Goal: Task Accomplishment & Management: Complete application form

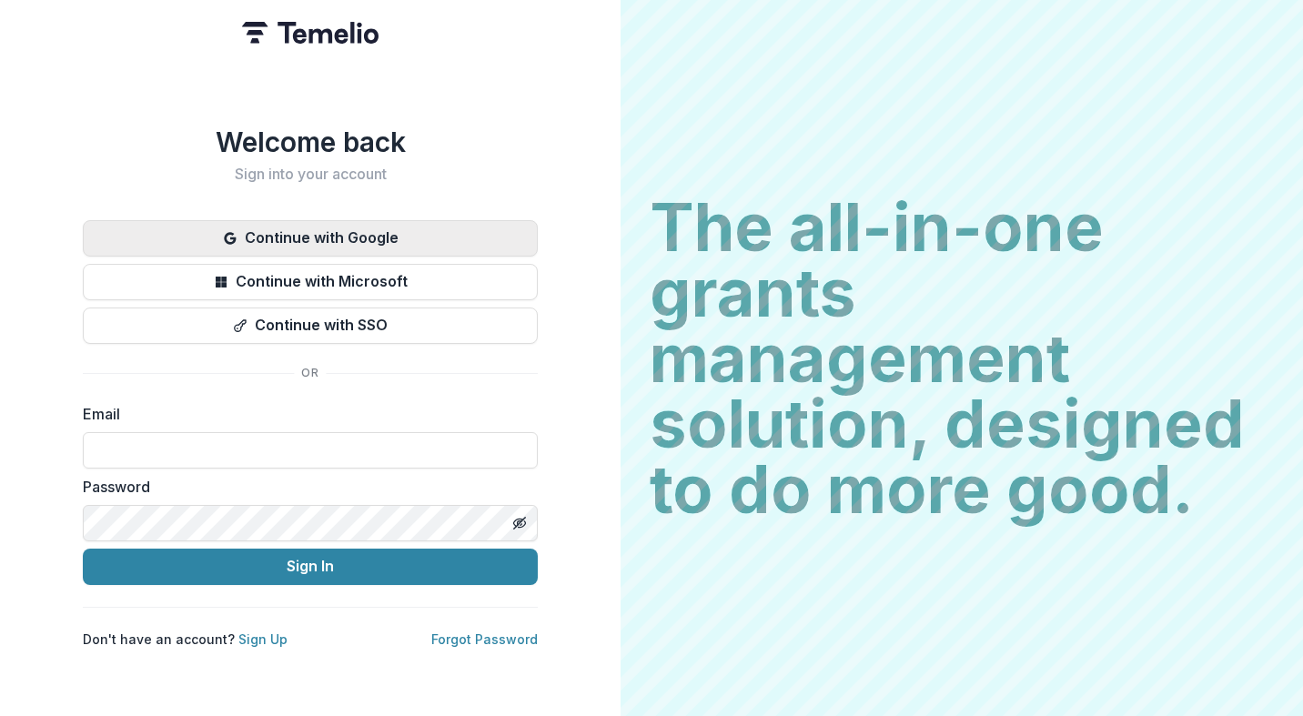
click at [329, 221] on button "Continue with Google" at bounding box center [310, 238] width 455 height 36
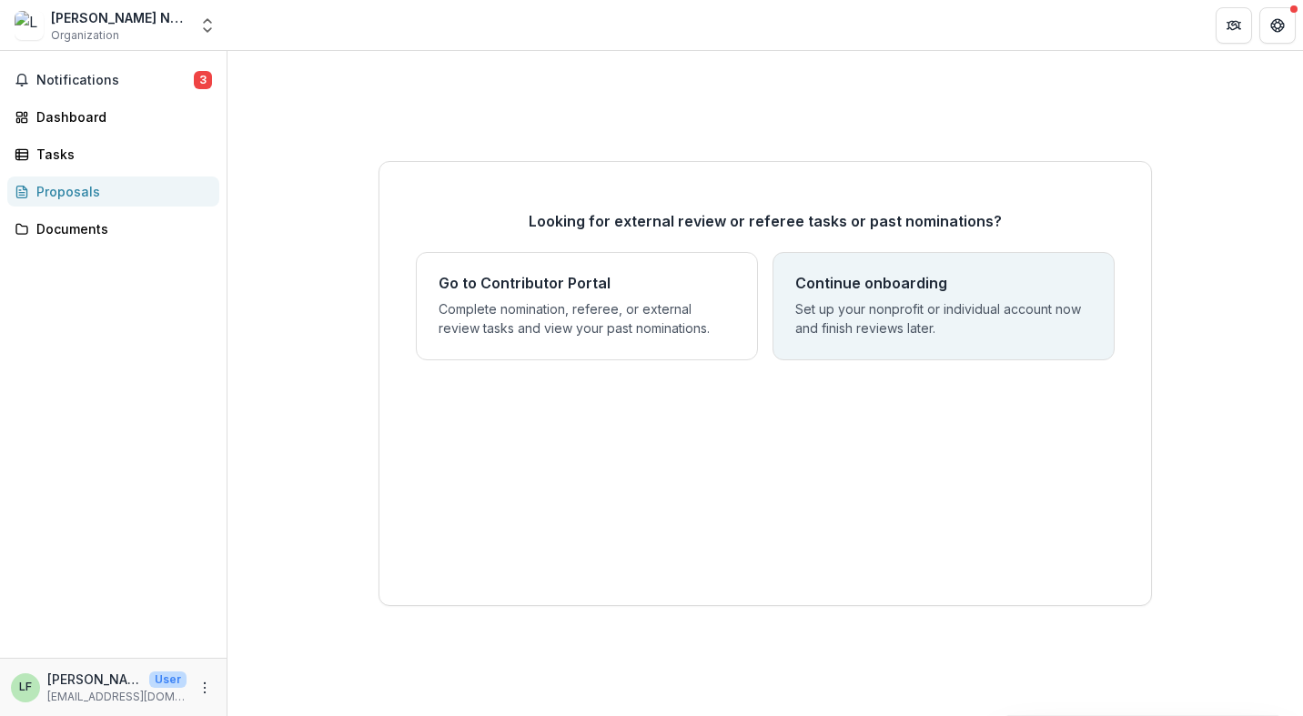
click at [886, 278] on h4 "Continue onboarding" at bounding box center [871, 283] width 152 height 17
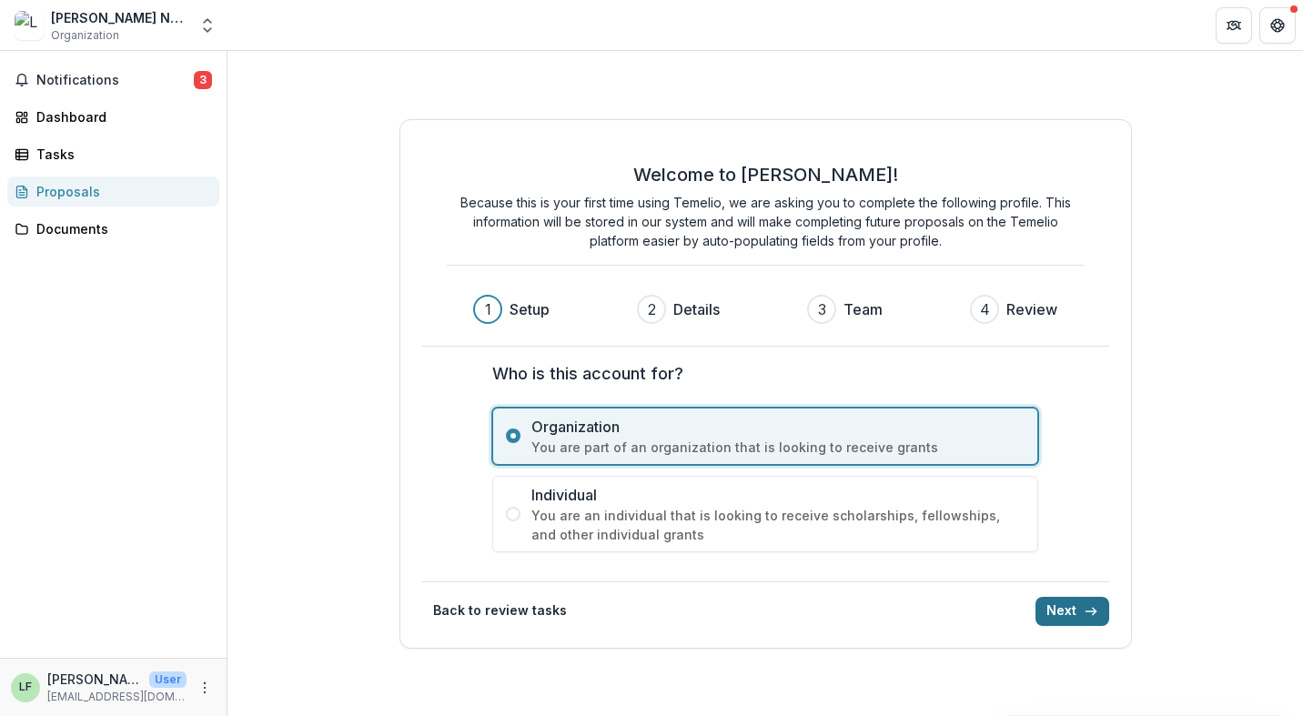
click at [1086, 601] on button "Next" at bounding box center [1072, 611] width 74 height 29
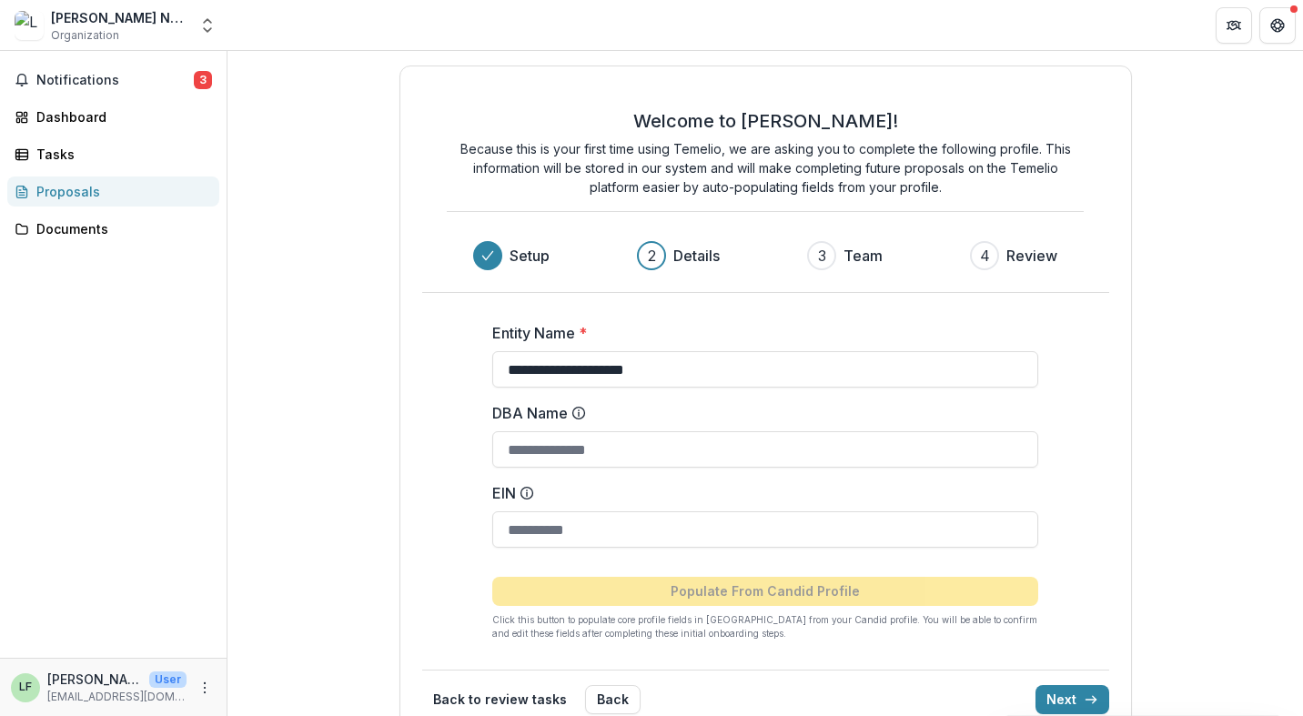
scroll to position [35, 0]
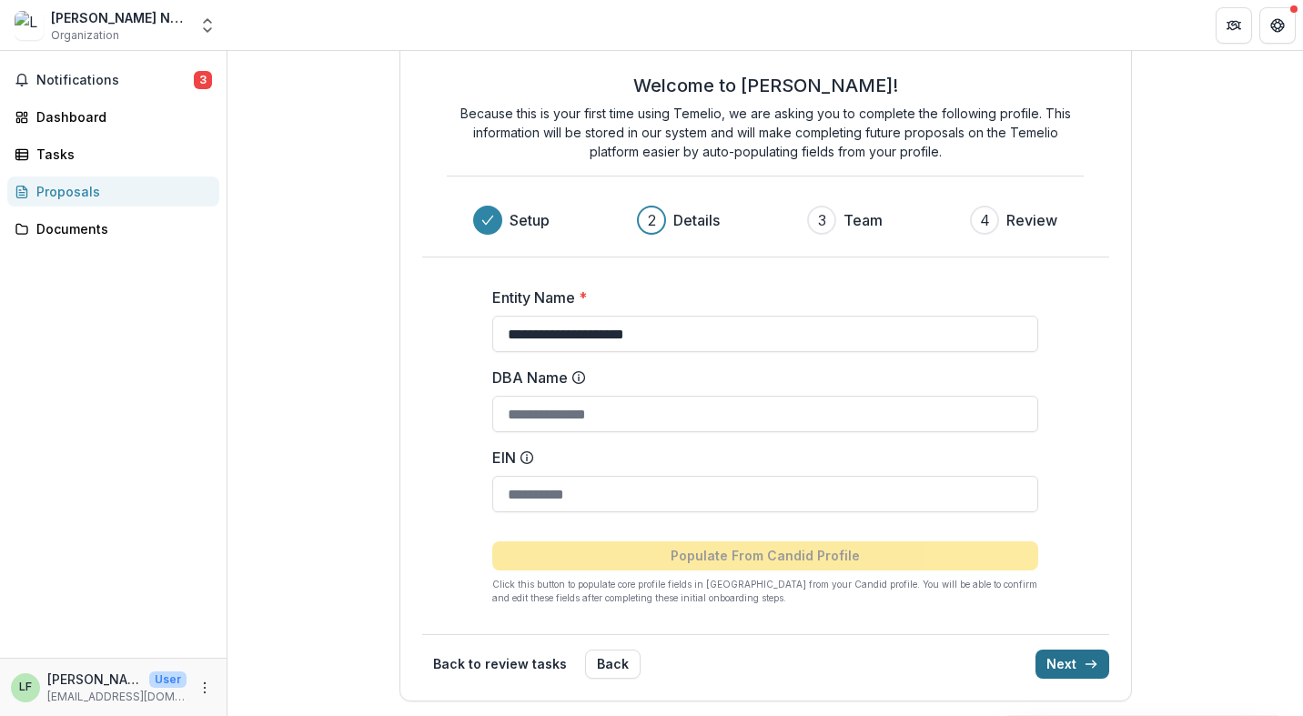
click at [1094, 663] on button "Next" at bounding box center [1072, 664] width 74 height 29
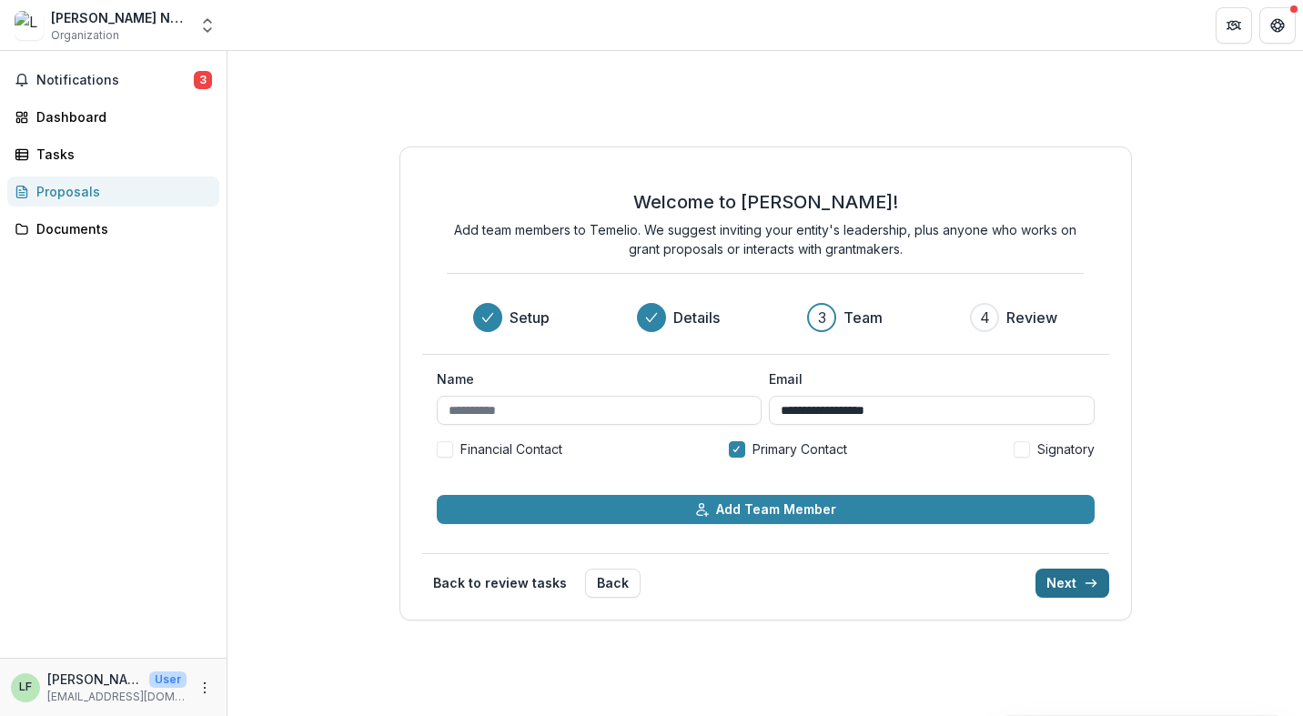
click at [1063, 580] on button "Next" at bounding box center [1072, 583] width 74 height 29
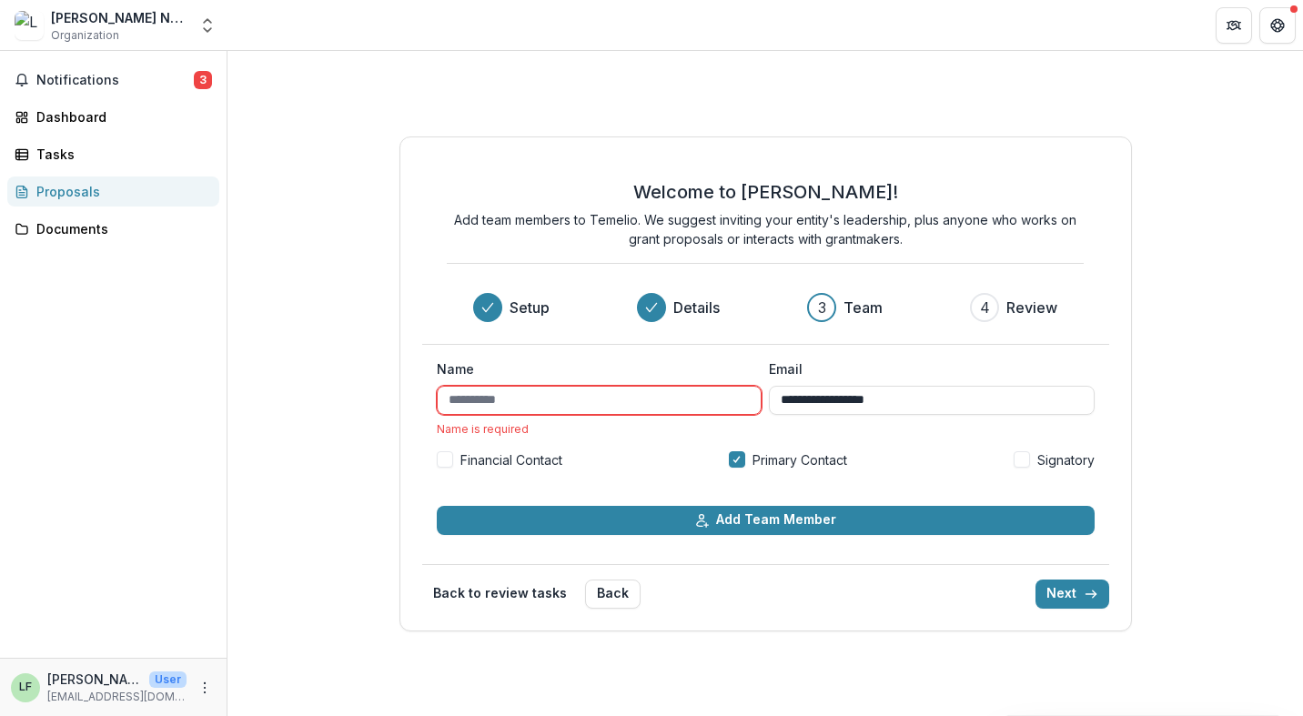
type input "********"
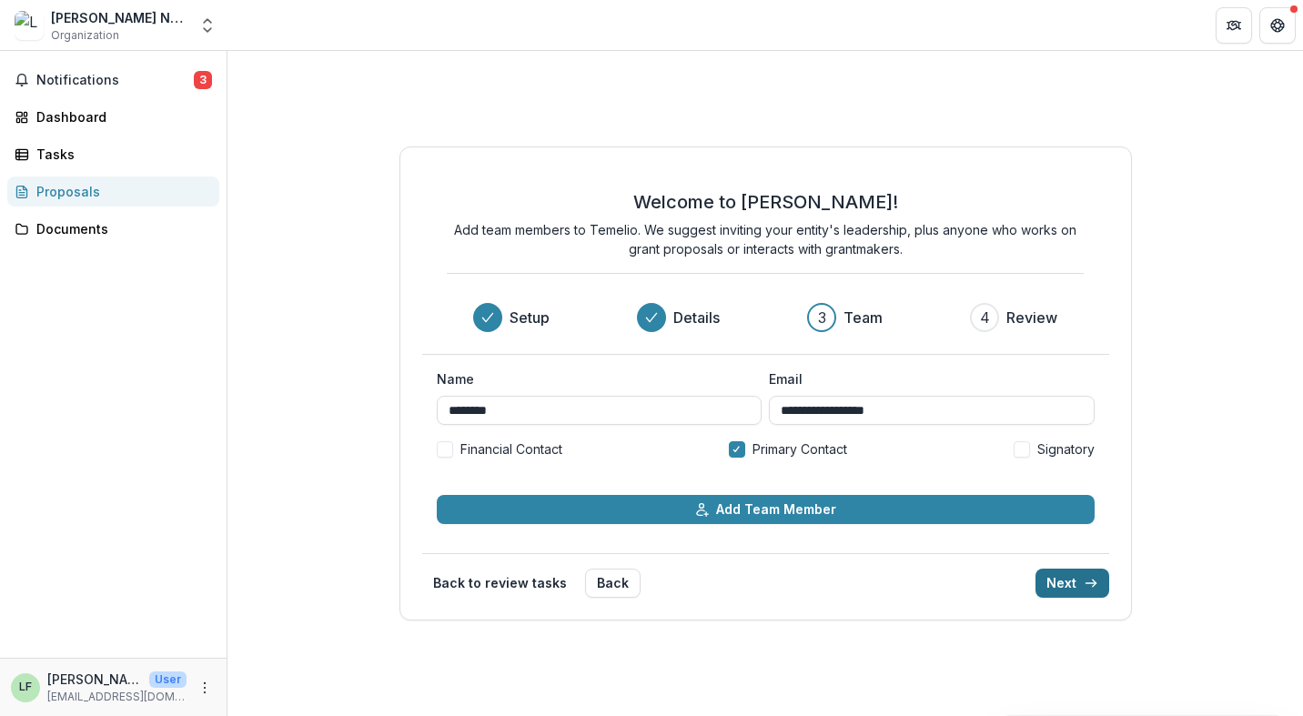
click at [1078, 589] on button "Next" at bounding box center [1072, 583] width 74 height 29
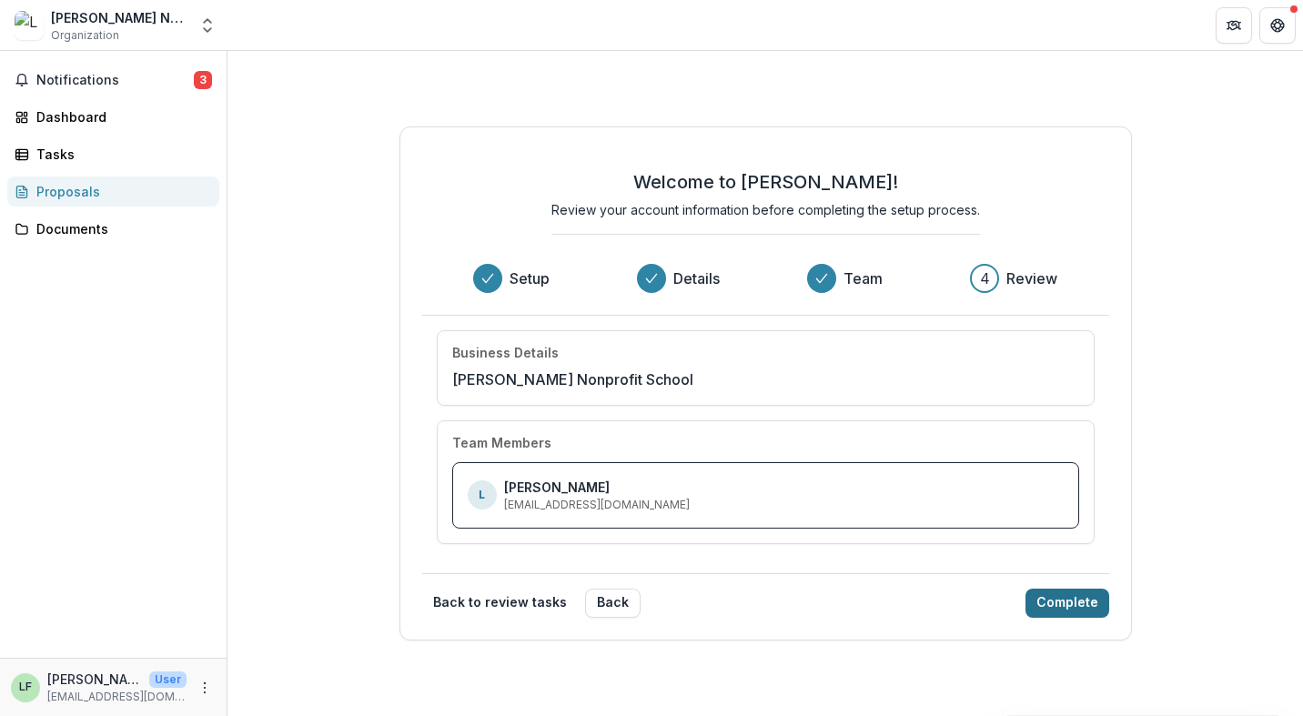
click at [1078, 609] on button "Complete" at bounding box center [1067, 603] width 84 height 29
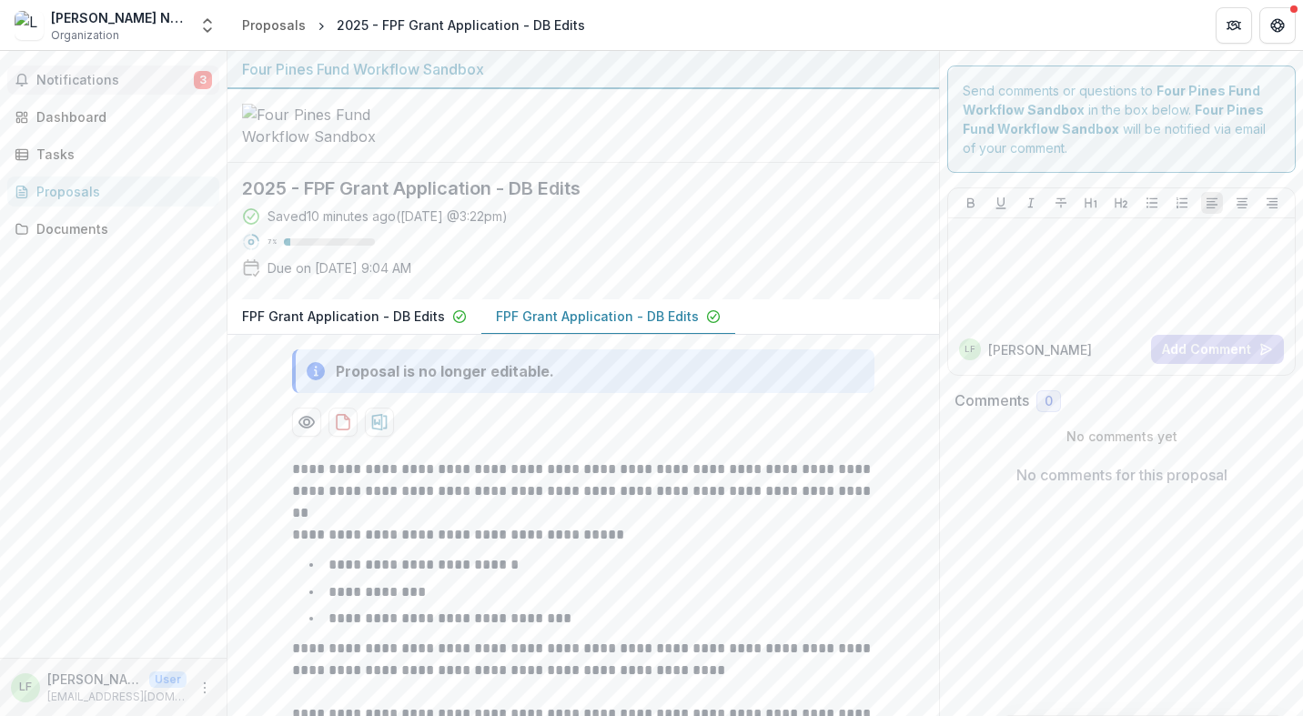
click at [104, 80] on span "Notifications" at bounding box center [114, 80] width 157 height 15
click at [103, 122] on div "Dashboard" at bounding box center [120, 116] width 168 height 19
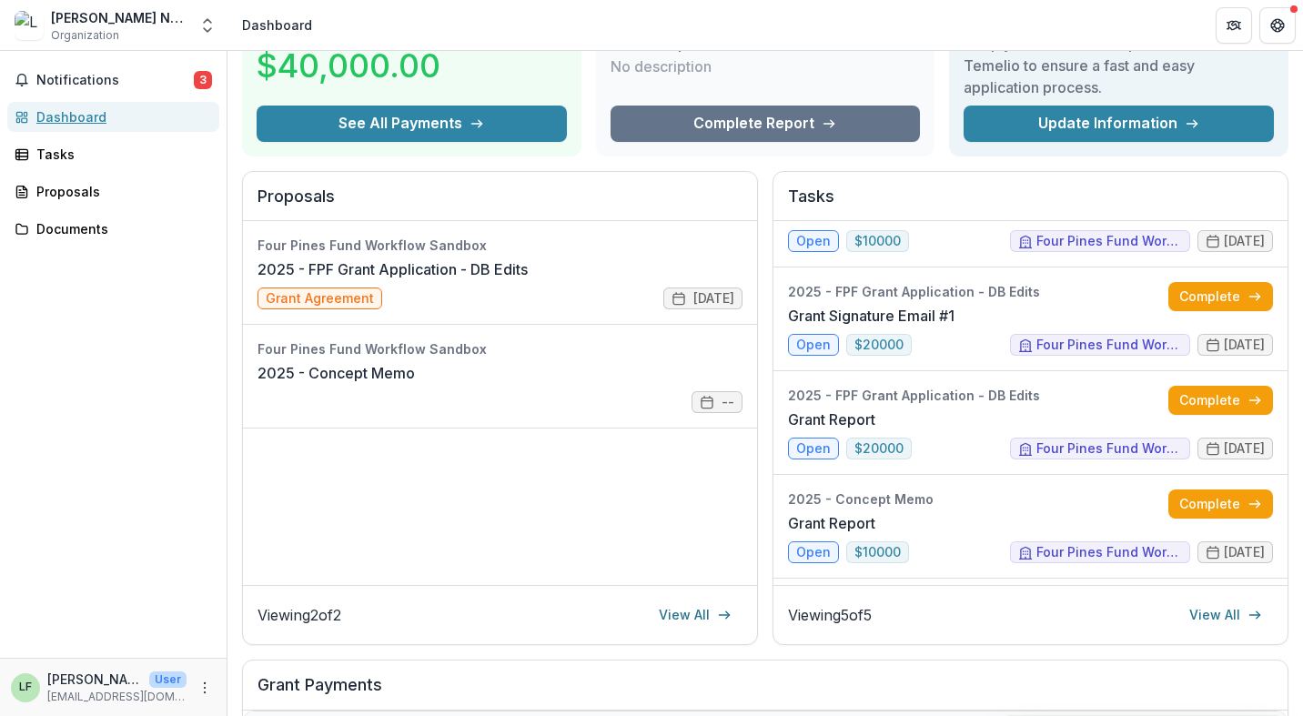
scroll to position [88, 0]
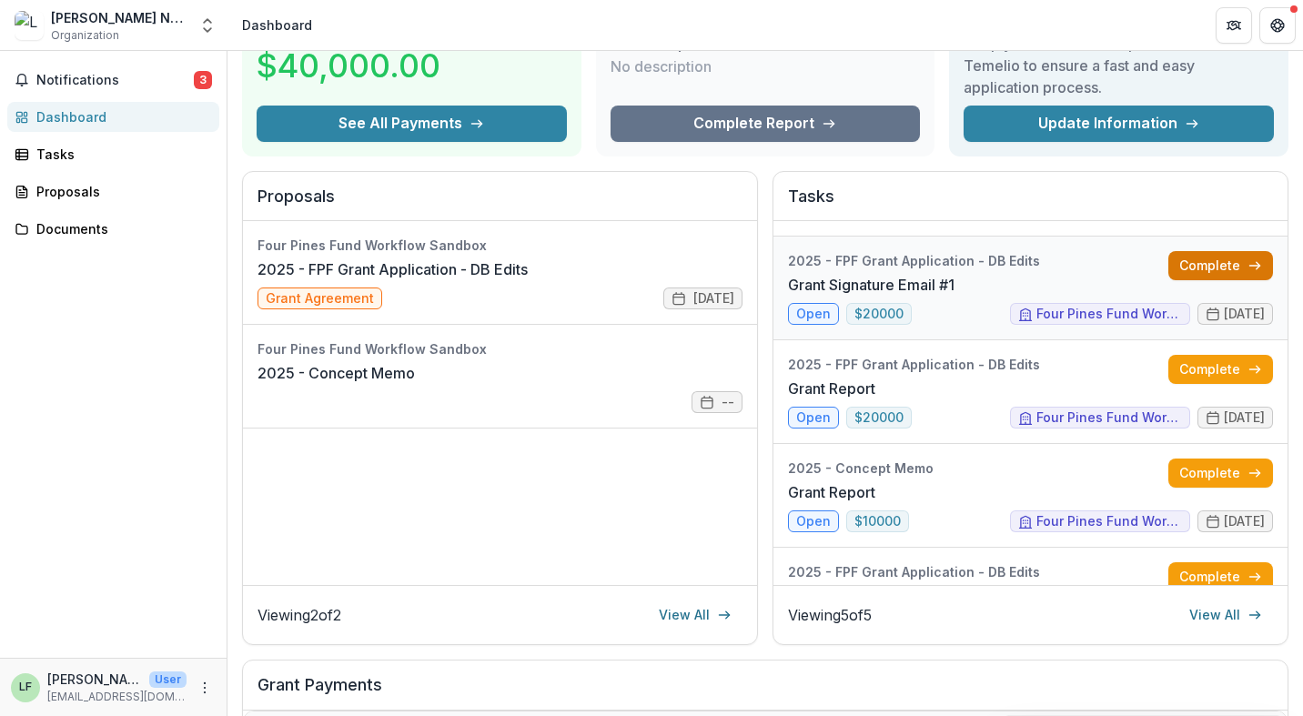
click at [1229, 265] on link "Complete" at bounding box center [1220, 265] width 105 height 29
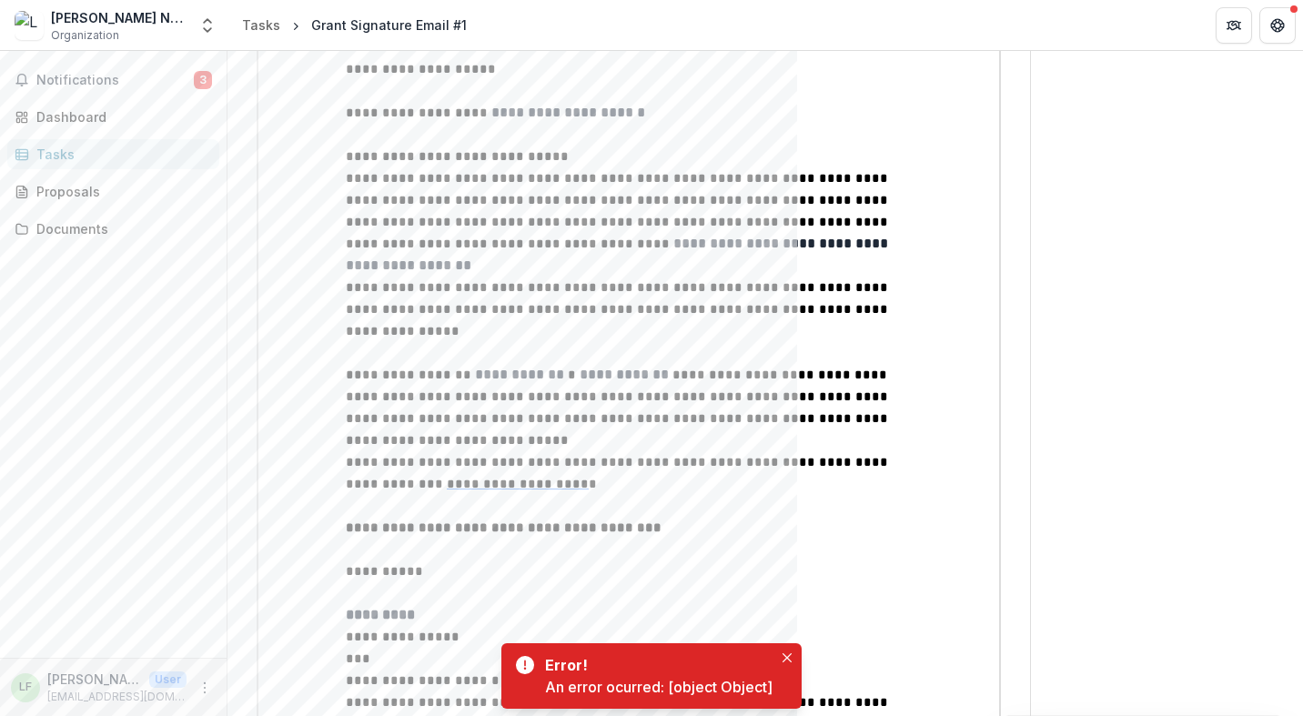
scroll to position [473, 0]
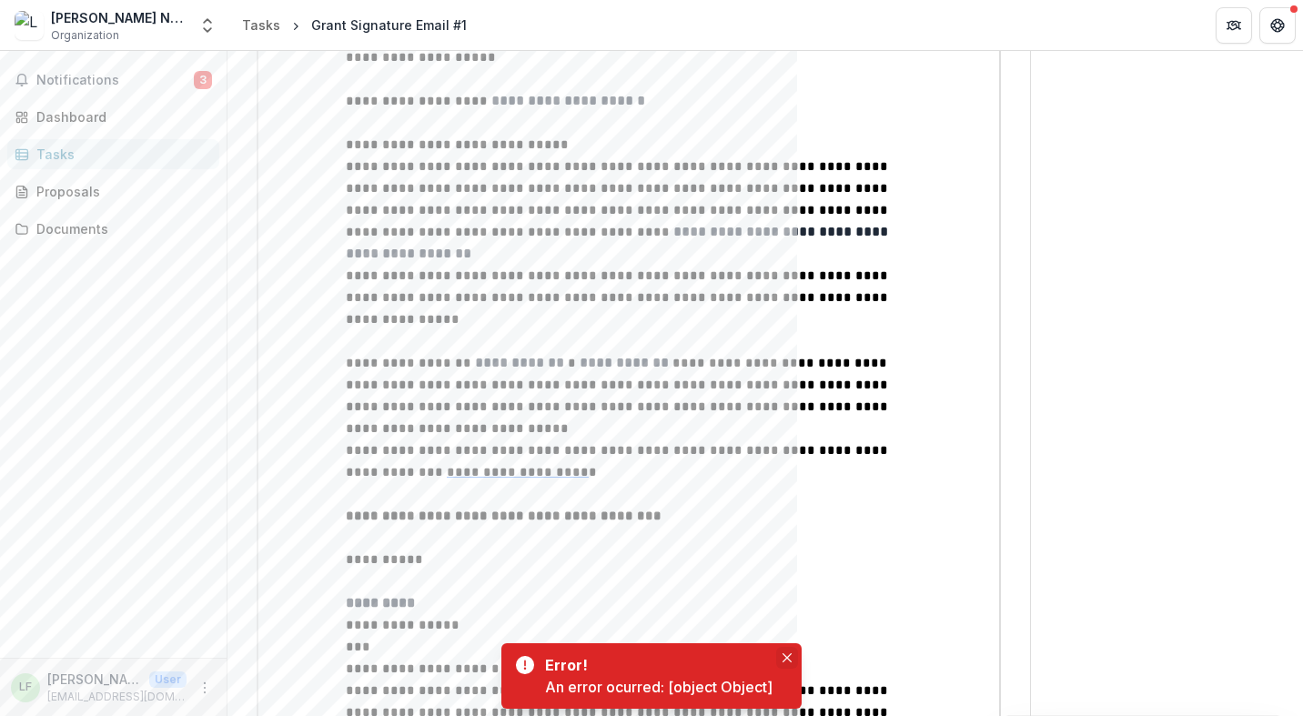
click at [791, 661] on icon "Close" at bounding box center [786, 657] width 9 height 9
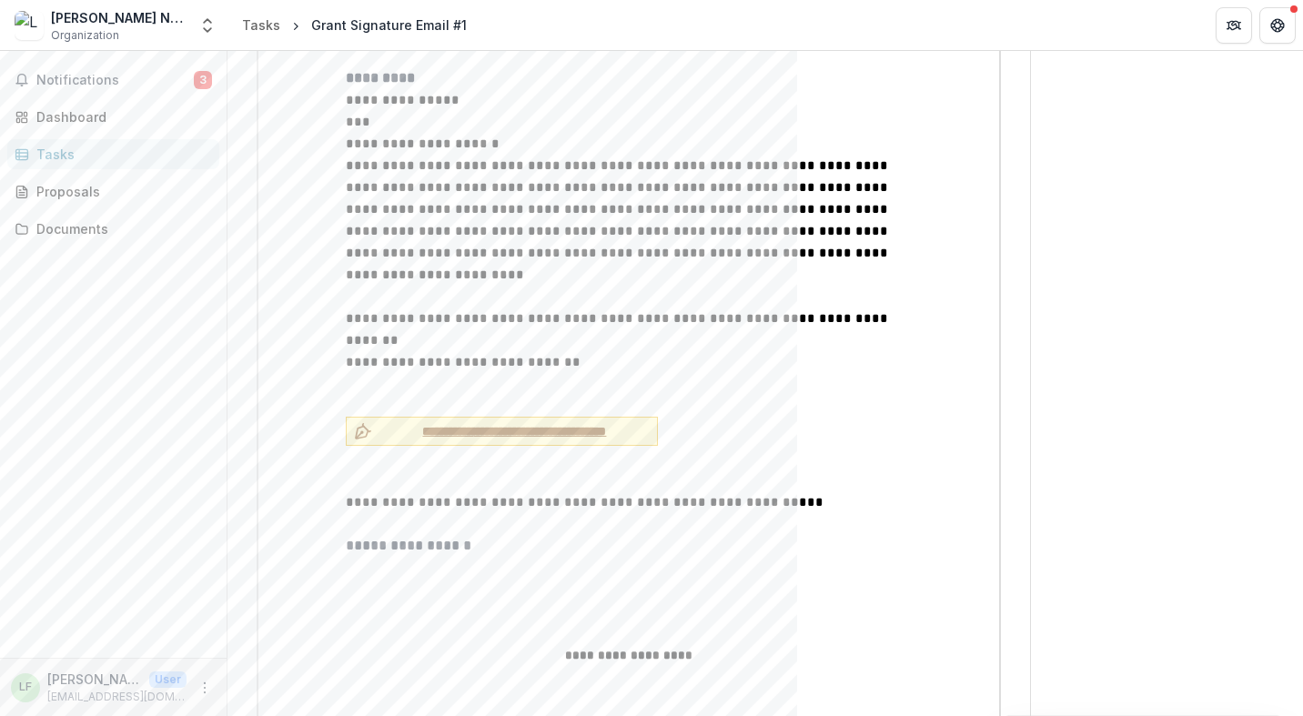
scroll to position [1000, 0]
click at [485, 420] on span "**********" at bounding box center [514, 429] width 270 height 19
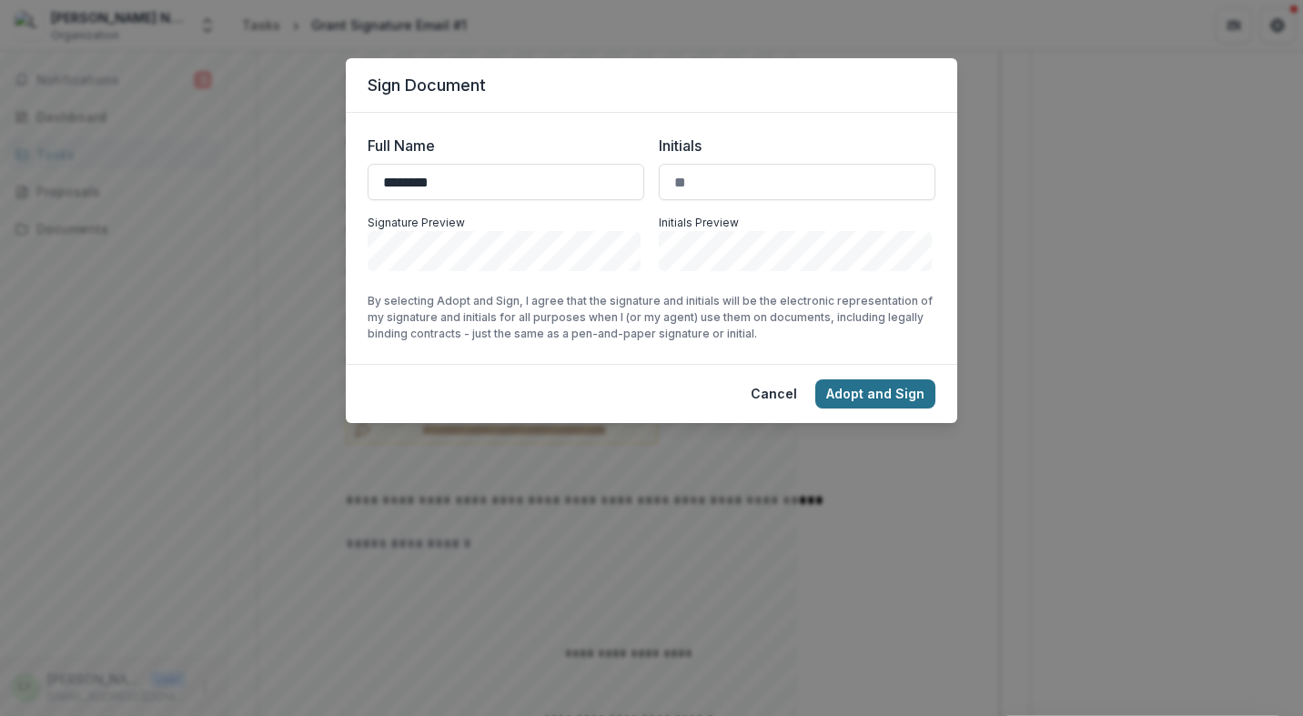
type input "********"
click at [841, 400] on button "Adopt and Sign" at bounding box center [875, 393] width 120 height 29
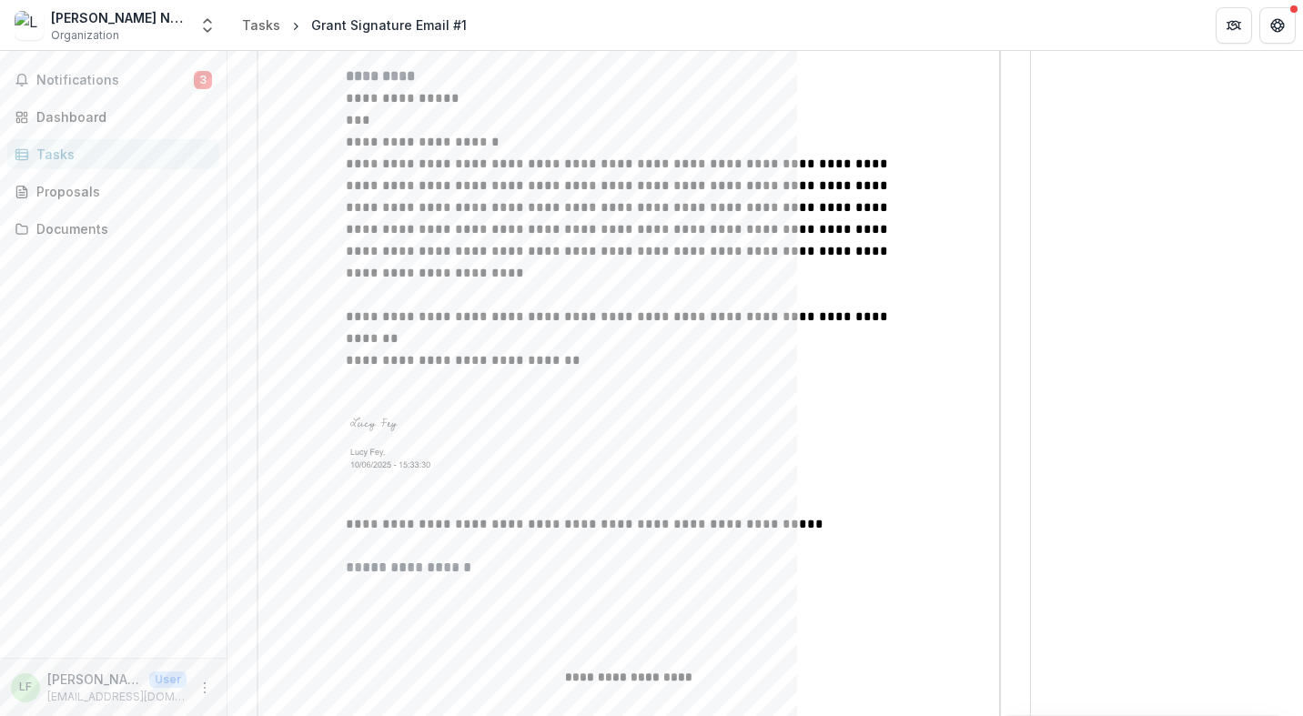
drag, startPoint x: 321, startPoint y: 366, endPoint x: 462, endPoint y: 386, distance: 142.4
drag, startPoint x: 438, startPoint y: 418, endPoint x: 374, endPoint y: 354, distance: 91.3
click at [462, 415] on img at bounding box center [414, 442] width 136 height 55
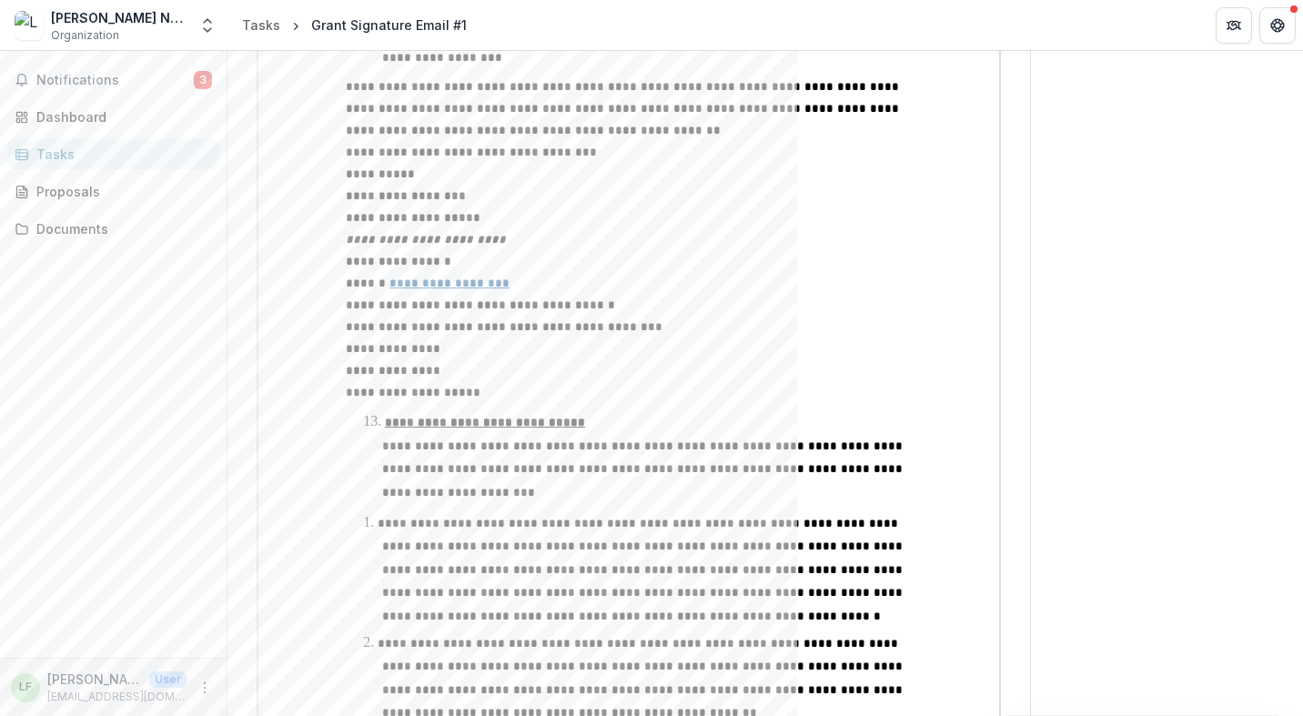
scroll to position [7338, 0]
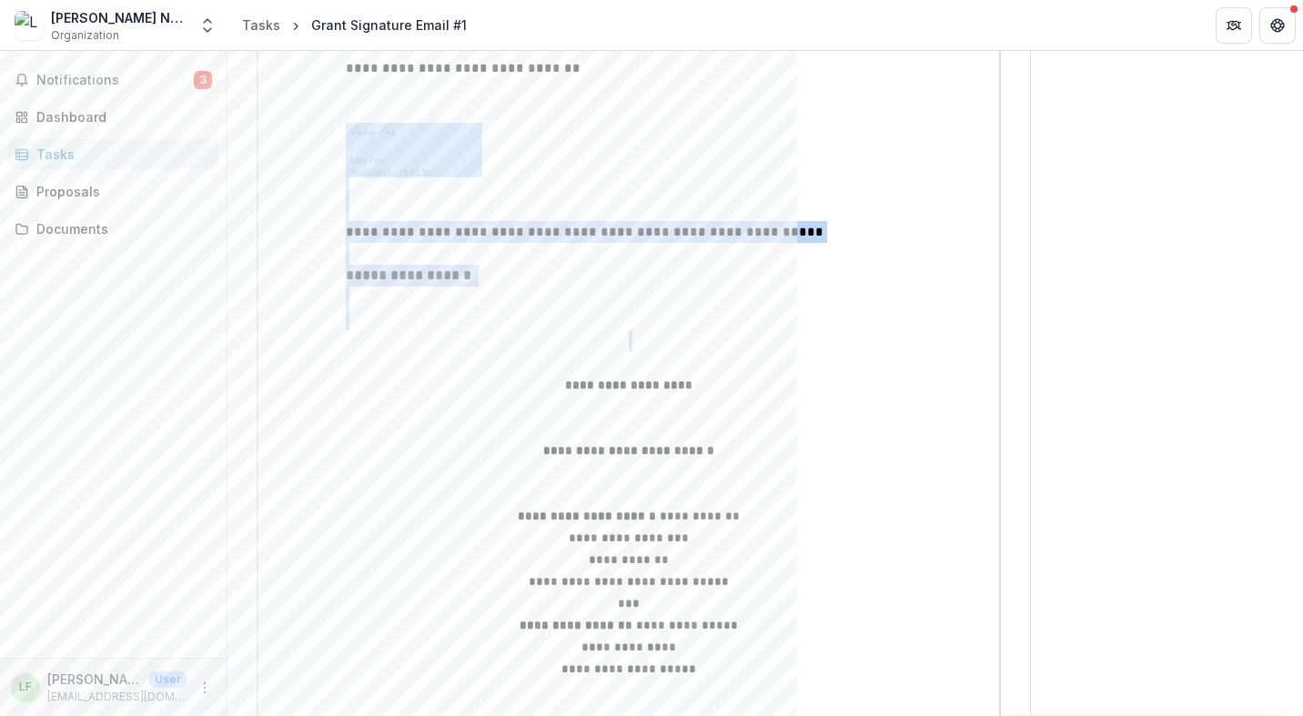
drag, startPoint x: 525, startPoint y: 269, endPoint x: 478, endPoint y: 267, distance: 47.3
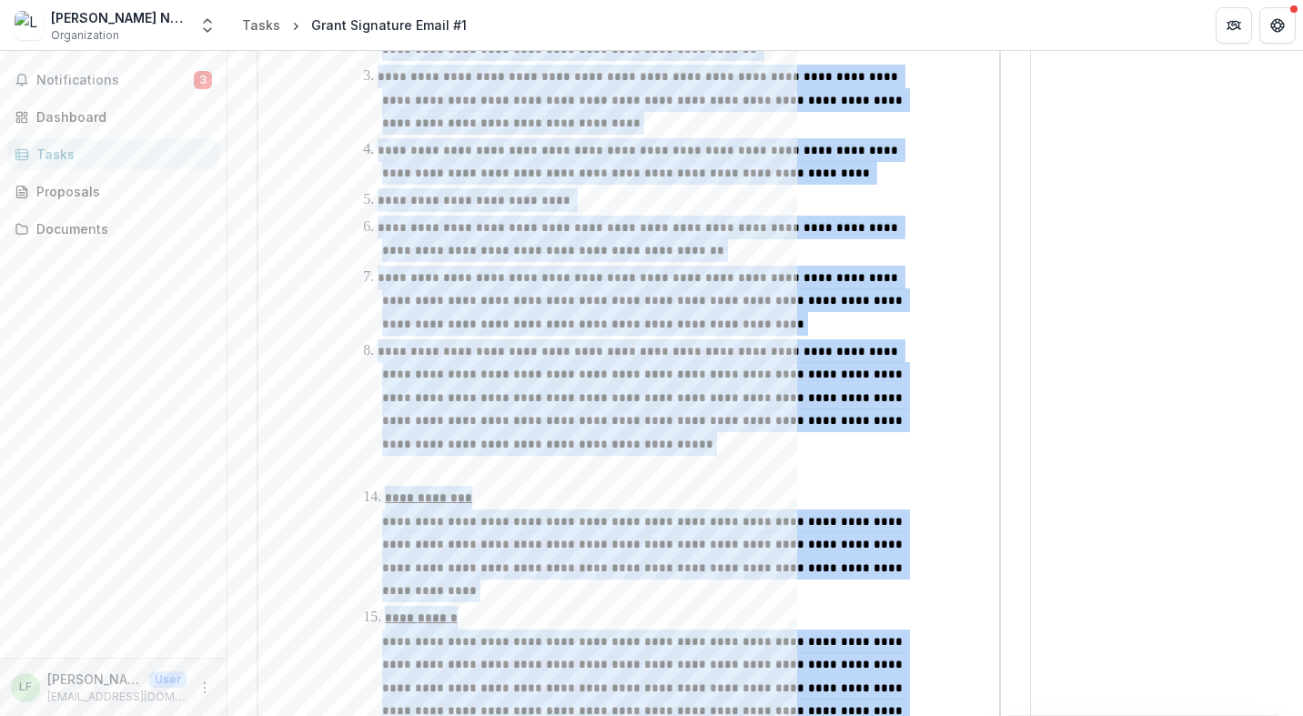
scroll to position [1501, 0]
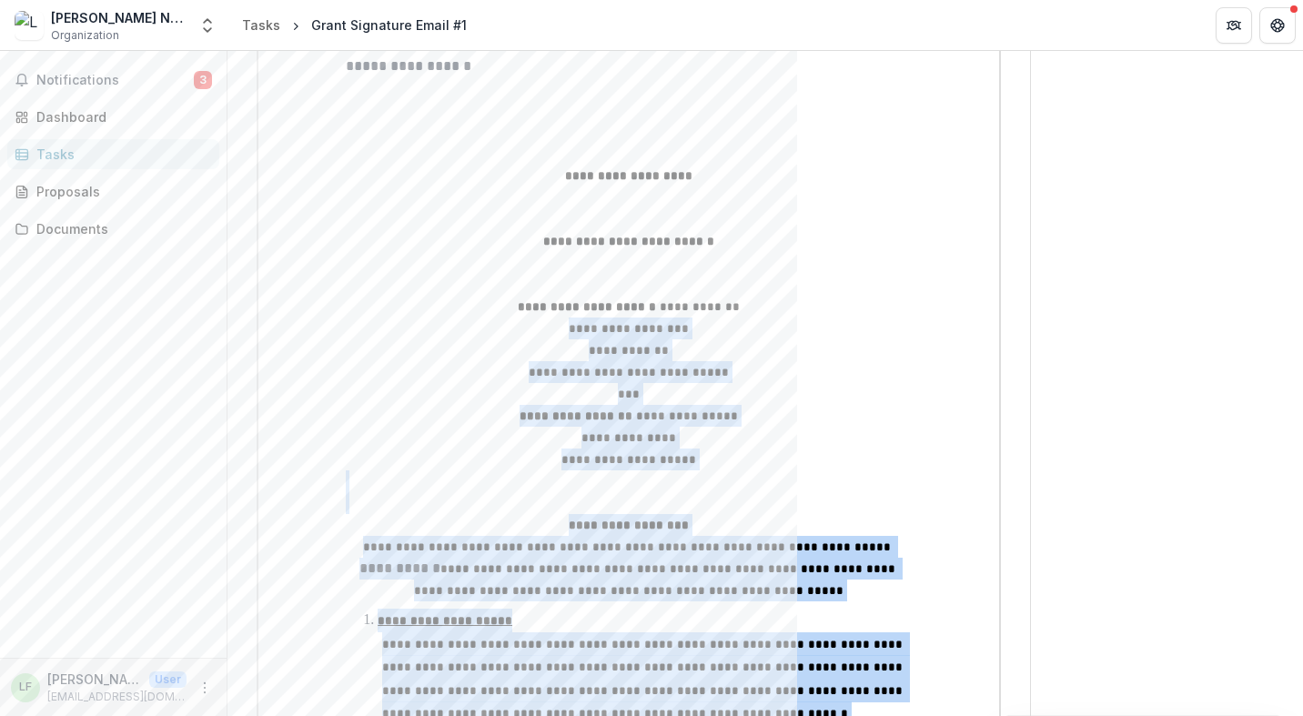
drag, startPoint x: 520, startPoint y: 270, endPoint x: 450, endPoint y: 276, distance: 70.3
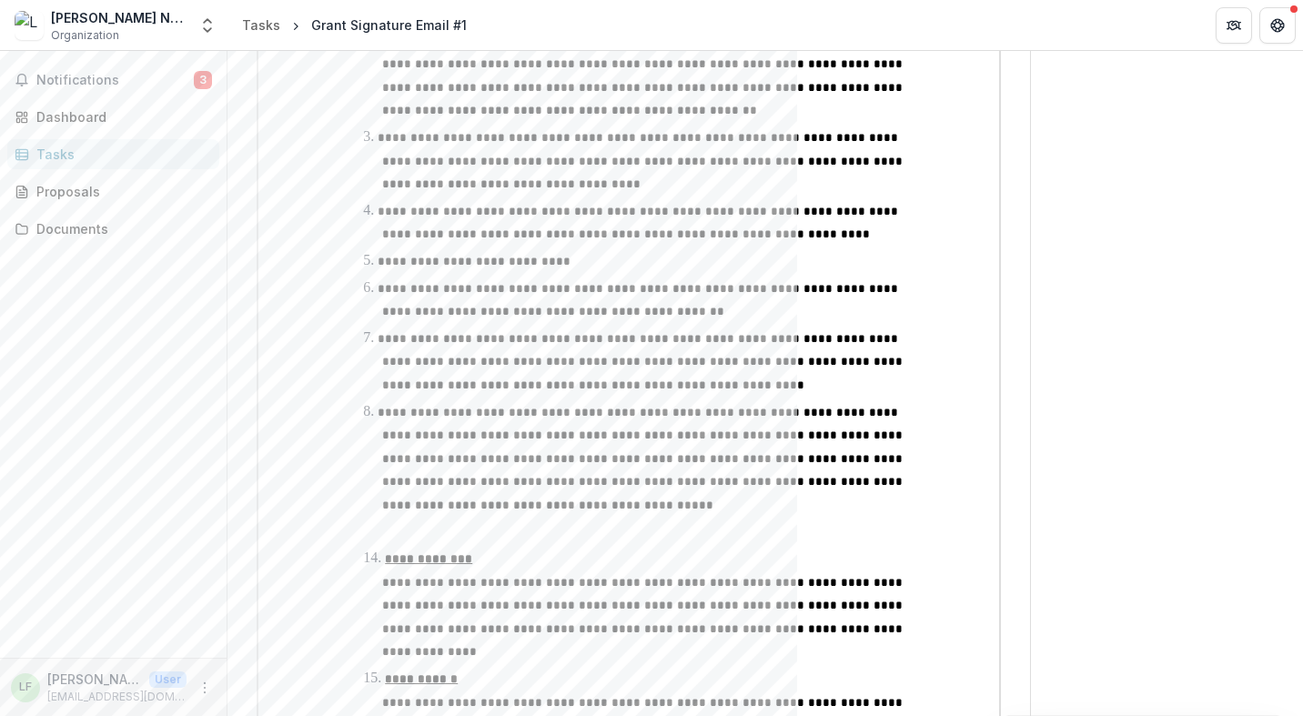
scroll to position [7338, 0]
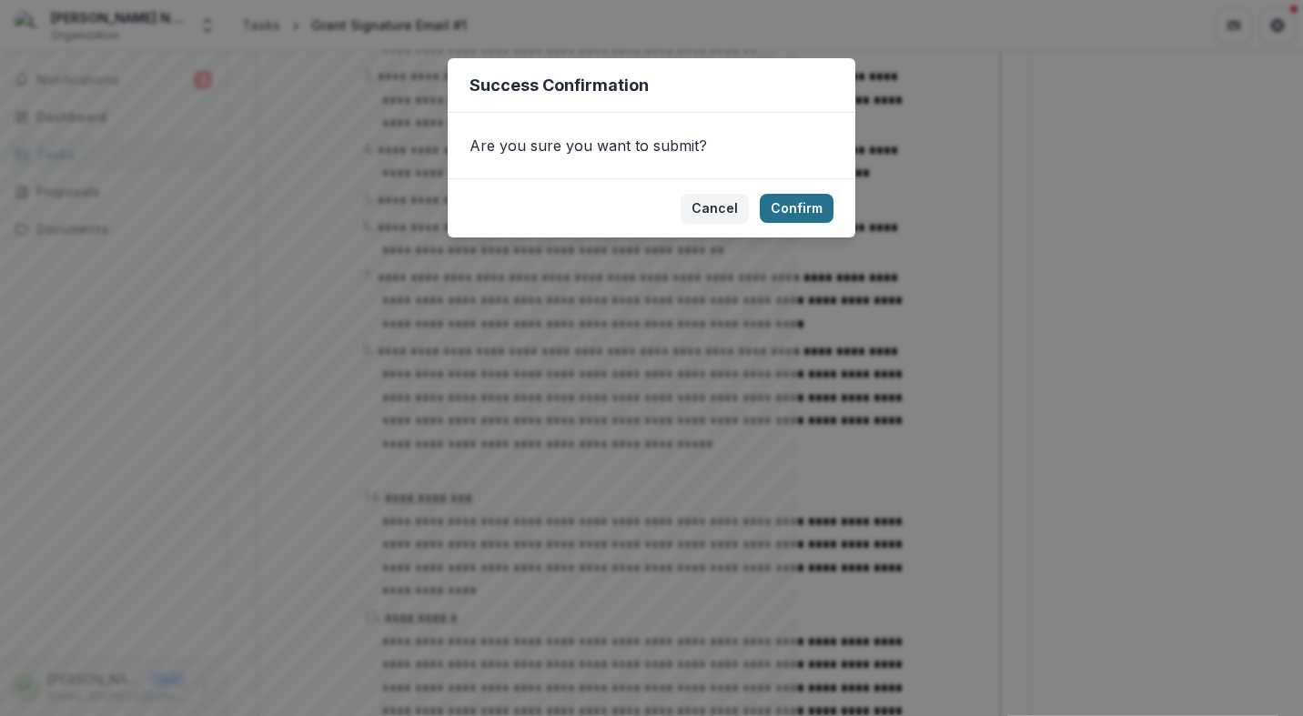
click at [806, 212] on button "Confirm" at bounding box center [797, 208] width 74 height 29
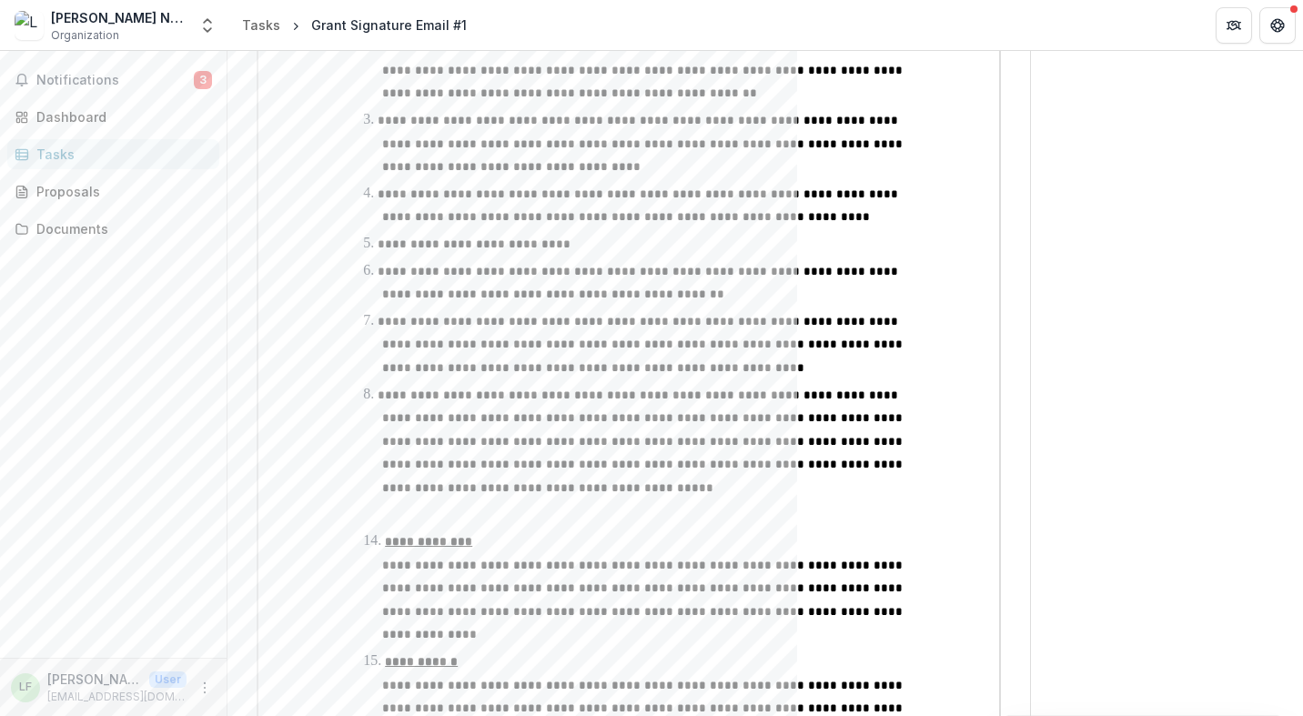
scroll to position [7346, 0]
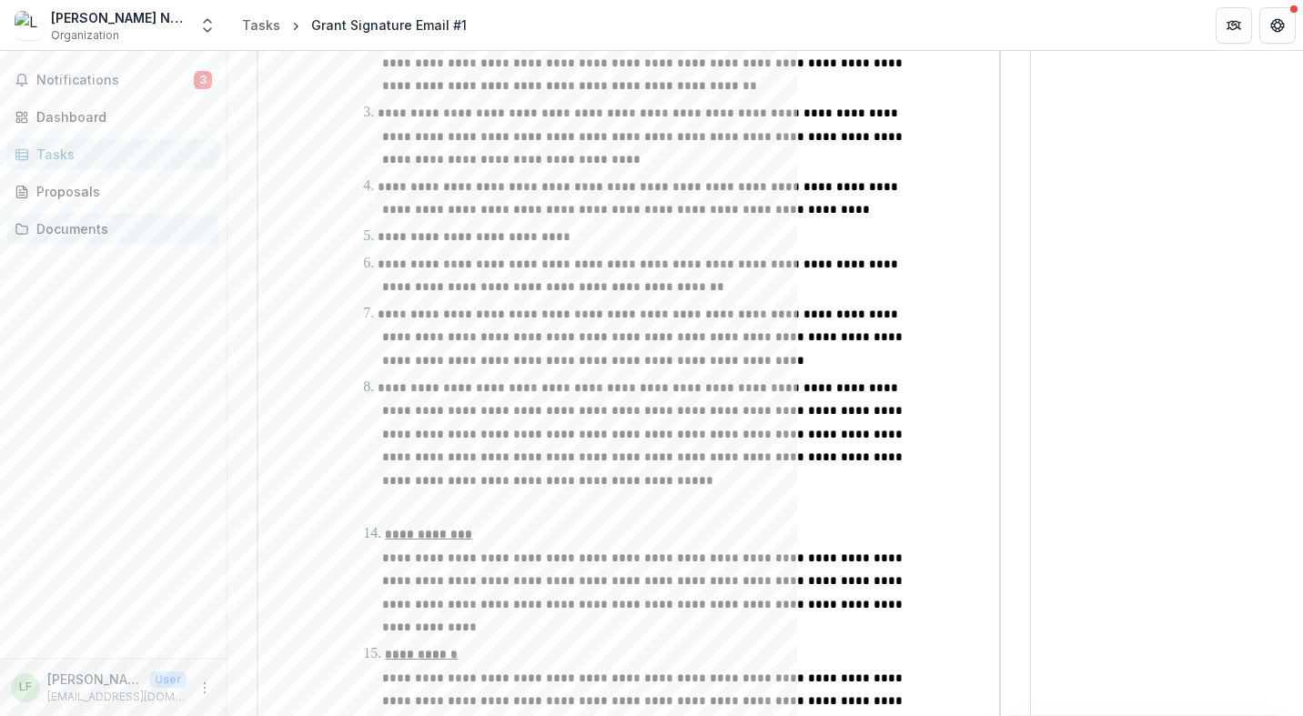
click at [78, 224] on div "Documents" at bounding box center [120, 228] width 168 height 19
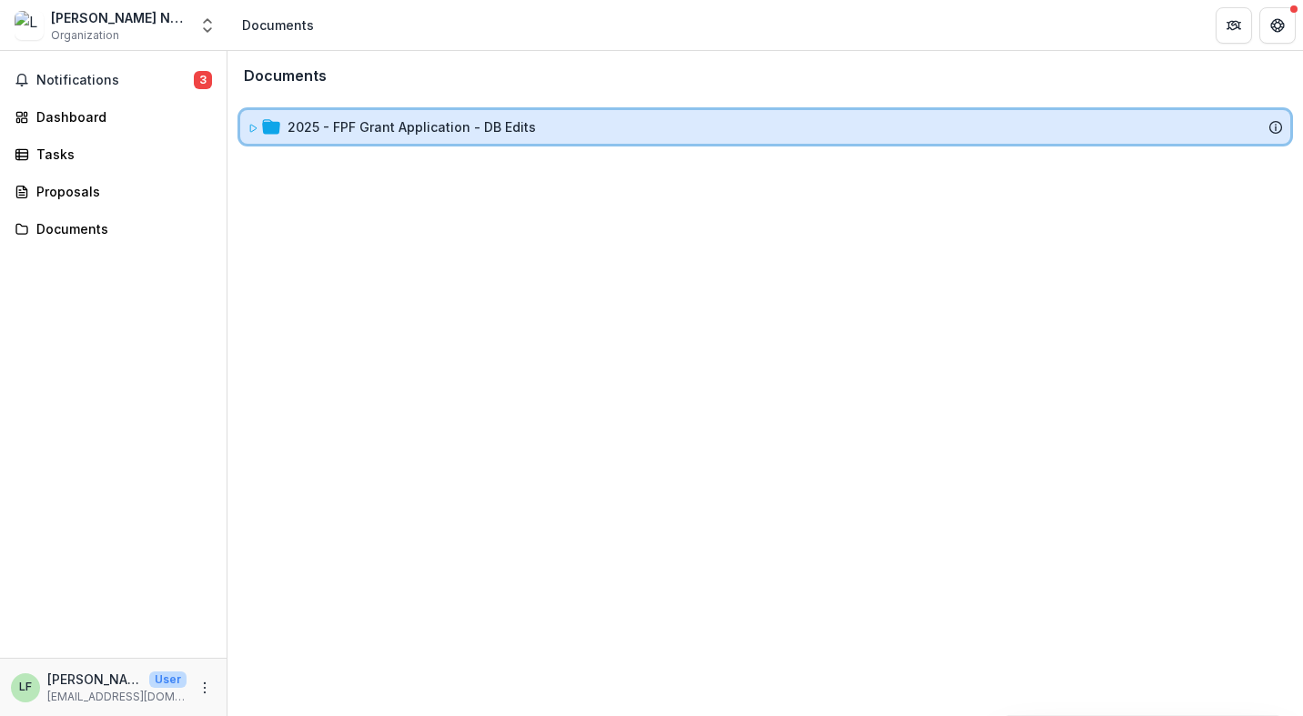
click at [250, 131] on icon at bounding box center [253, 128] width 6 height 7
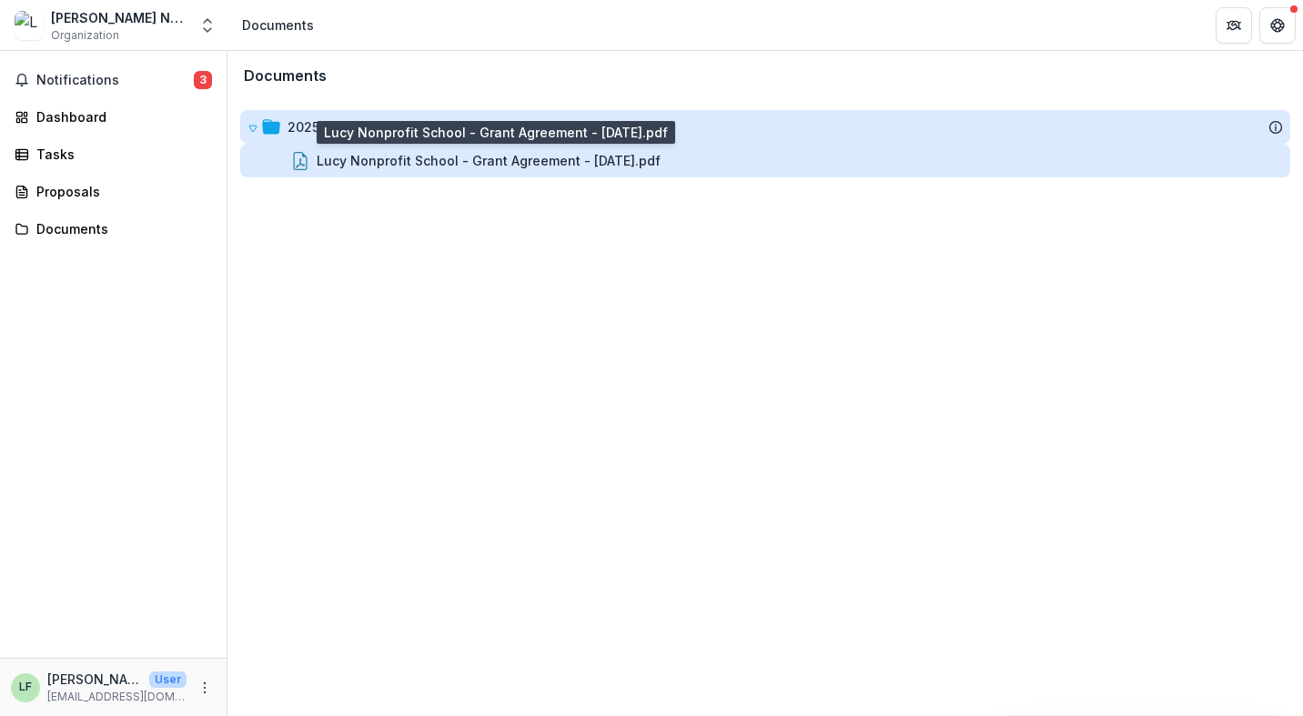
click at [490, 160] on div "Lucy Nonprofit School - Grant Agreement - 2025-10-06.pdf" at bounding box center [489, 160] width 344 height 19
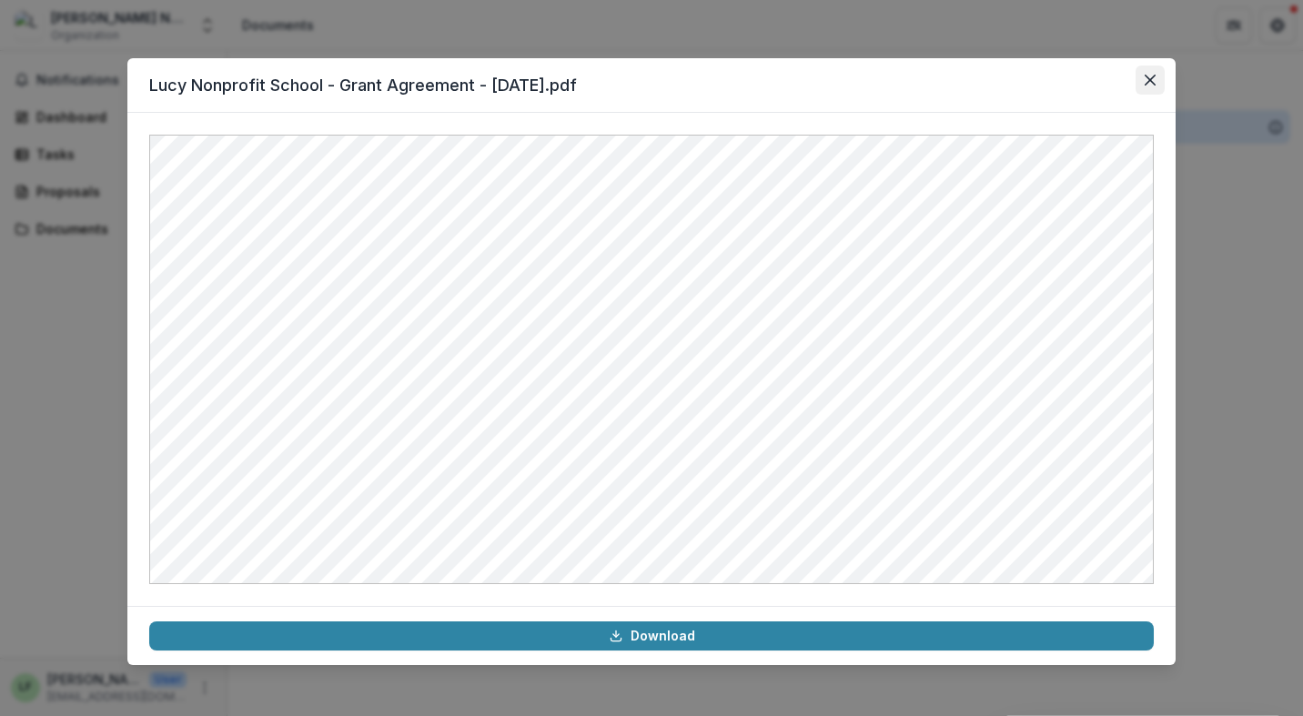
click at [1155, 74] on button "Close" at bounding box center [1149, 79] width 29 height 29
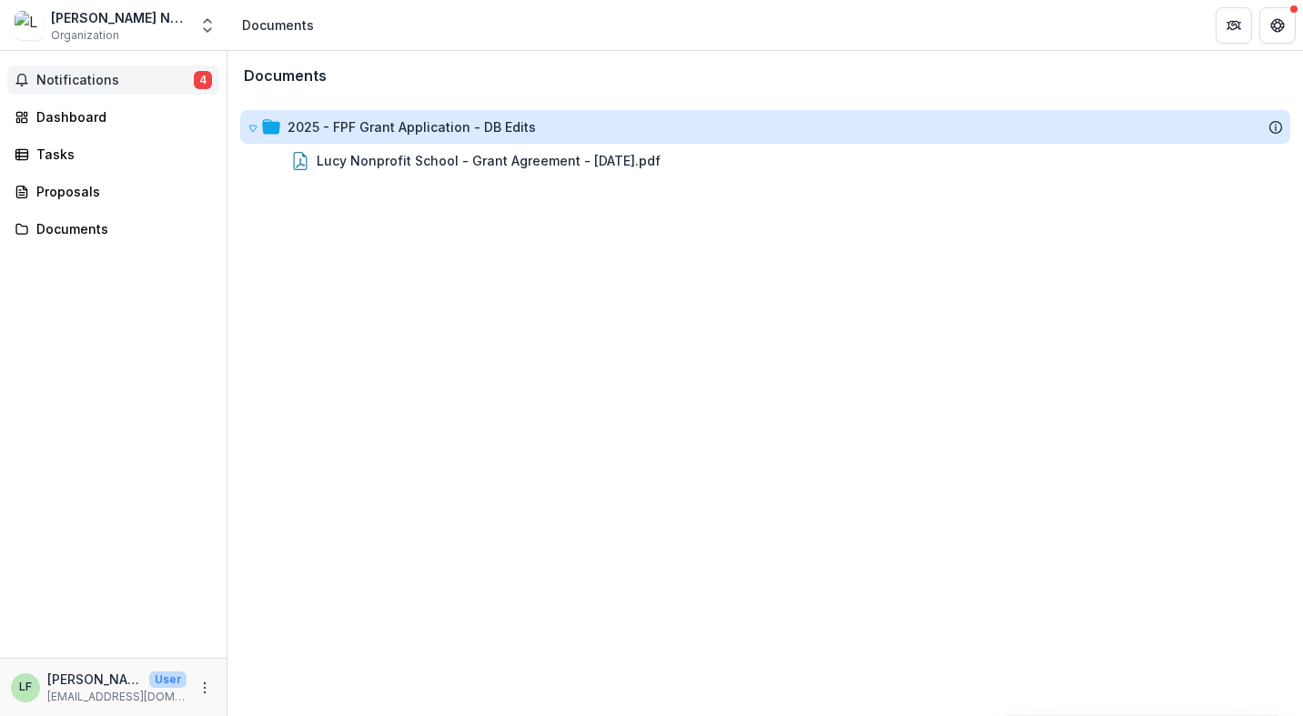
click at [76, 94] on button "Notifications 4" at bounding box center [113, 79] width 212 height 29
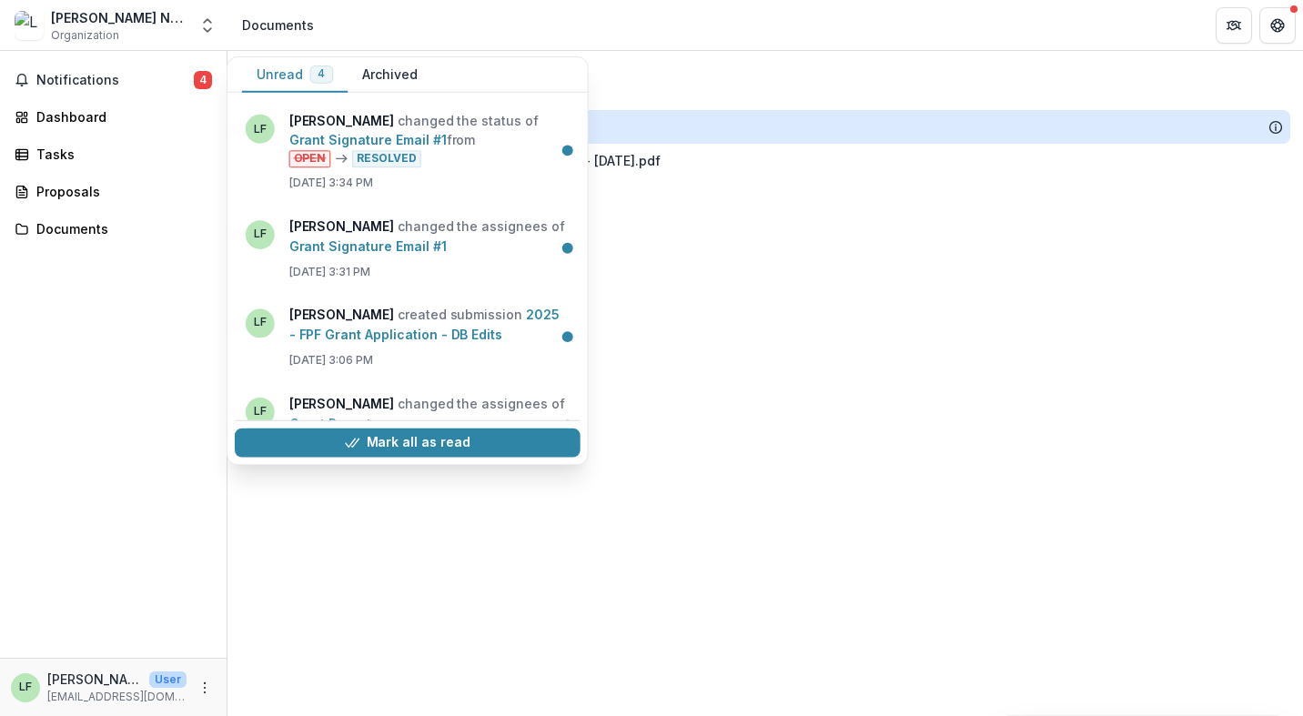
click at [81, 133] on div "Notifications 4 Unread 4 Archived LF Lucy Fey changed the status of Grant Signa…" at bounding box center [113, 354] width 227 height 607
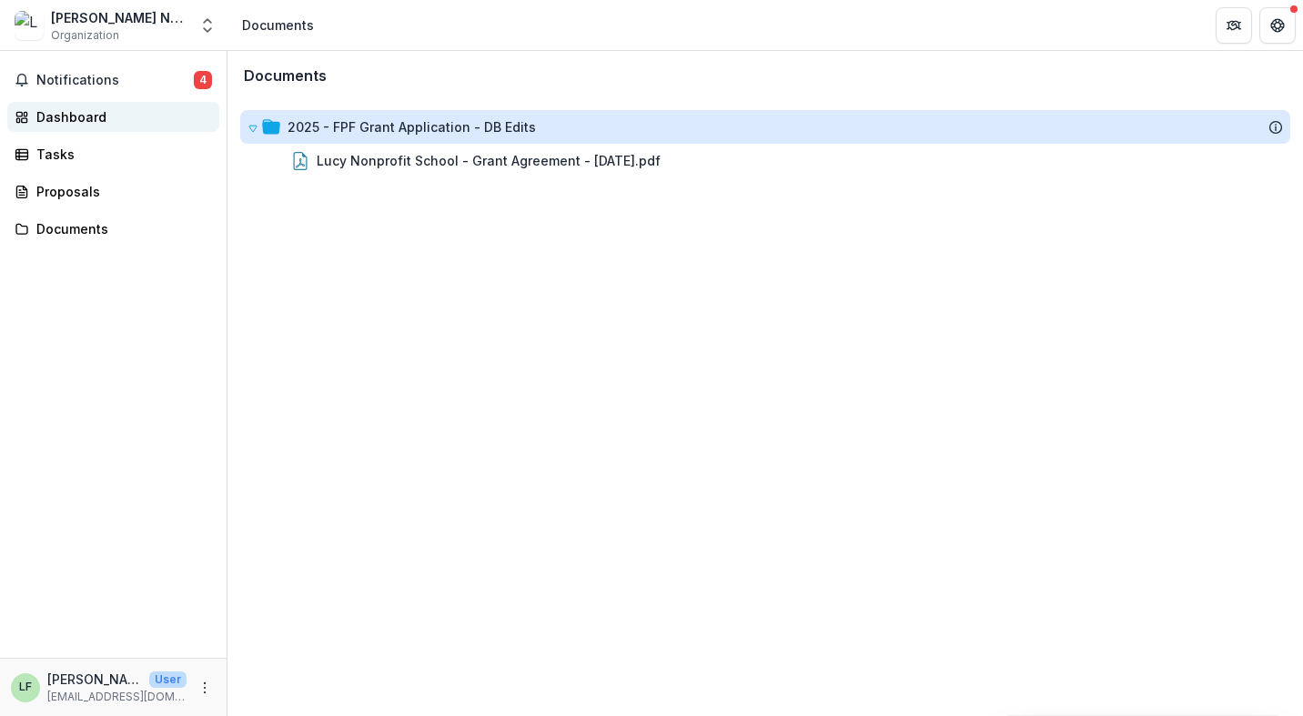
click at [81, 121] on div "Dashboard" at bounding box center [120, 116] width 168 height 19
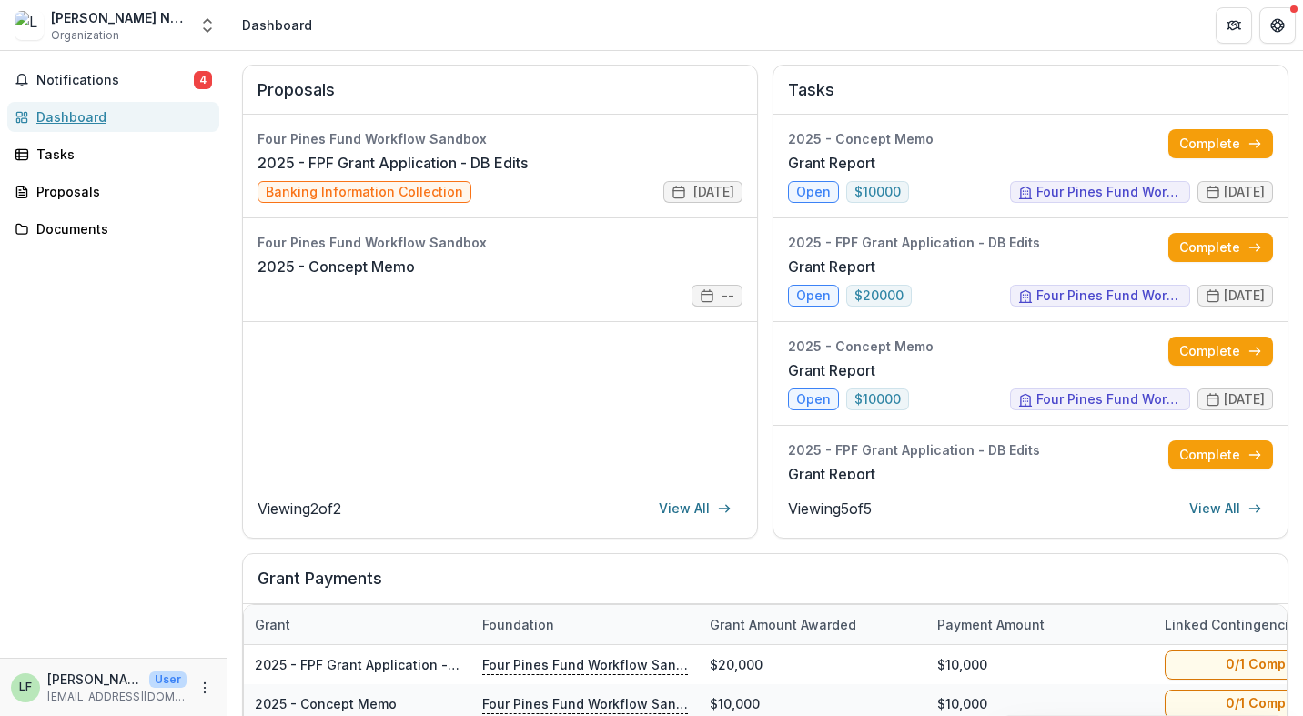
scroll to position [239, 0]
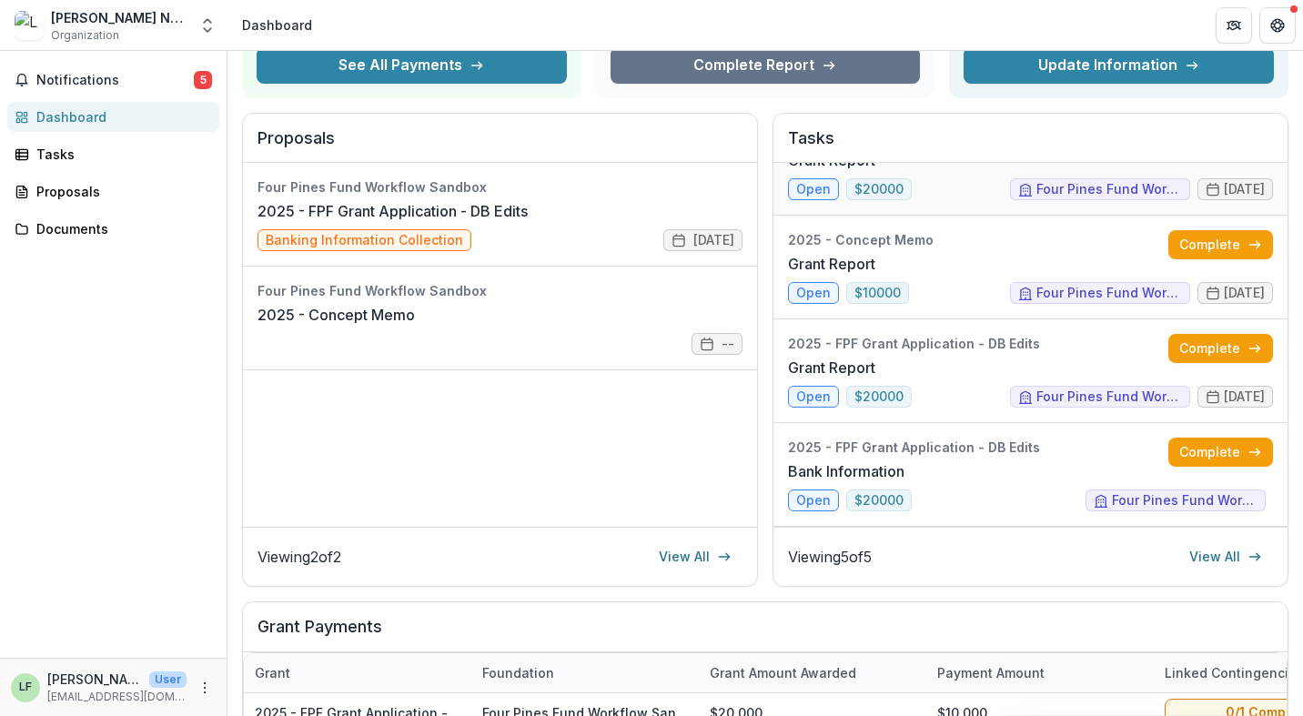
scroll to position [186, 0]
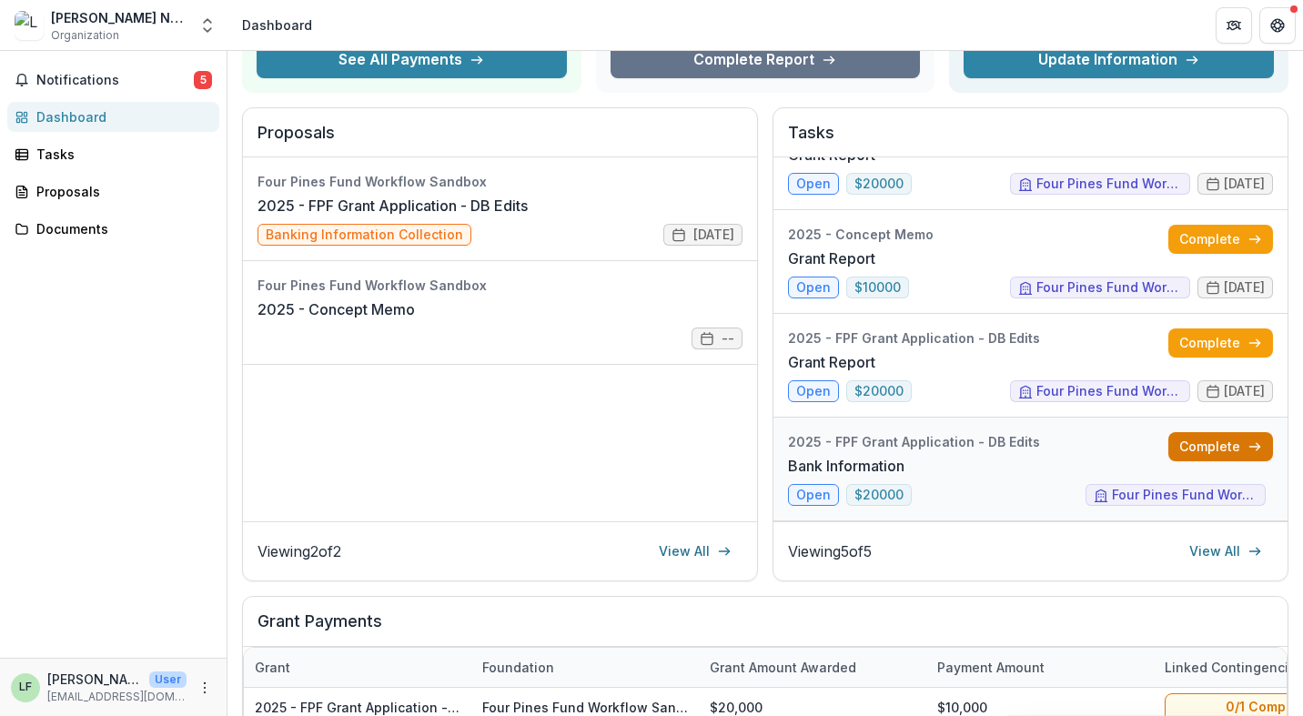
click at [1207, 440] on link "Complete" at bounding box center [1220, 446] width 105 height 29
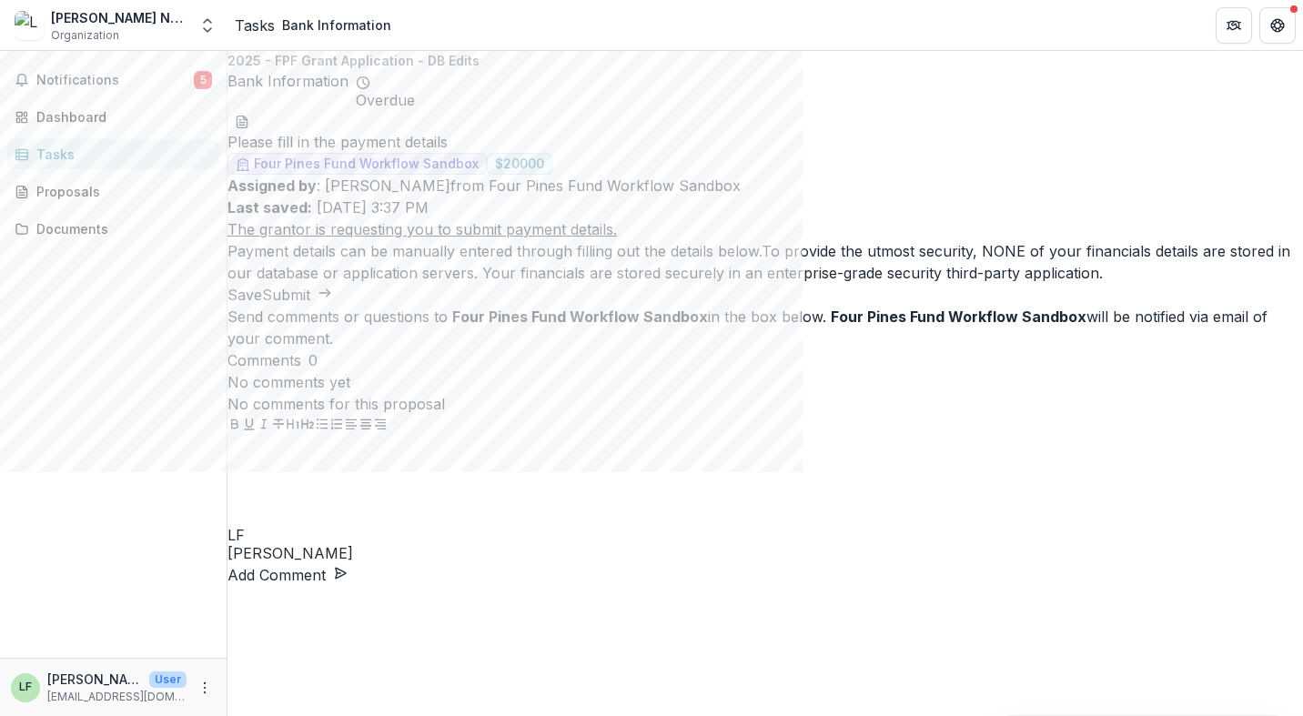
click at [332, 306] on button "Submit" at bounding box center [297, 295] width 70 height 22
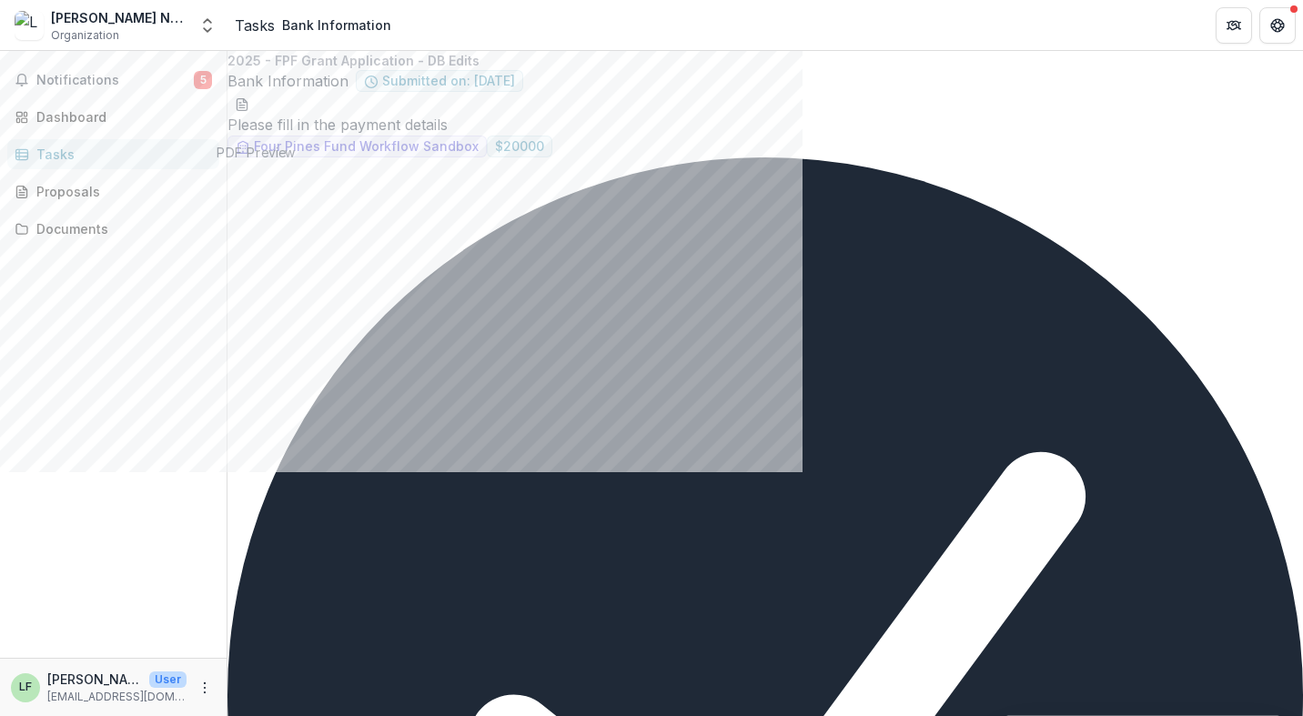
click at [82, 96] on div "Notifications 5 Dashboard Tasks Proposals Documents" at bounding box center [113, 354] width 227 height 607
click at [81, 117] on div "Dashboard" at bounding box center [120, 116] width 168 height 19
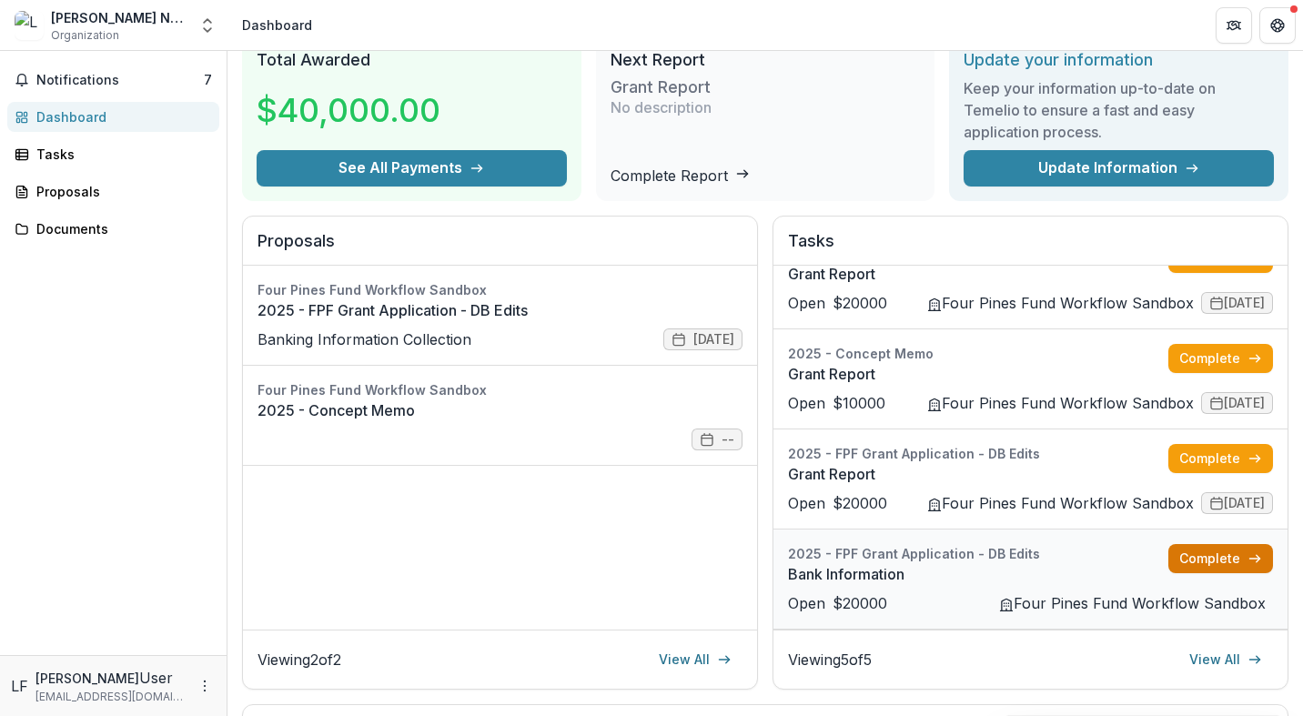
scroll to position [81, 0]
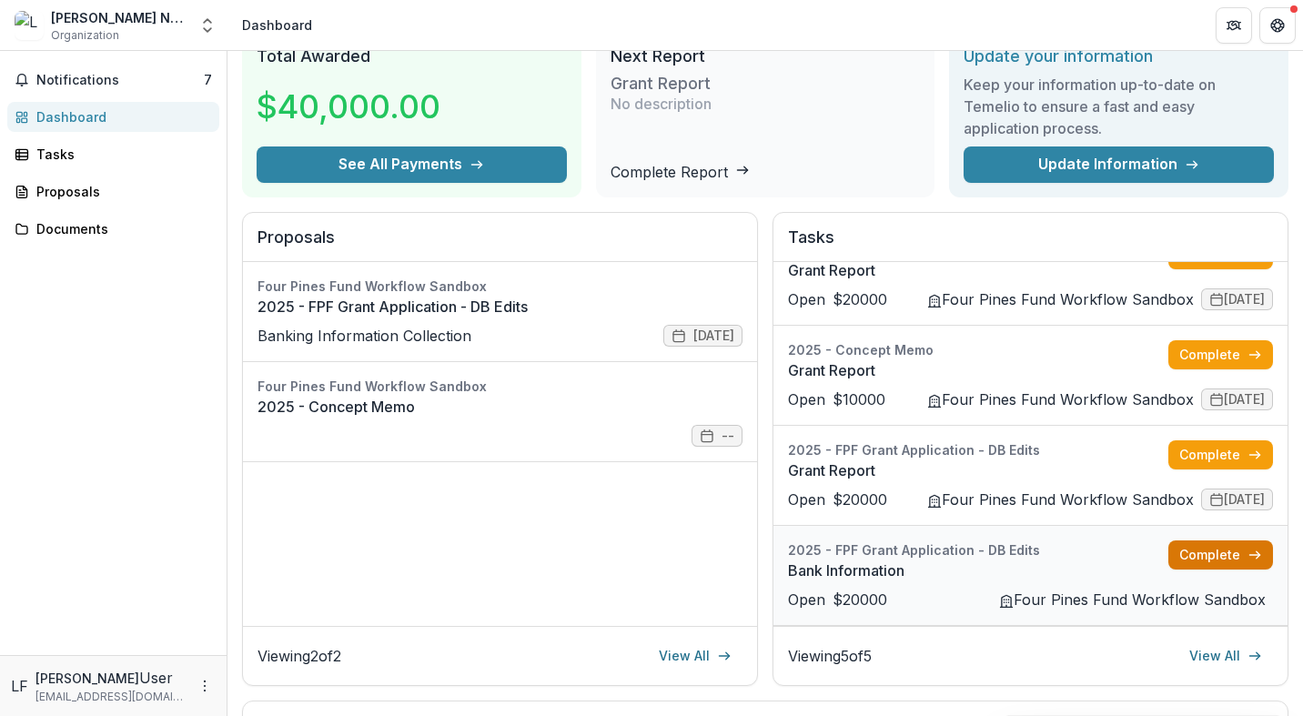
click at [1203, 552] on link "Complete" at bounding box center [1220, 554] width 105 height 29
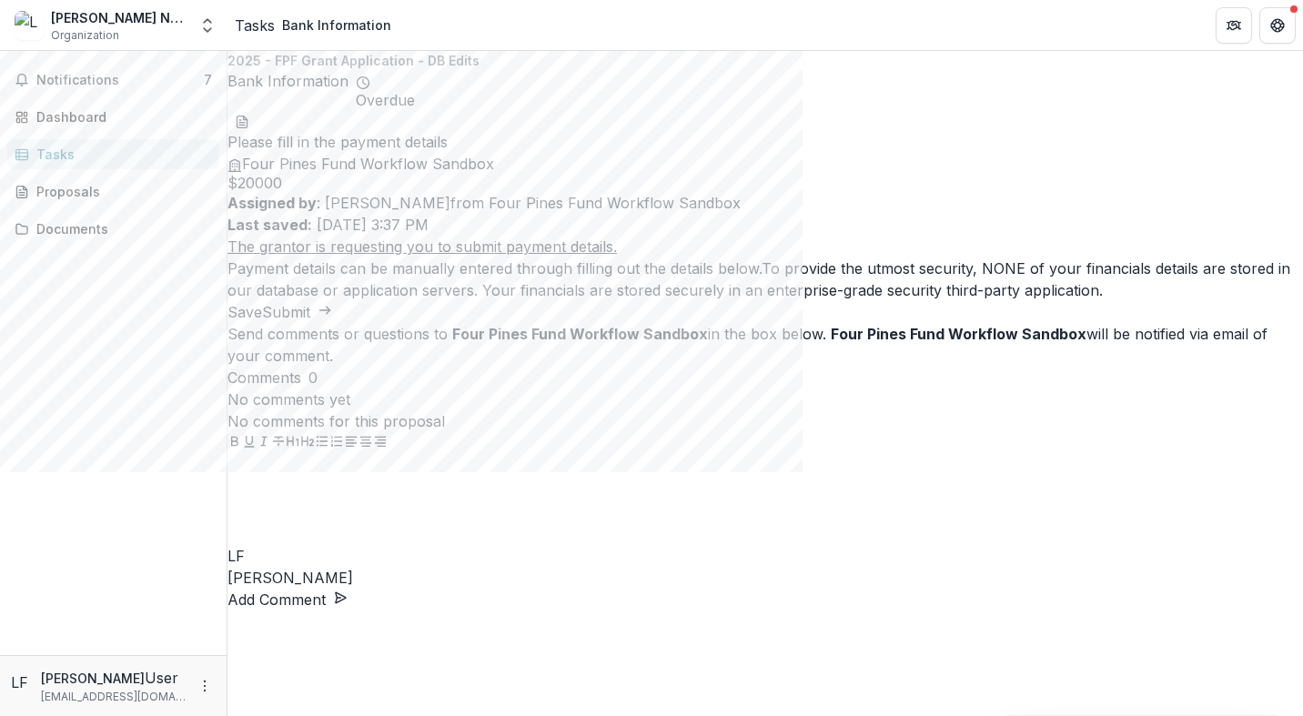
click at [700, 257] on p "Payment details can be manually entered through filling out the details below. …" at bounding box center [764, 279] width 1075 height 44
click at [591, 237] on u "The grantor is requesting you to submit payment details." at bounding box center [421, 246] width 389 height 18
drag, startPoint x: 855, startPoint y: 358, endPoint x: 704, endPoint y: 284, distance: 168.4
click at [704, 284] on div "2025 - FPF Grant Application - DB Edits Bank Information Overdue Please fill in…" at bounding box center [764, 187] width 1075 height 272
click at [704, 284] on p "Payment details can be manually entered through filling out the details below. …" at bounding box center [764, 279] width 1075 height 44
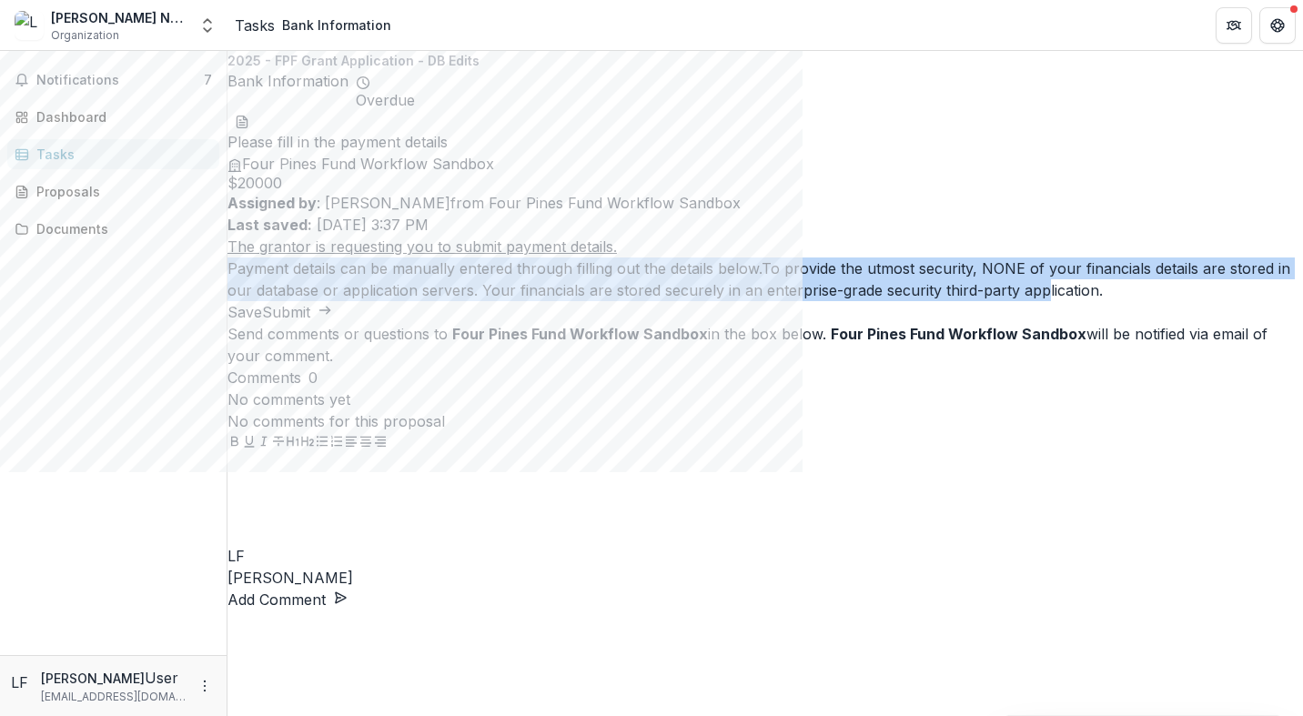
drag, startPoint x: 709, startPoint y: 284, endPoint x: 708, endPoint y: 203, distance: 81.0
click at [709, 236] on div "The grantor is requesting you to submit payment details. Payment details can be…" at bounding box center [764, 268] width 1075 height 65
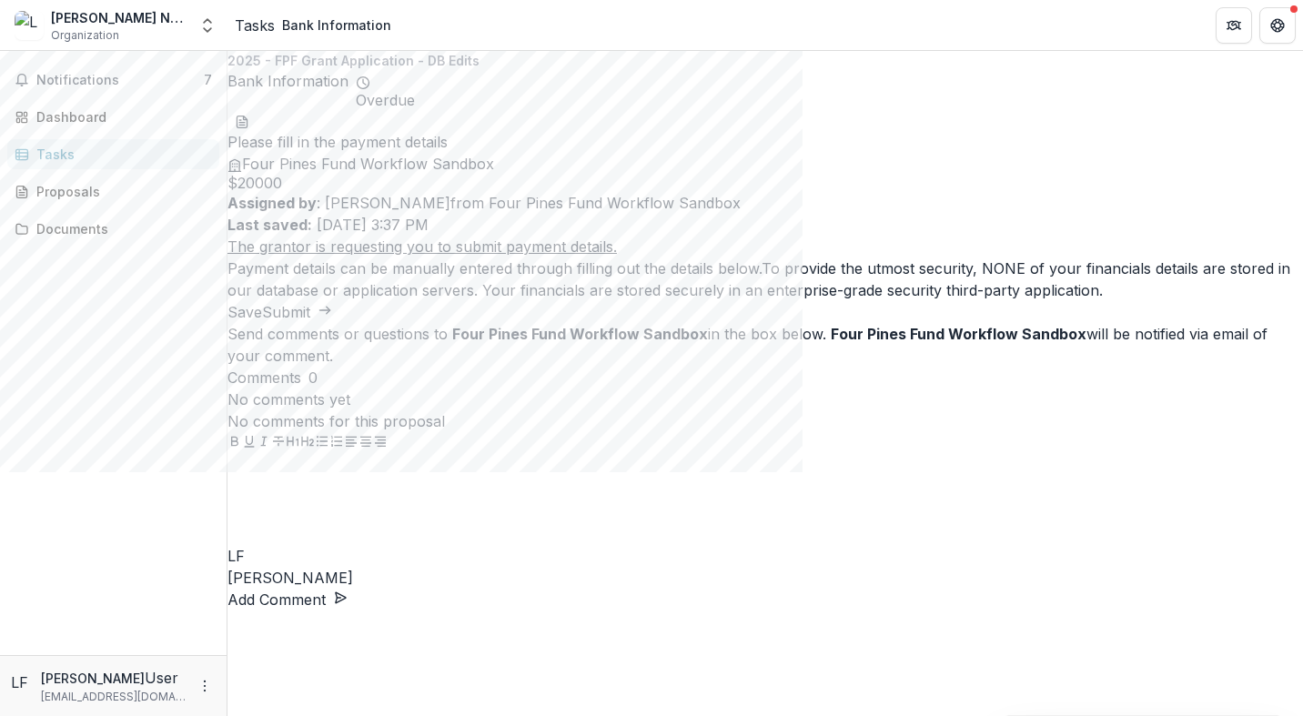
click at [944, 257] on p "Payment details can be manually entered through filling out the details below. …" at bounding box center [764, 279] width 1075 height 44
click at [551, 257] on p "Payment details can be manually entered through filling out the details below. …" at bounding box center [764, 279] width 1075 height 44
click at [247, 25] on div "Tasks" at bounding box center [255, 26] width 40 height 22
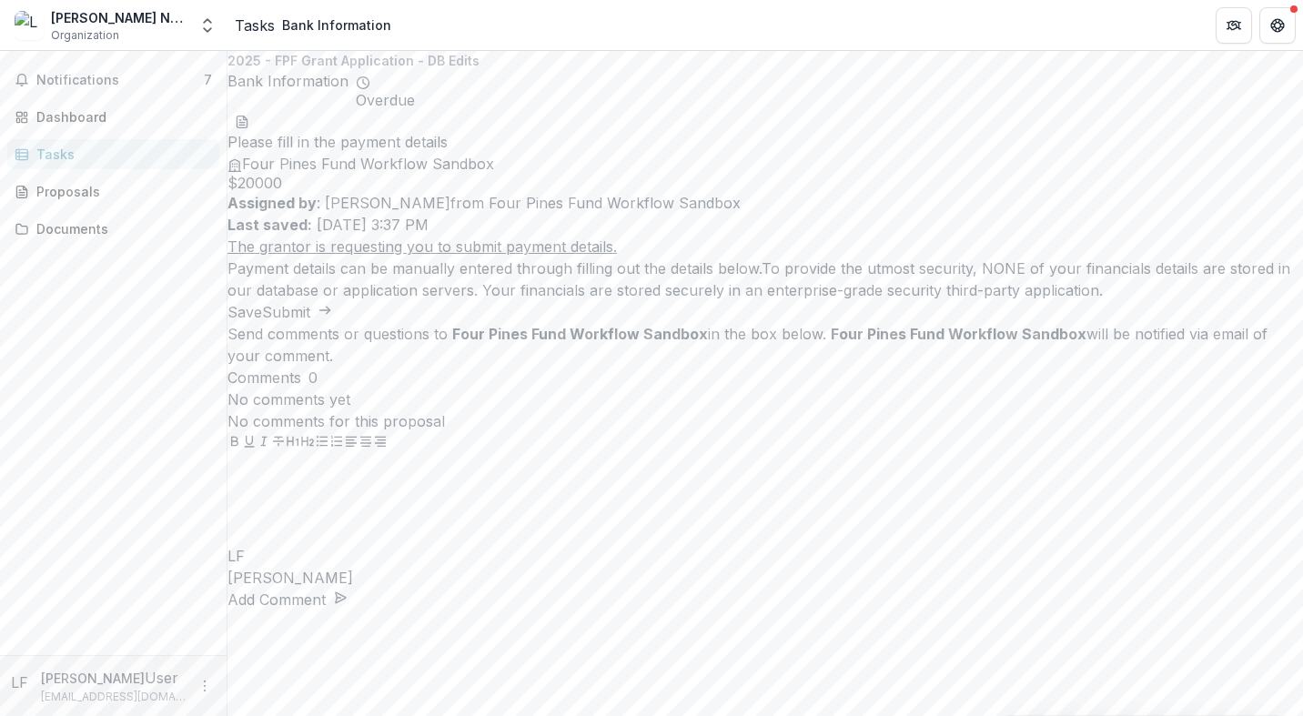
click at [441, 237] on u "The grantor is requesting you to submit payment details." at bounding box center [421, 246] width 389 height 18
click at [405, 214] on p "Last saved: Oct 06, 2025, 3:37 PM" at bounding box center [764, 225] width 1075 height 22
click at [247, 119] on icon "download-word-button" at bounding box center [242, 122] width 10 height 12
click at [88, 123] on div "Dashboard" at bounding box center [120, 116] width 168 height 19
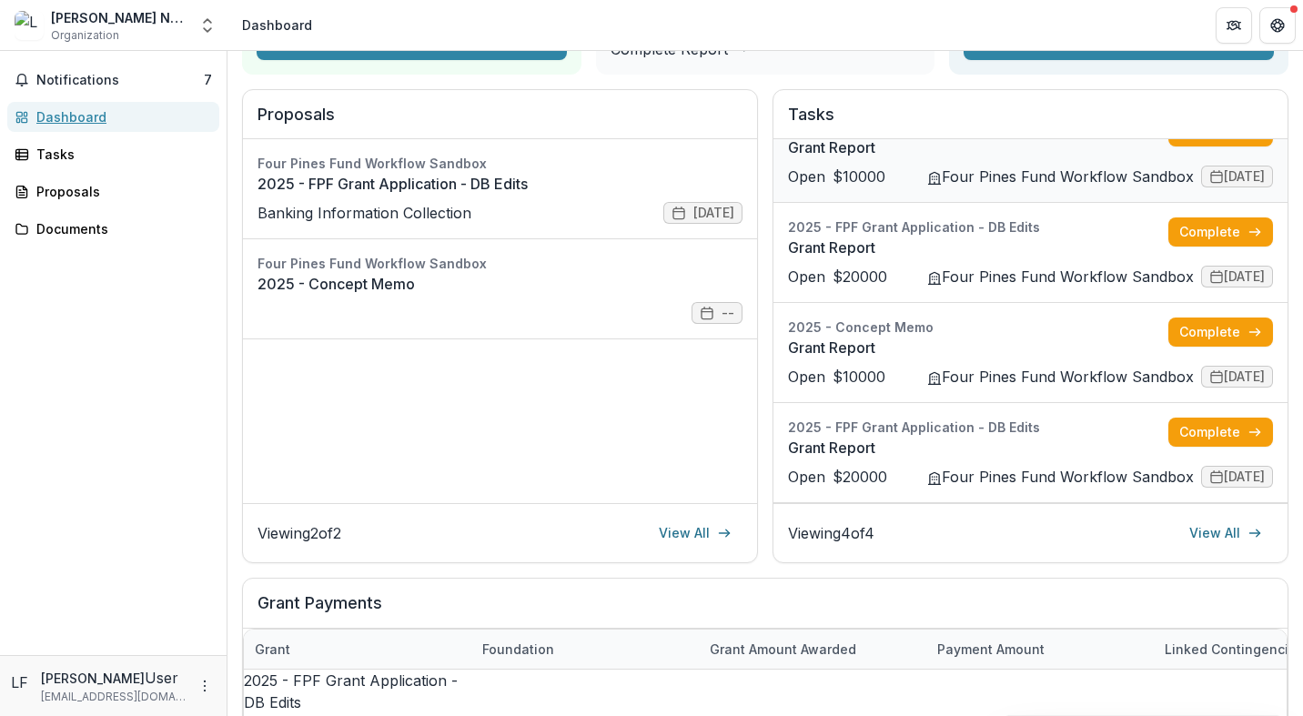
scroll to position [218, 0]
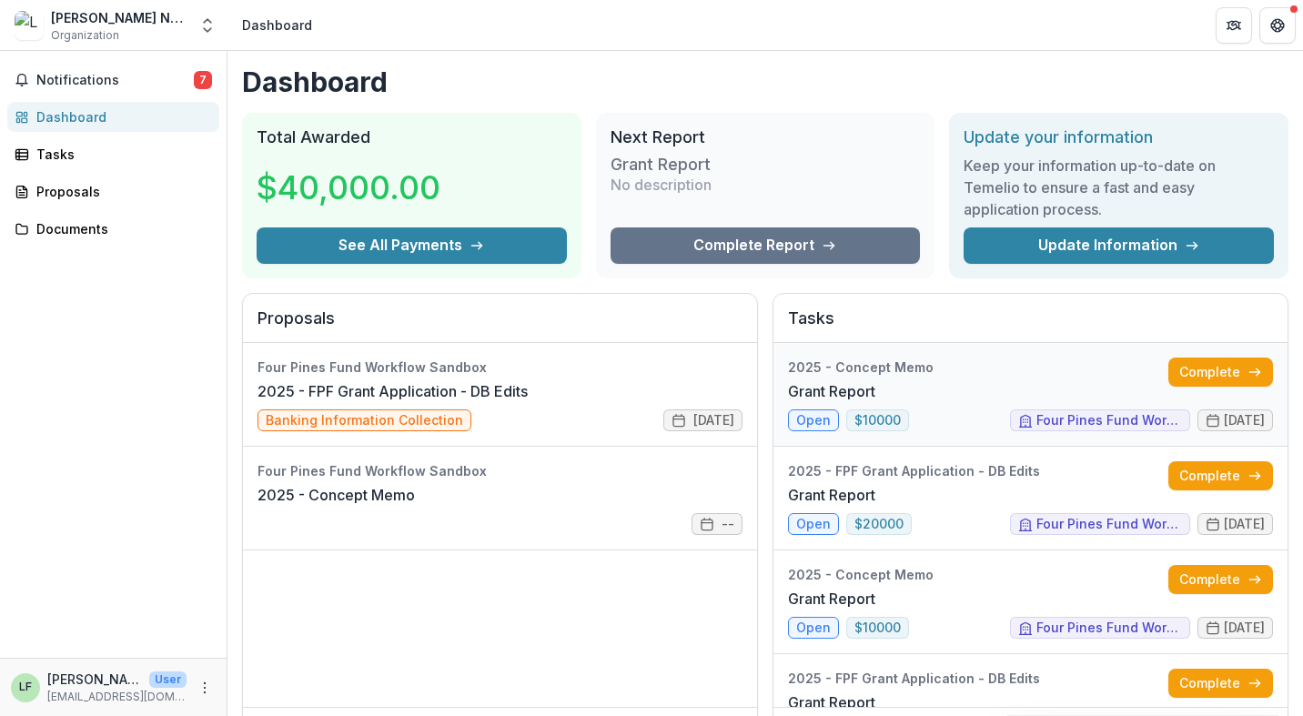
scroll to position [51, 0]
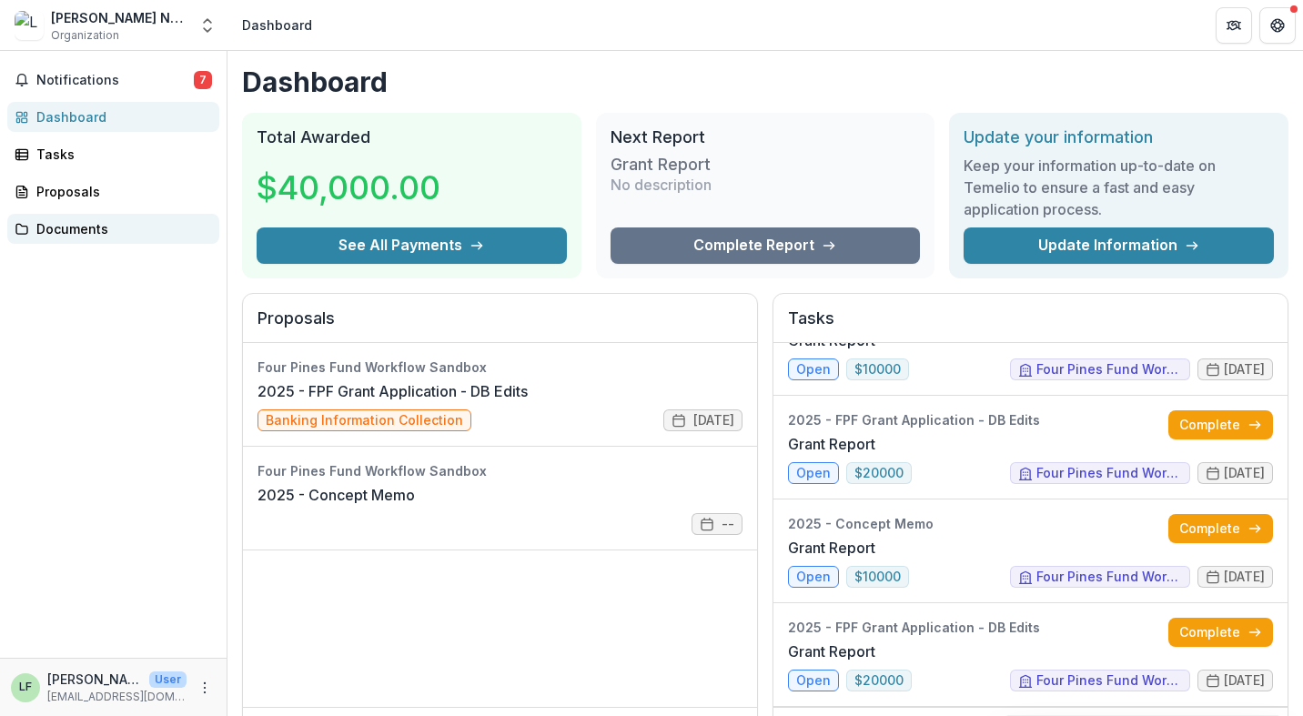
click at [97, 227] on div "Documents" at bounding box center [120, 228] width 168 height 19
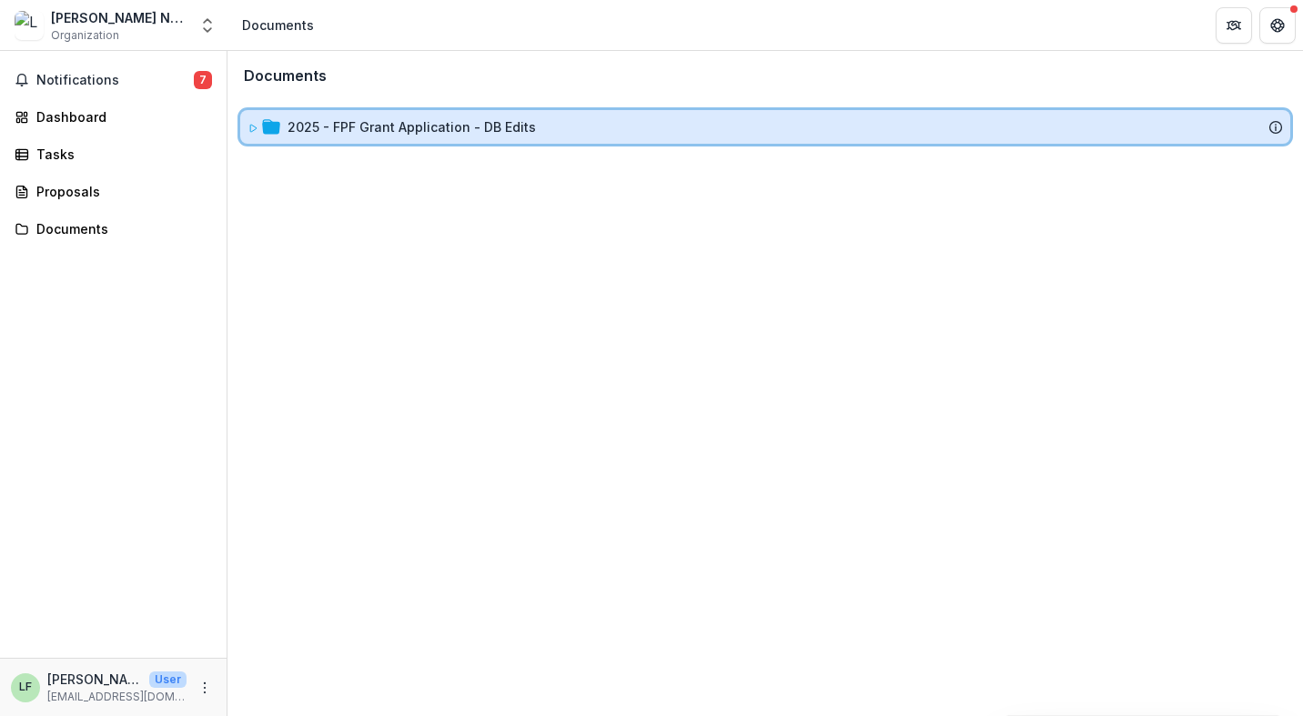
click at [255, 135] on span at bounding box center [252, 126] width 11 height 19
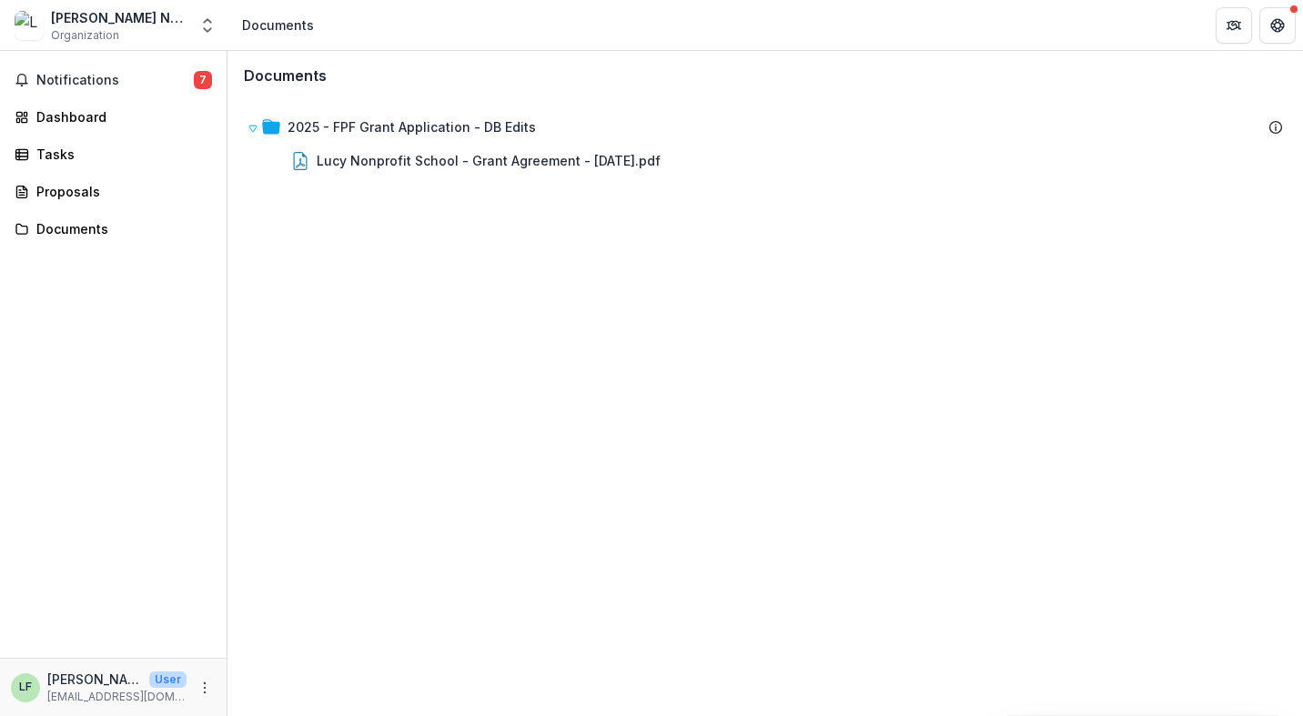
click at [321, 276] on div "Documents 2025 - FPF Grant Application - DB Edits Lucy Nonprofit School - Grant…" at bounding box center [764, 383] width 1075 height 665
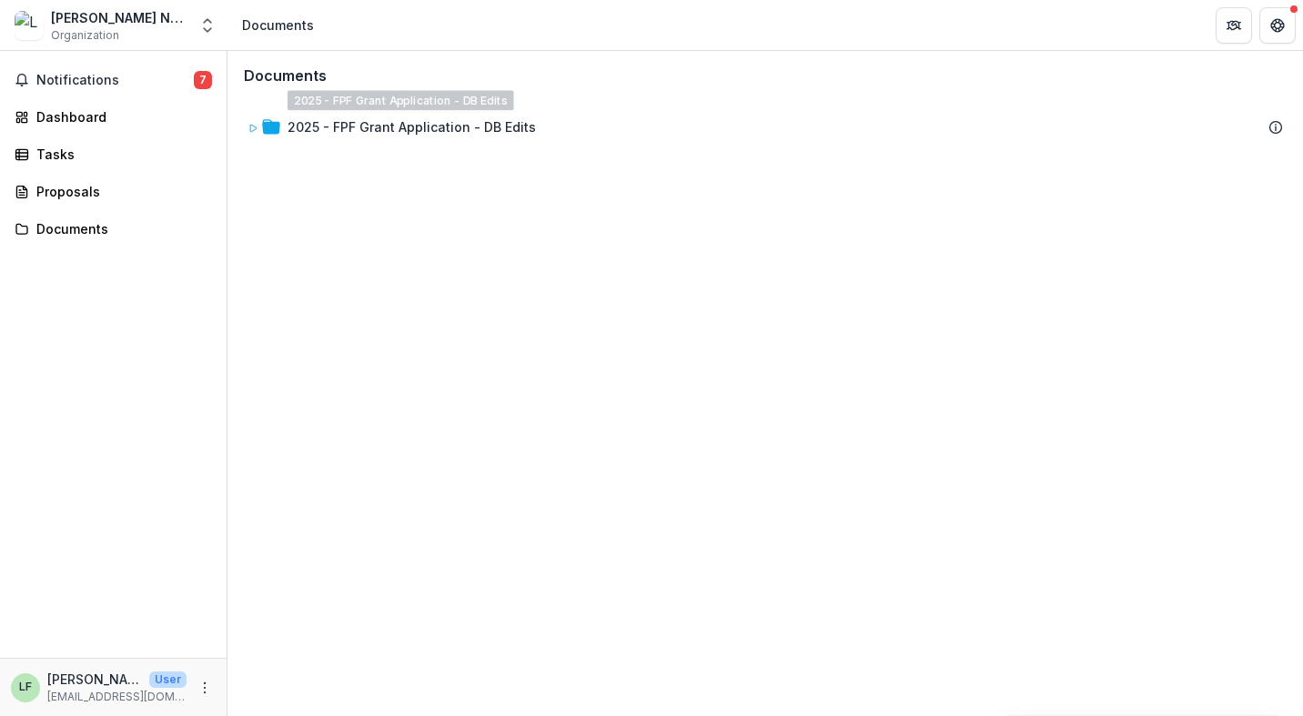
click at [232, 126] on div "2025 - FPF Grant Application - DB Edits" at bounding box center [765, 126] width 1072 height 55
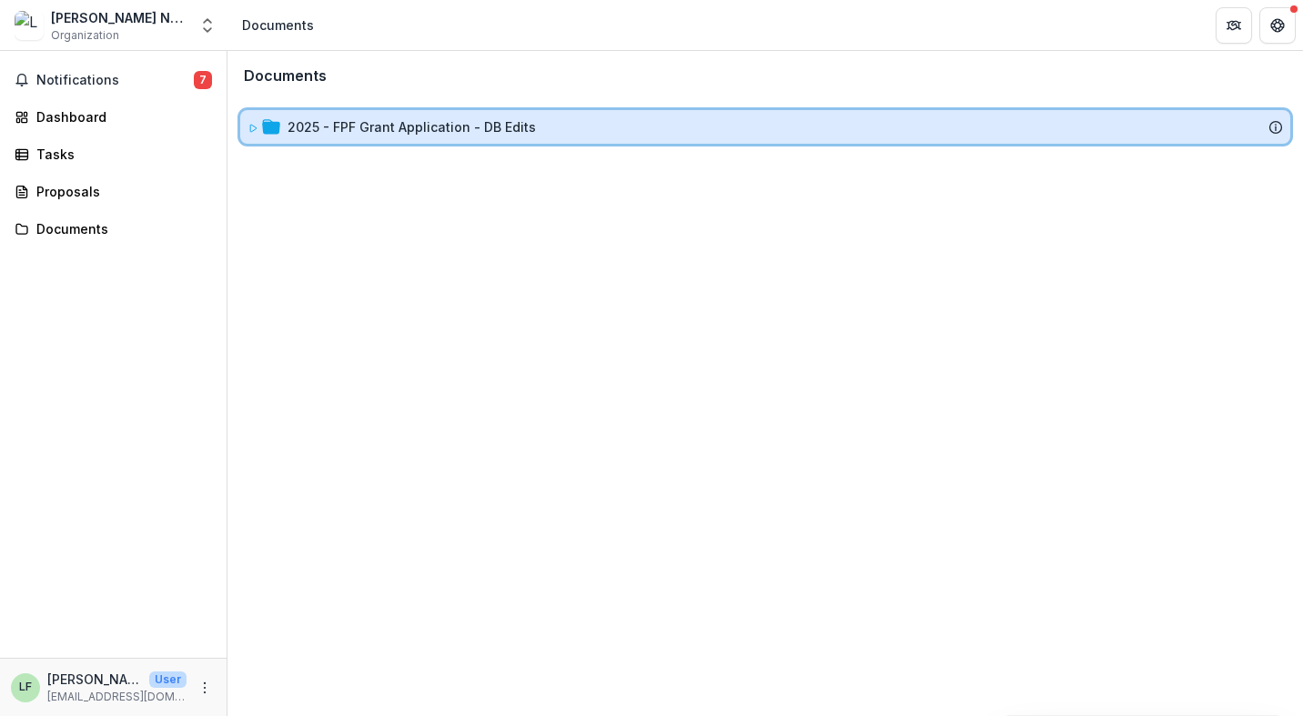
click at [252, 126] on icon at bounding box center [253, 128] width 6 height 7
click at [255, 126] on icon at bounding box center [252, 128] width 11 height 11
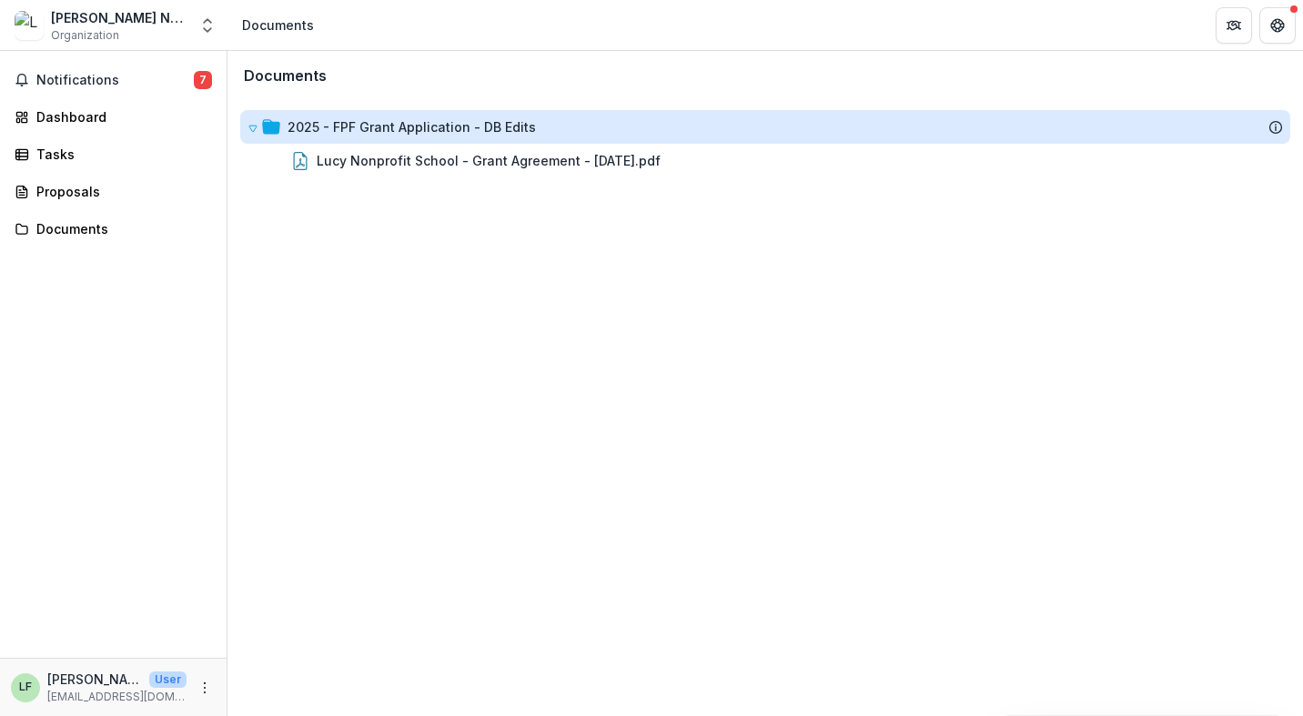
click at [398, 230] on div "Documents 2025 - FPF Grant Application - DB Edits Lucy Nonprofit School - Grant…" at bounding box center [764, 383] width 1075 height 665
click at [76, 151] on div "Tasks" at bounding box center [120, 154] width 168 height 19
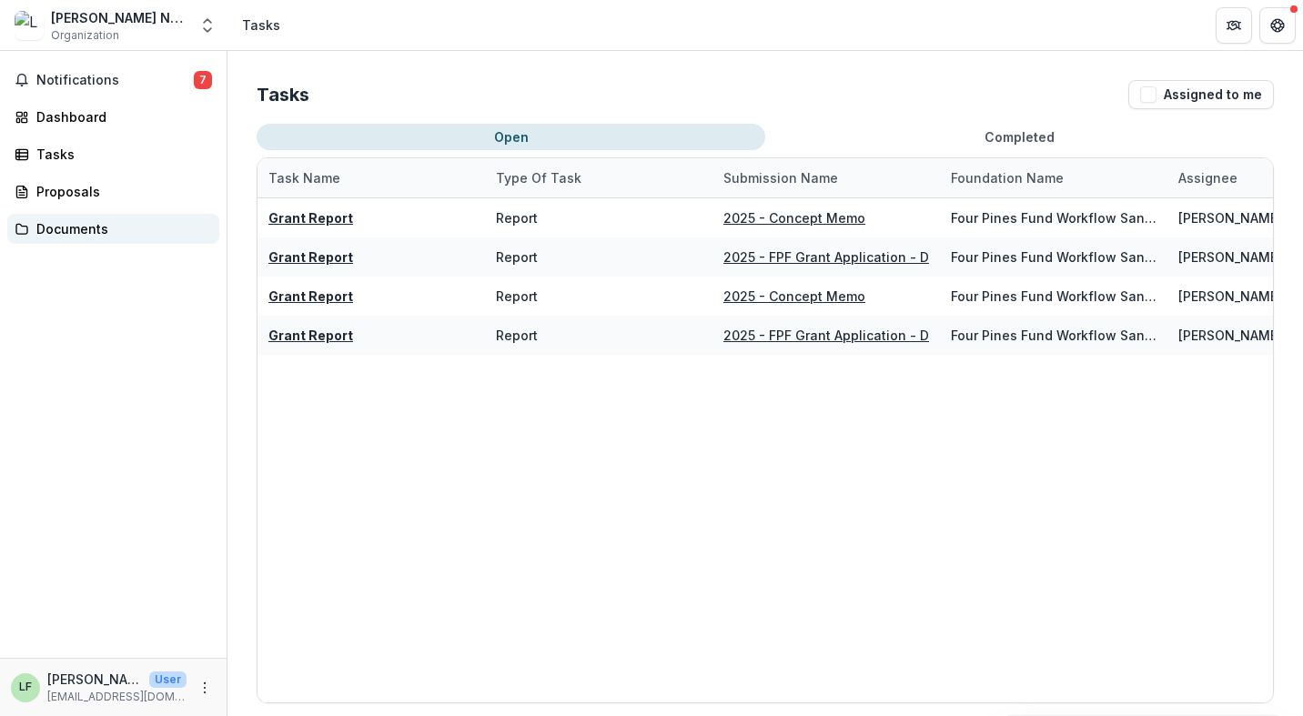
click at [62, 223] on div "Documents" at bounding box center [120, 228] width 168 height 19
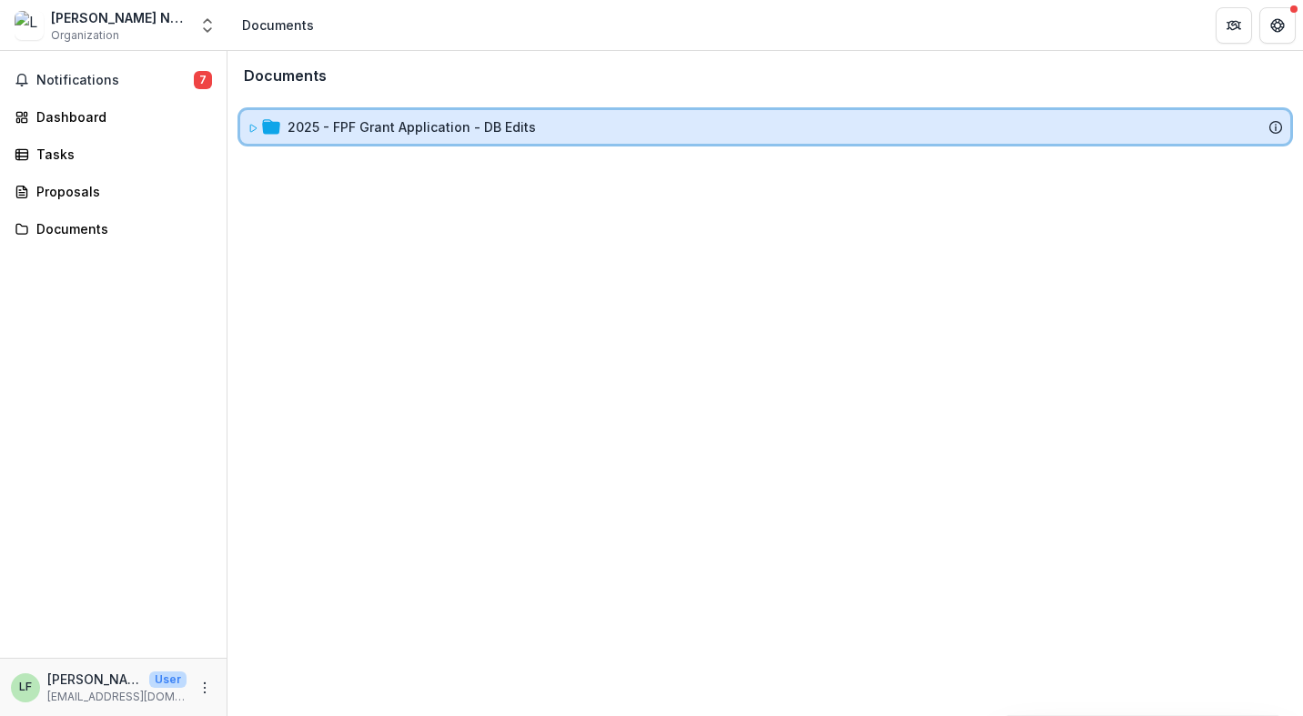
click at [258, 126] on div at bounding box center [263, 126] width 33 height 19
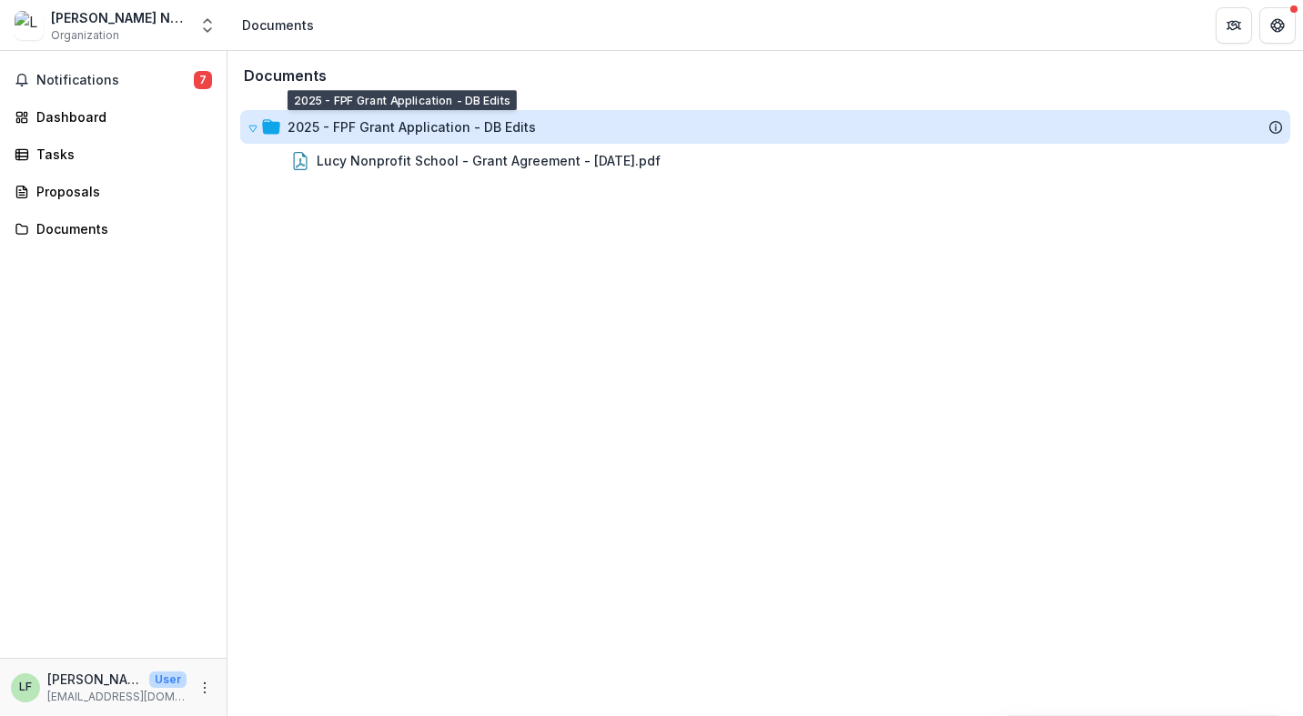
click at [287, 124] on div "2025 - FPF Grant Application - DB Edits" at bounding box center [411, 126] width 248 height 19
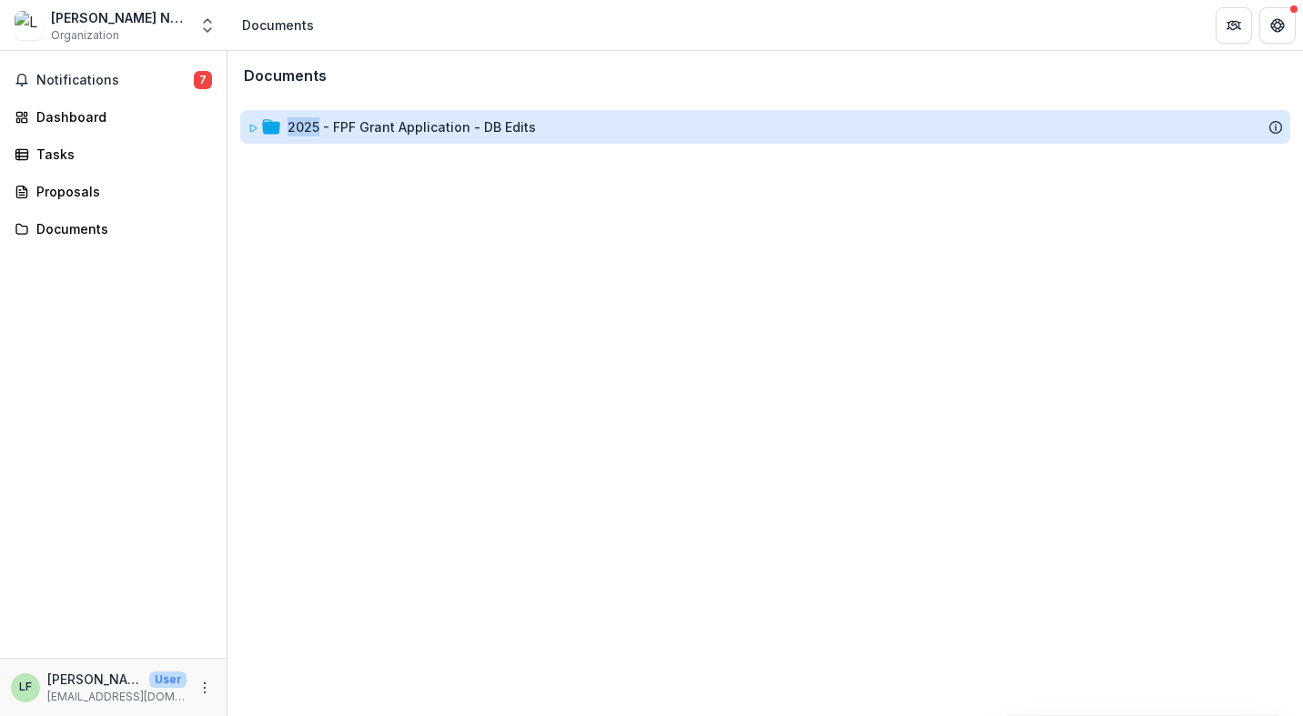
click at [287, 124] on div "2025 - FPF Grant Application - DB Edits" at bounding box center [411, 126] width 248 height 19
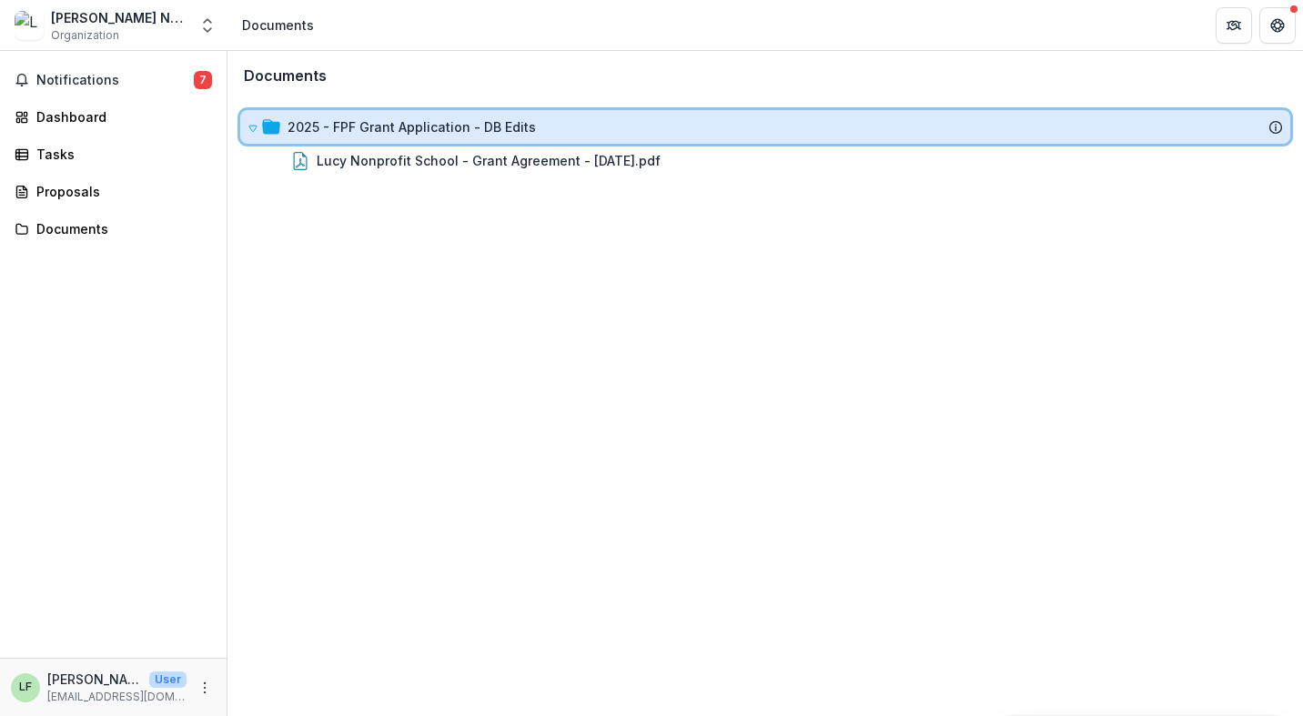
click at [1272, 122] on circle at bounding box center [1276, 127] width 12 height 12
click at [1266, 121] on div "2025 - FPF Grant Application - DB Edits" at bounding box center [784, 126] width 995 height 19
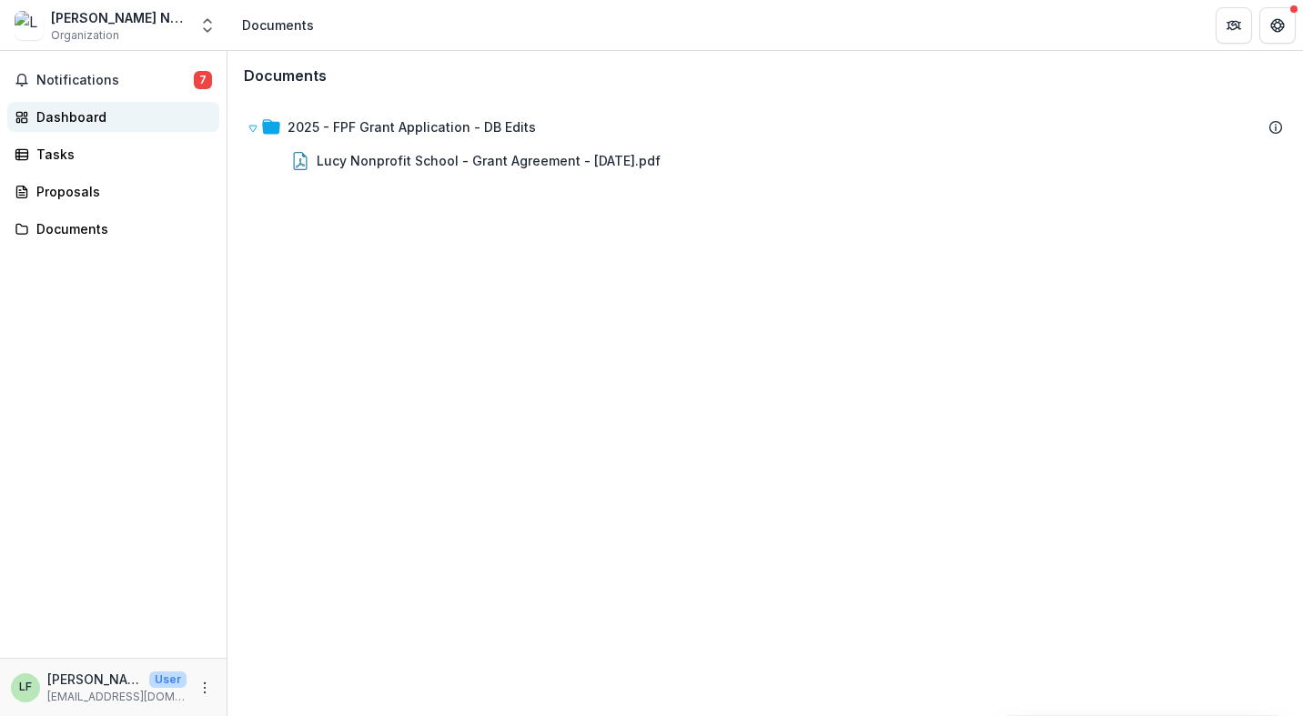
click at [95, 121] on div "Dashboard" at bounding box center [120, 116] width 168 height 19
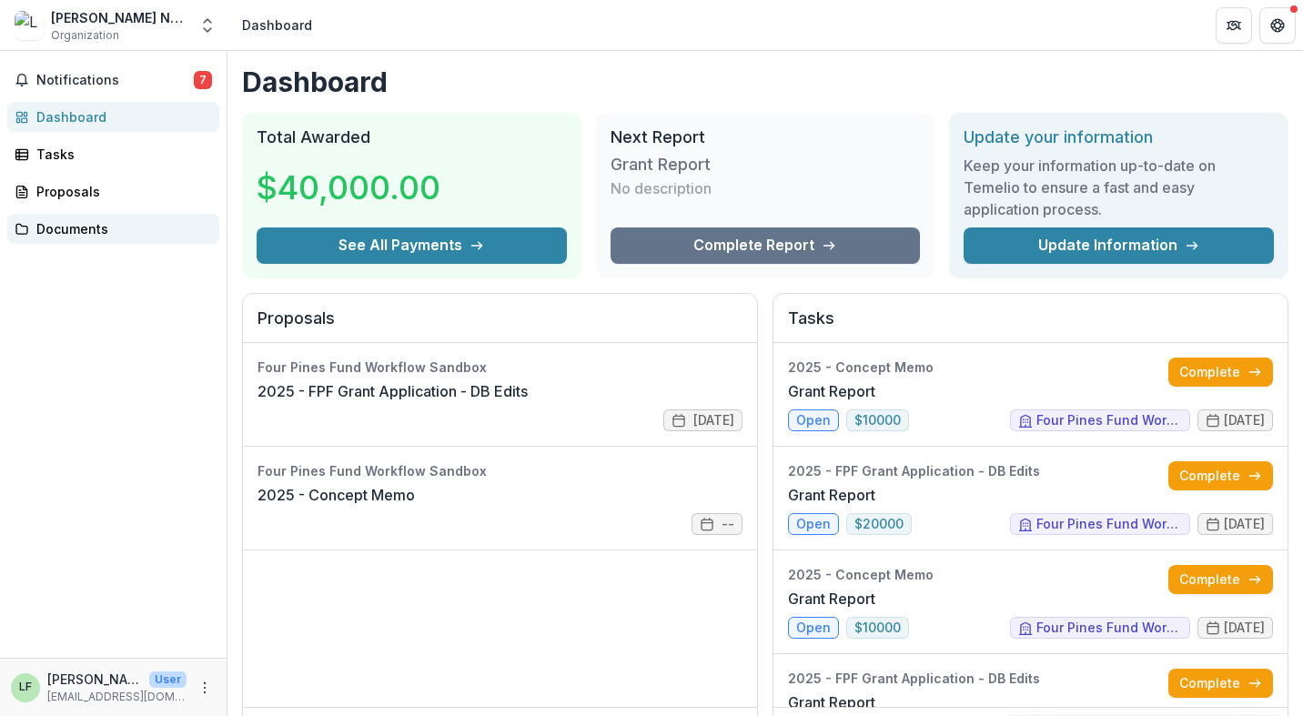
click at [162, 226] on div "Documents" at bounding box center [120, 228] width 168 height 19
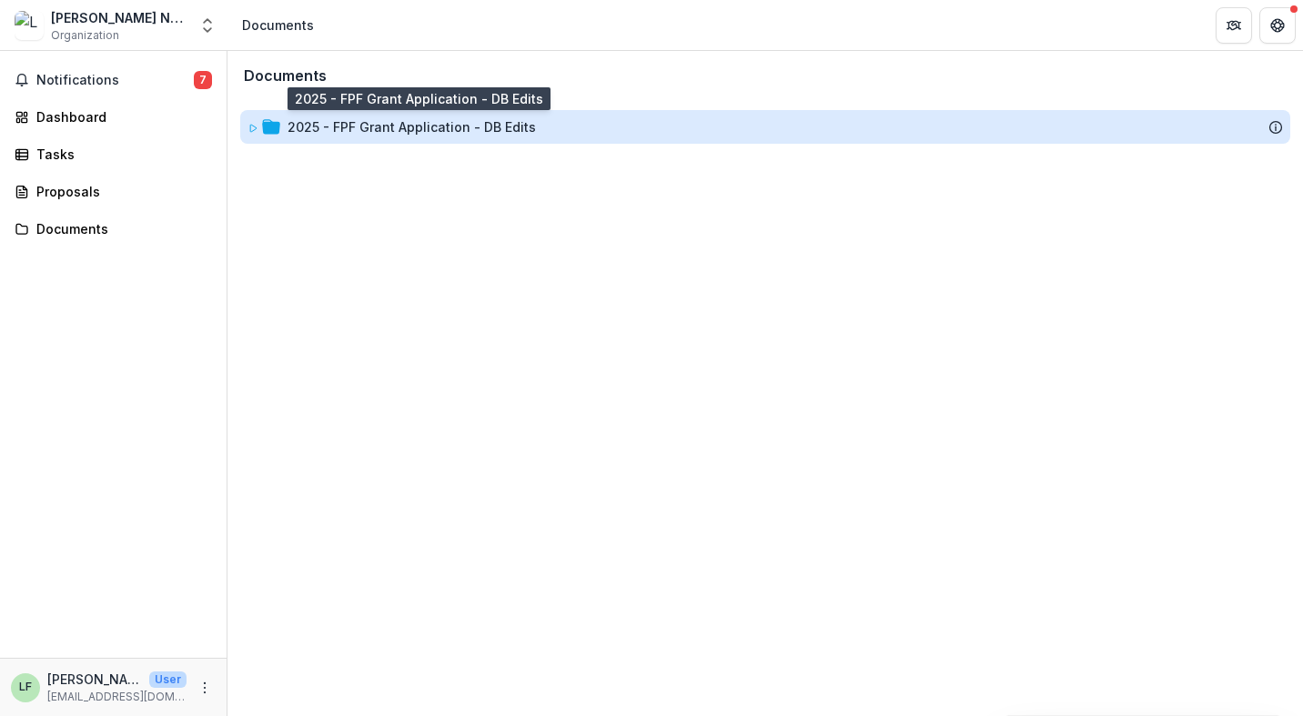
click at [320, 129] on div "2025 - FPF Grant Application - DB Edits" at bounding box center [411, 126] width 248 height 19
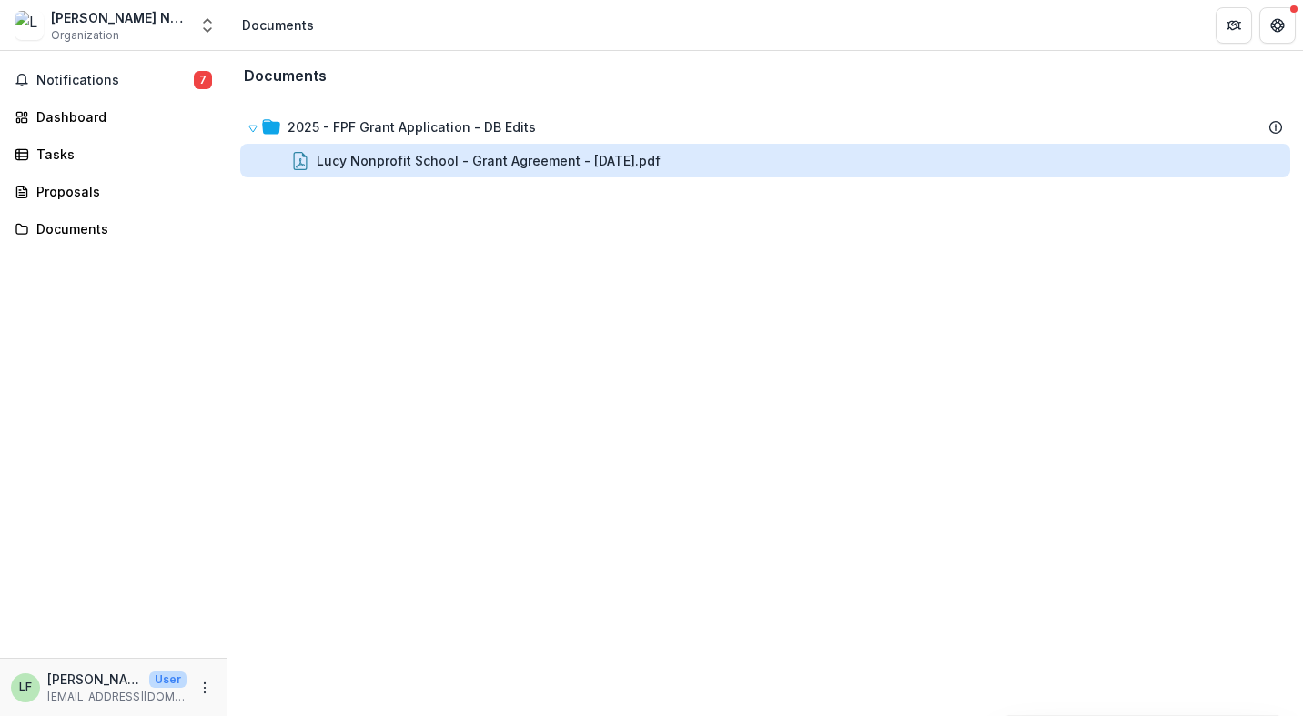
click at [352, 156] on div "Lucy Nonprofit School - Grant Agreement - [DATE].pdf" at bounding box center [489, 160] width 344 height 19
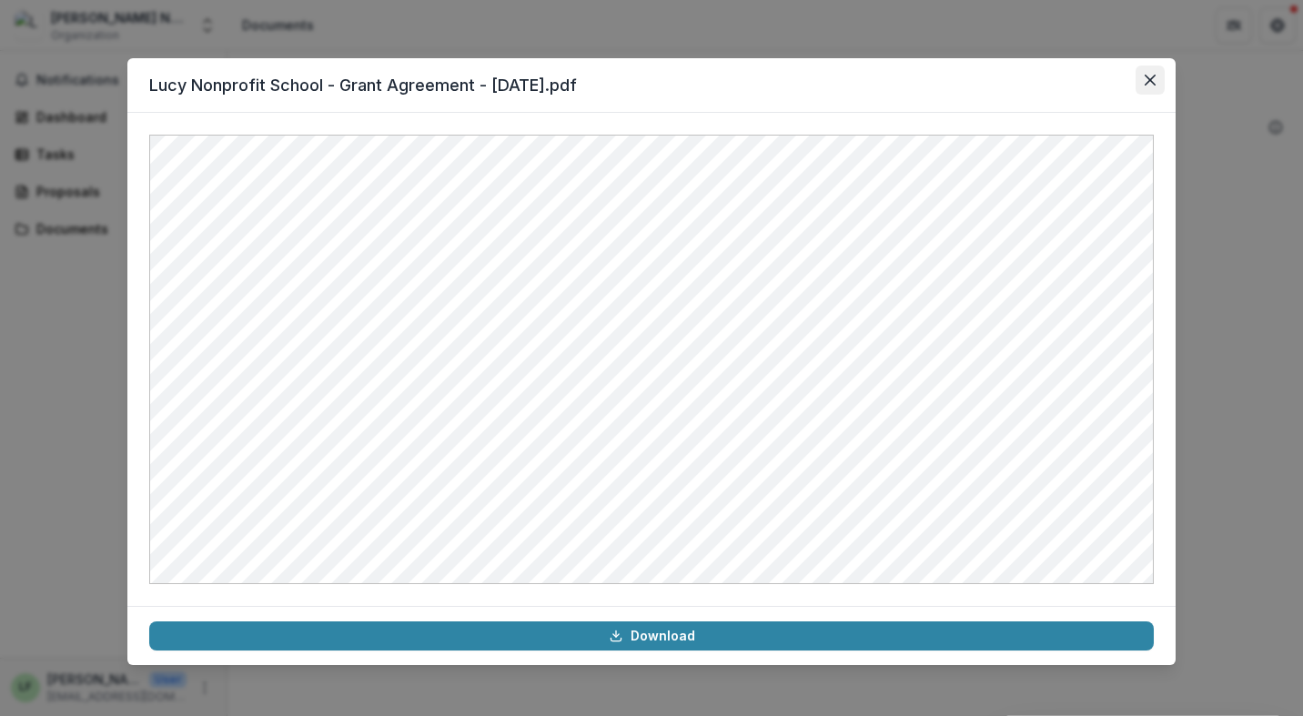
click at [1152, 74] on button "Close" at bounding box center [1149, 79] width 29 height 29
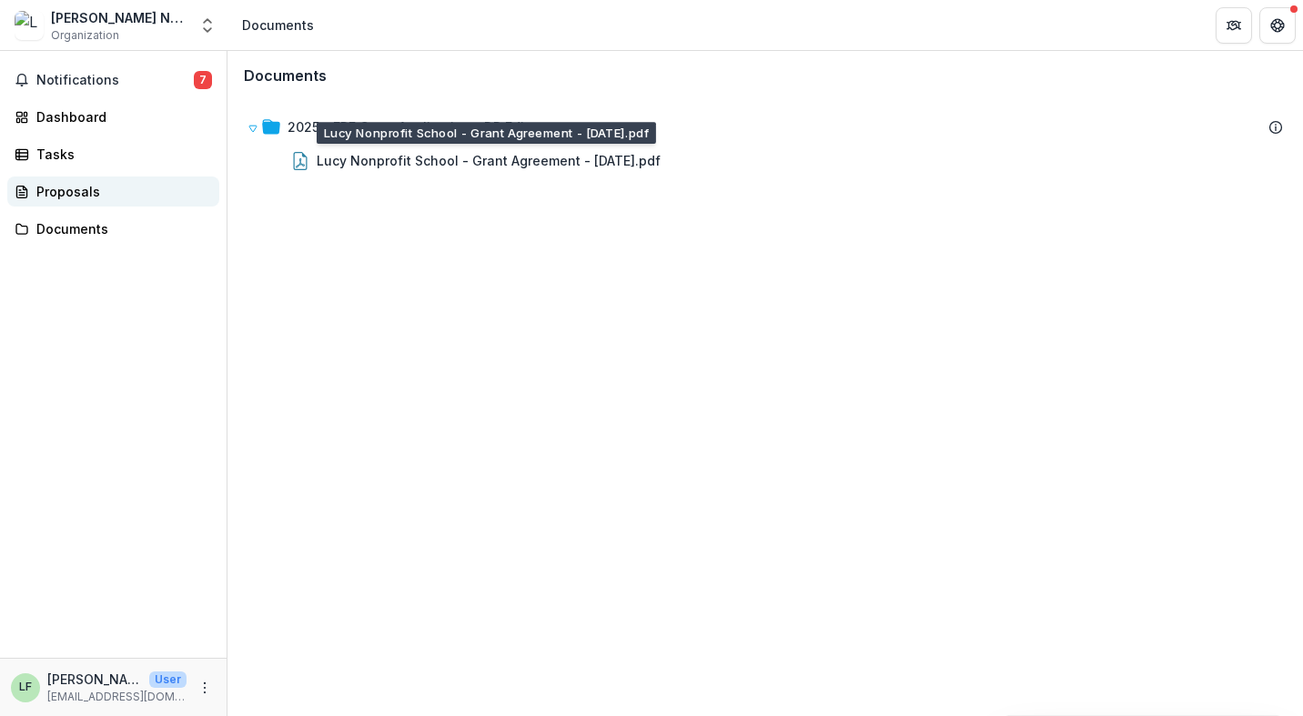
click at [63, 190] on div "Proposals" at bounding box center [120, 191] width 168 height 19
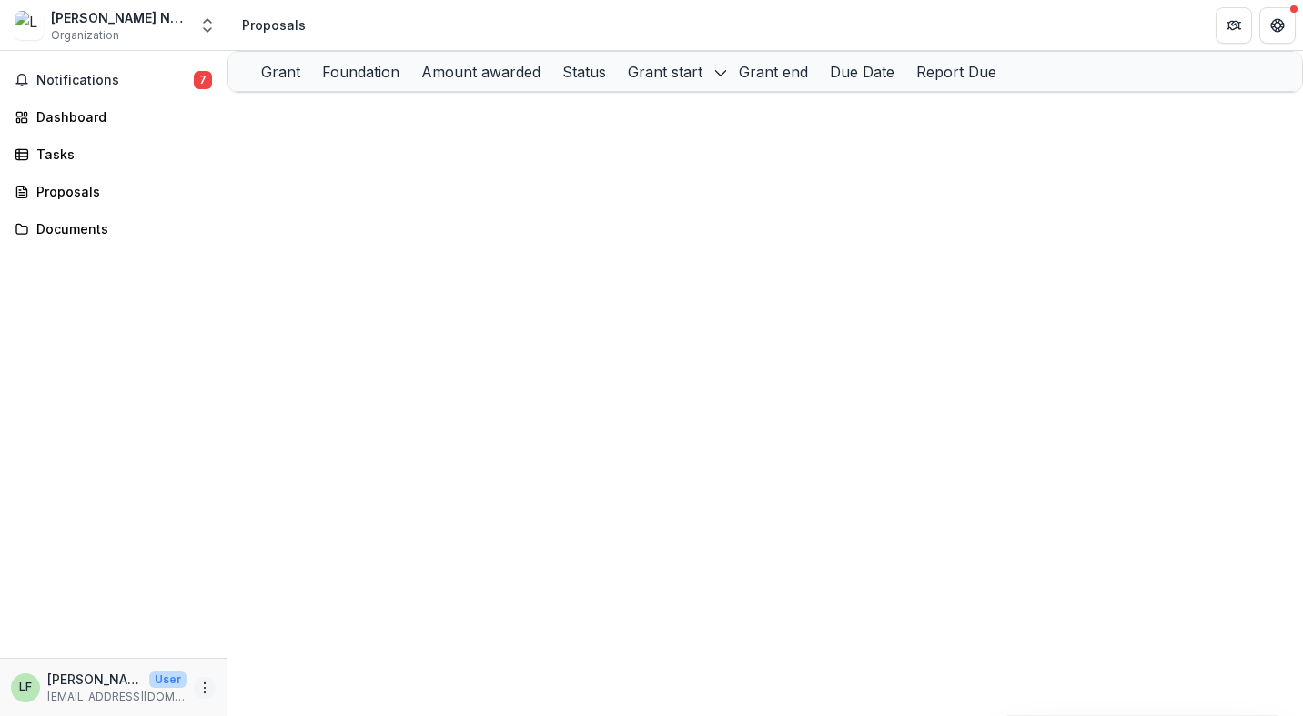
click at [201, 680] on icon "More" at bounding box center [204, 687] width 15 height 15
click at [322, 645] on link "Settings" at bounding box center [324, 649] width 195 height 30
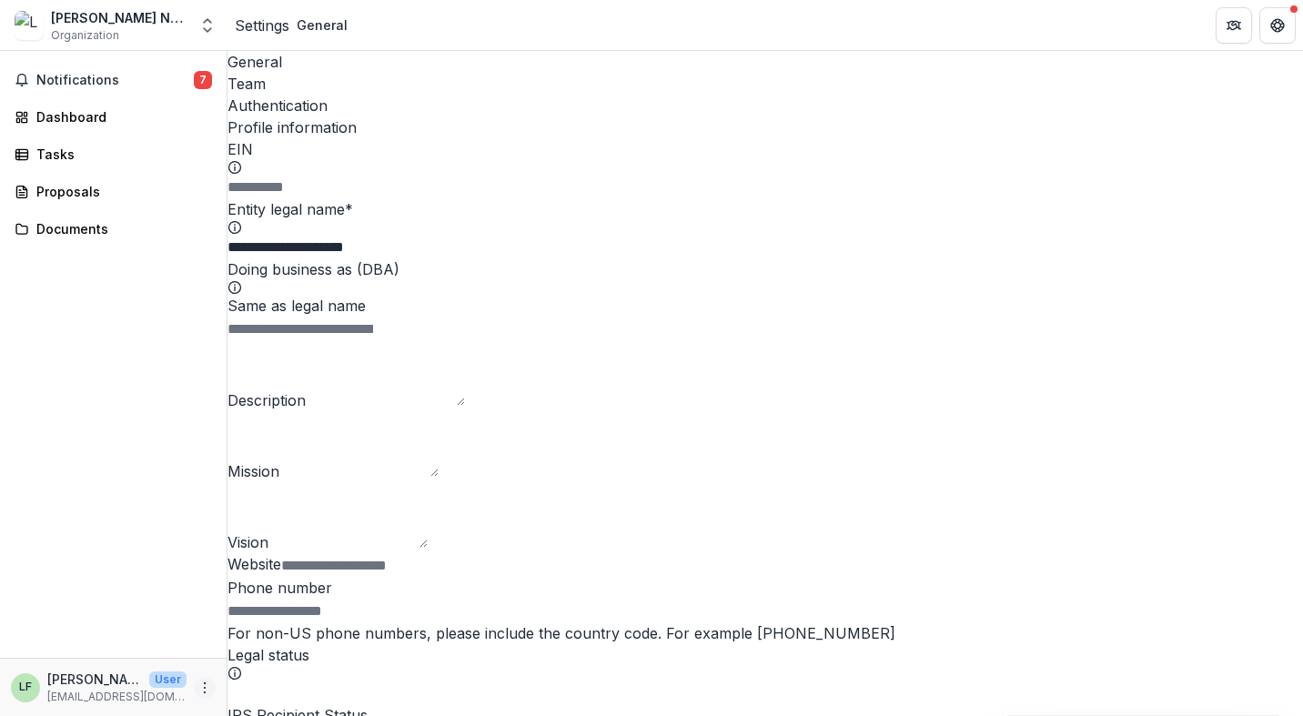
click at [209, 686] on icon "More" at bounding box center [204, 687] width 15 height 15
click at [286, 616] on link "Help Center" at bounding box center [324, 619] width 195 height 30
click at [199, 686] on icon "More" at bounding box center [204, 687] width 15 height 15
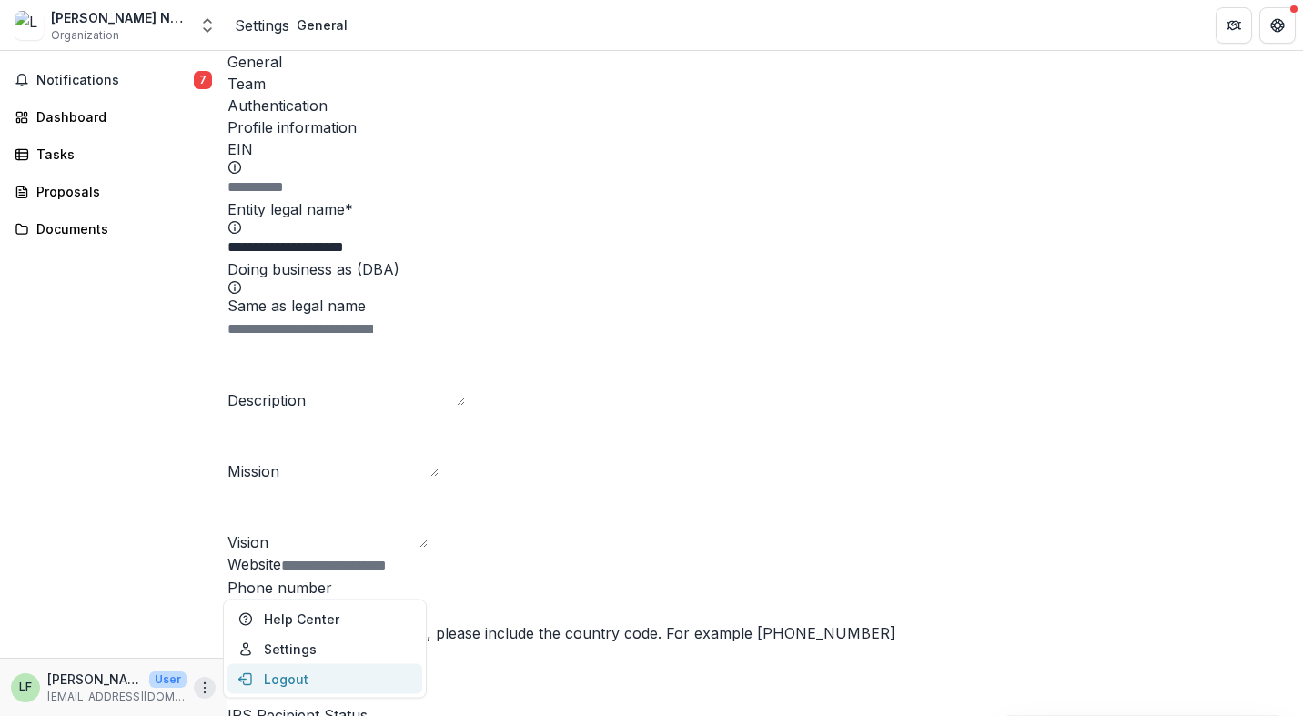
click at [256, 685] on button "Logout" at bounding box center [324, 679] width 195 height 30
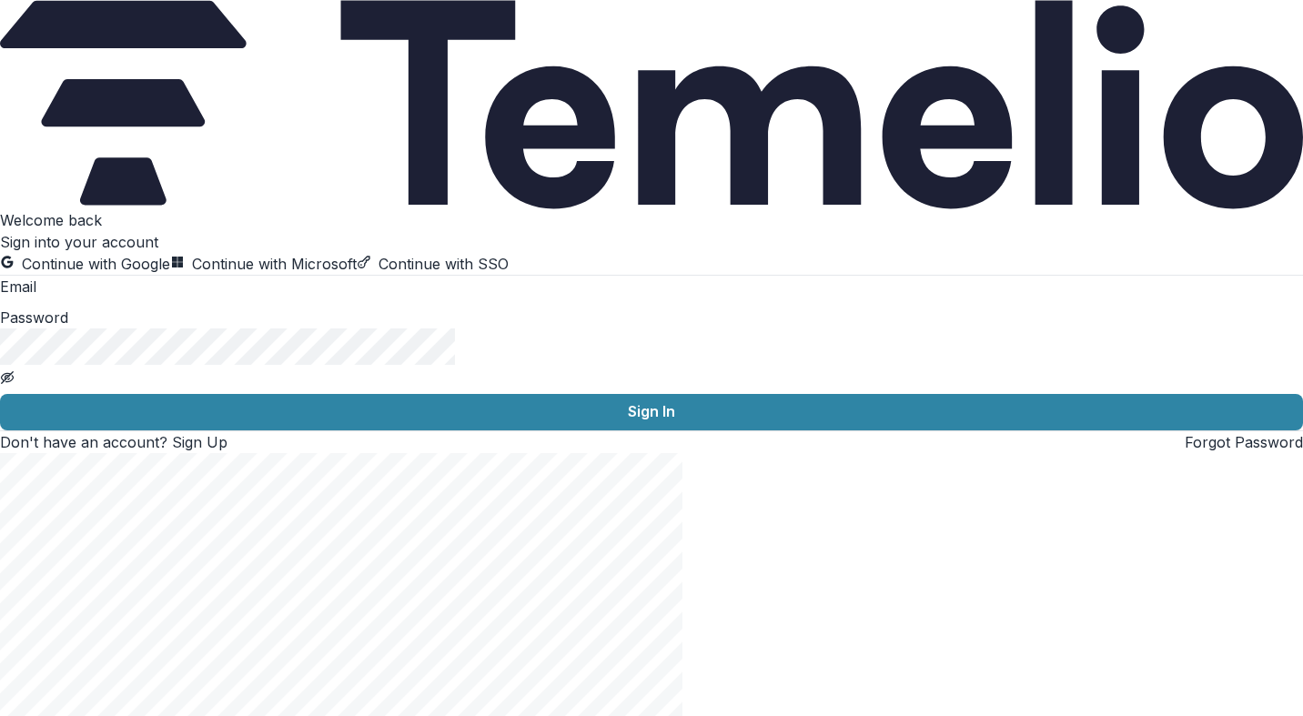
click at [170, 253] on button "Continue with Google" at bounding box center [85, 264] width 170 height 22
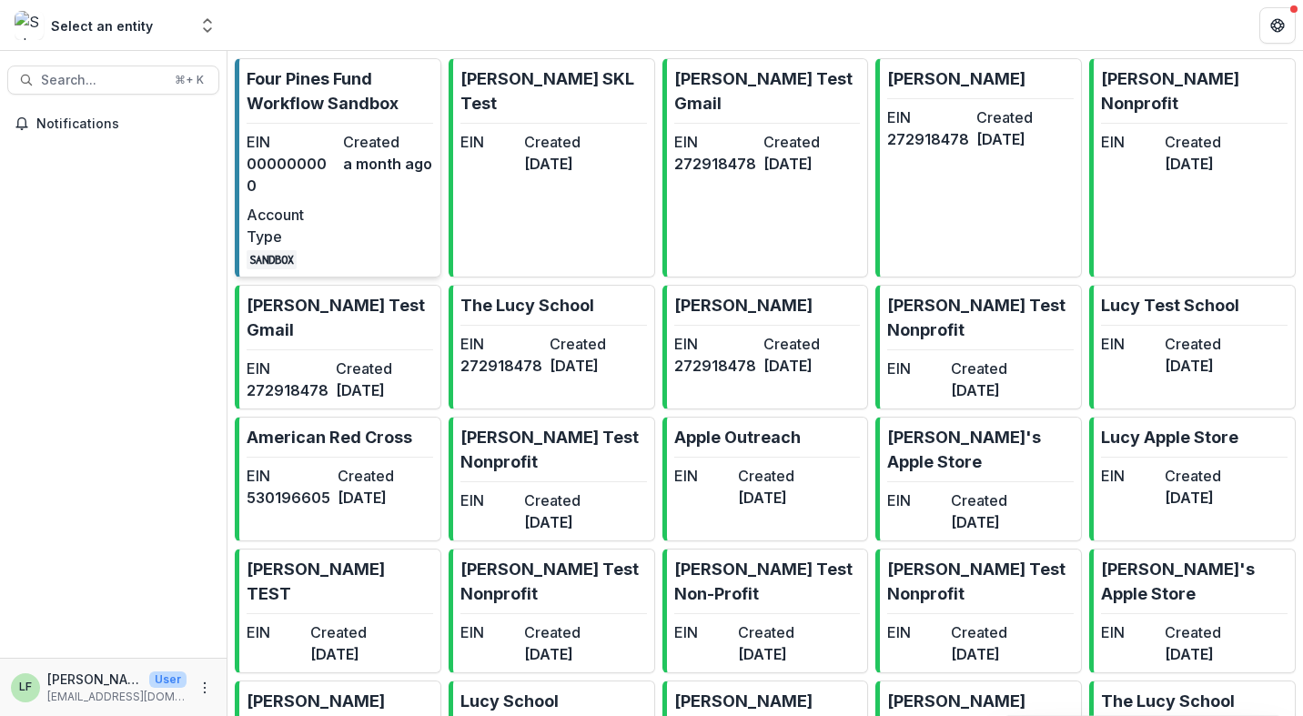
click at [337, 126] on link "Four Pines Fund Workflow Sandbox EIN 000000000 Created a month ago Account Type…" at bounding box center [338, 167] width 207 height 219
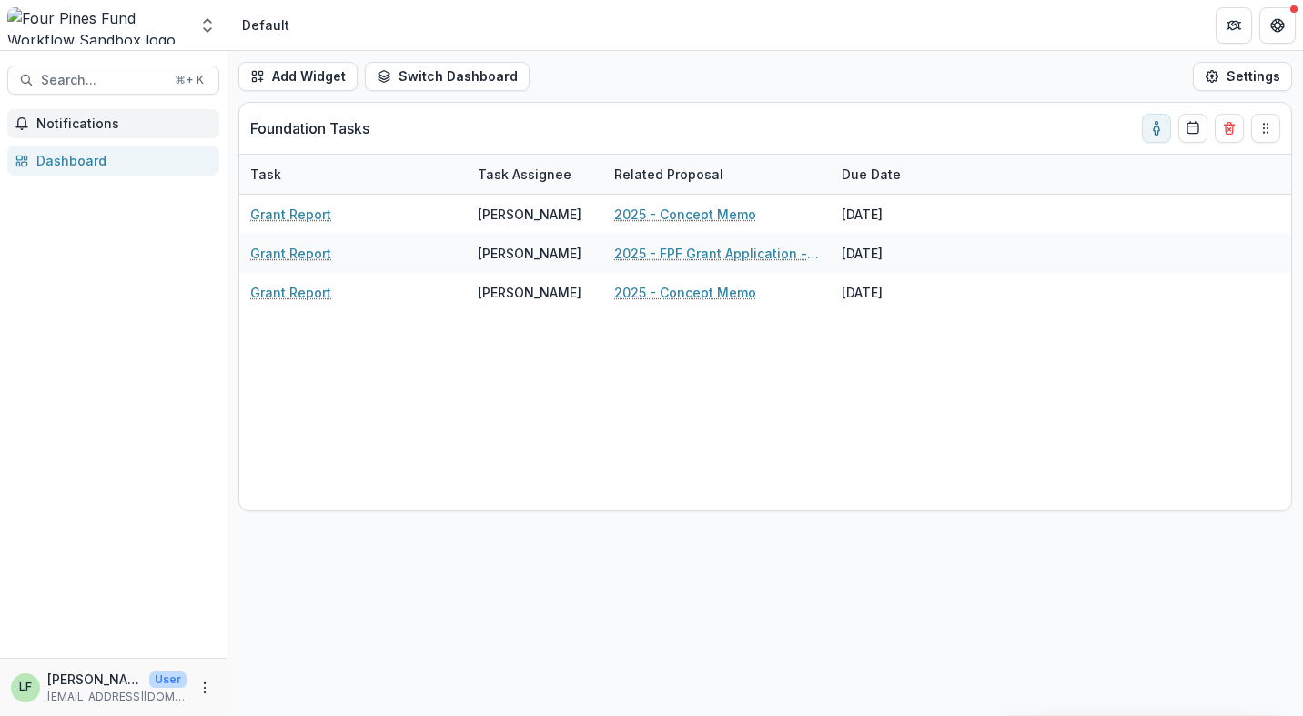
click at [147, 119] on span "Notifications" at bounding box center [124, 123] width 176 height 15
click at [129, 253] on div "Notifications Unread 0 Archived You don't have any unread notifications We'll n…" at bounding box center [113, 383] width 227 height 549
click at [65, 125] on span "Notifications" at bounding box center [124, 123] width 176 height 15
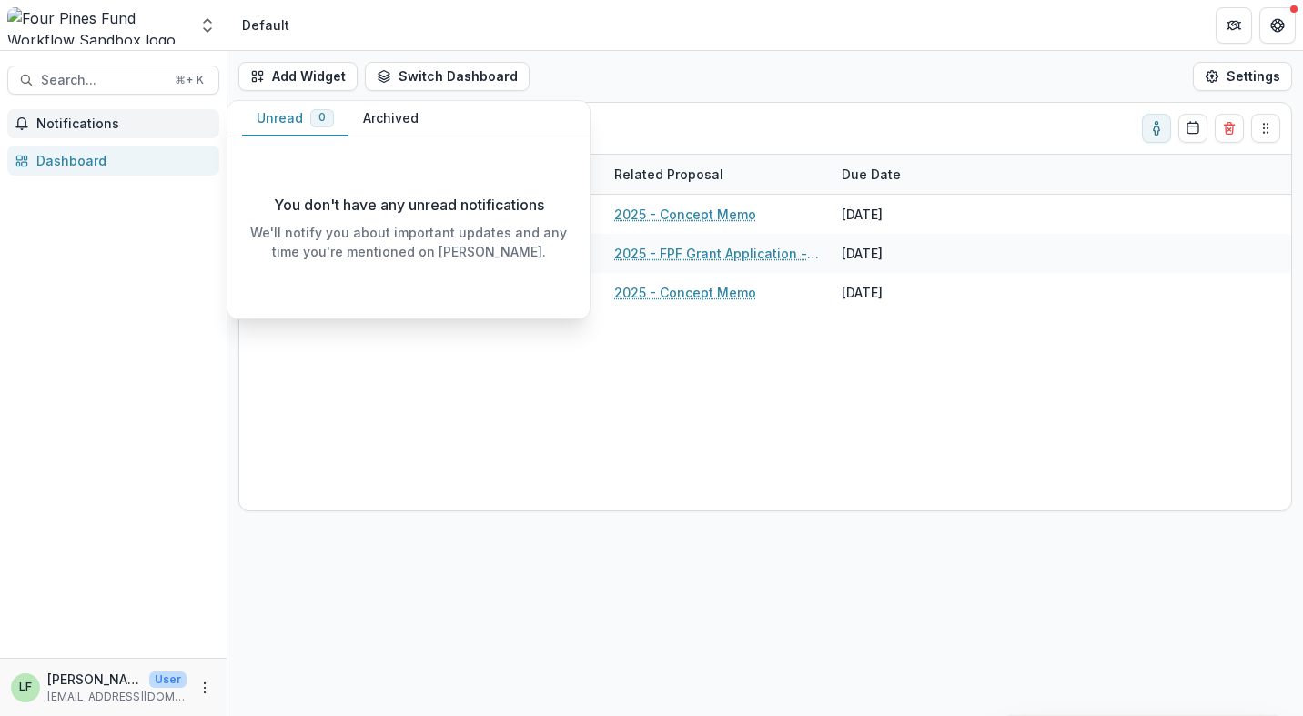
click at [66, 156] on div "Dashboard" at bounding box center [120, 160] width 168 height 19
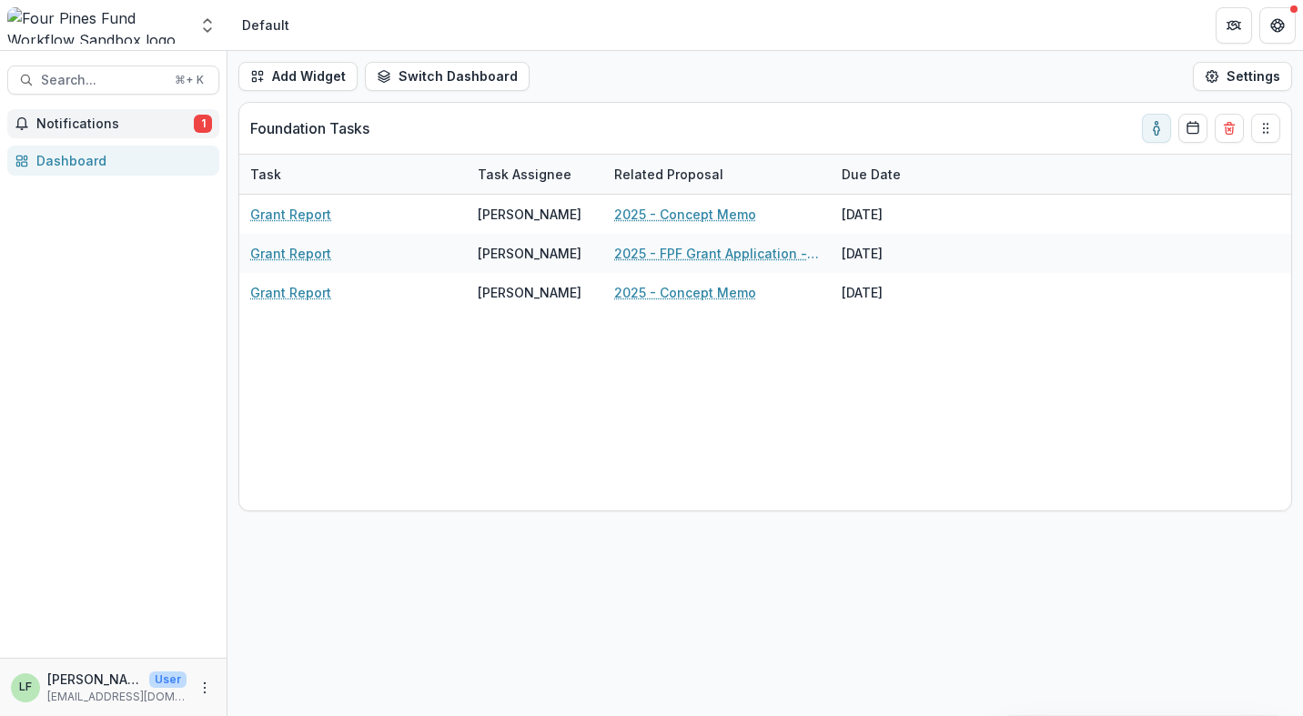
click at [126, 125] on span "Notifications" at bounding box center [114, 123] width 157 height 15
click at [118, 166] on div "Dashboard" at bounding box center [120, 160] width 168 height 19
click at [118, 128] on span "Notifications" at bounding box center [114, 123] width 157 height 15
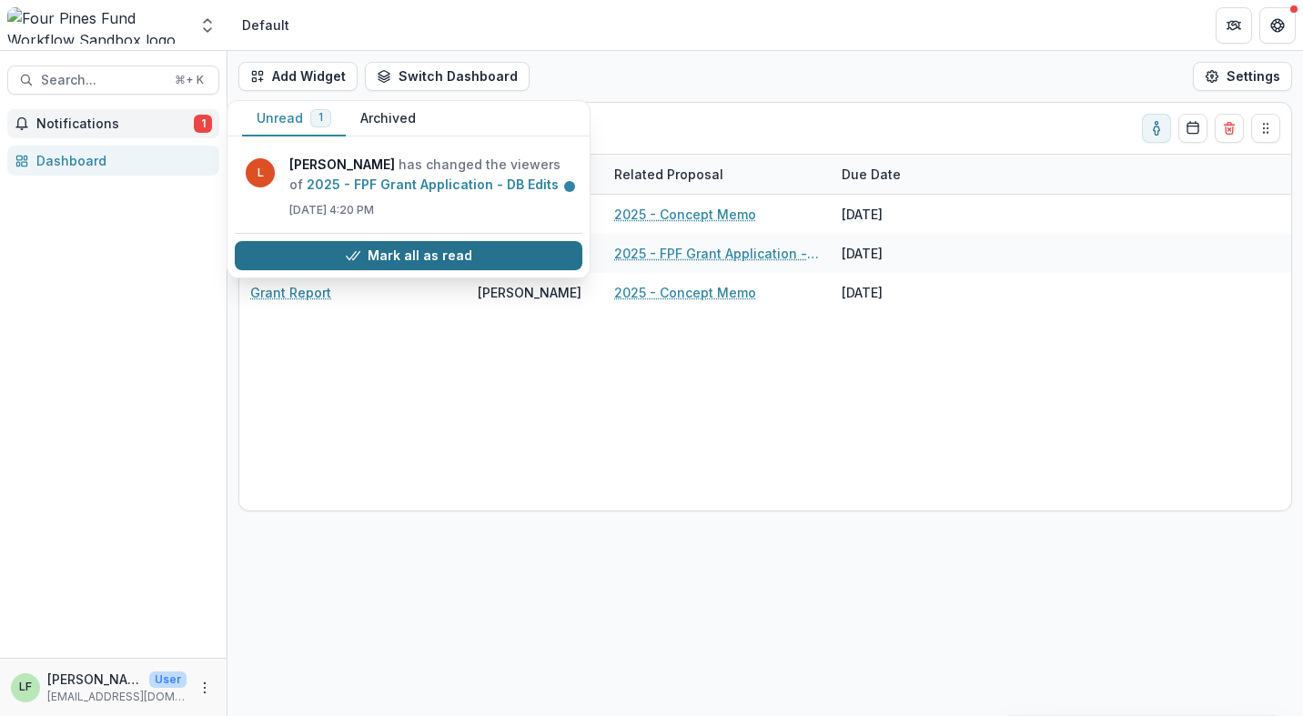
click at [324, 250] on button "Mark all as read" at bounding box center [409, 255] width 348 height 29
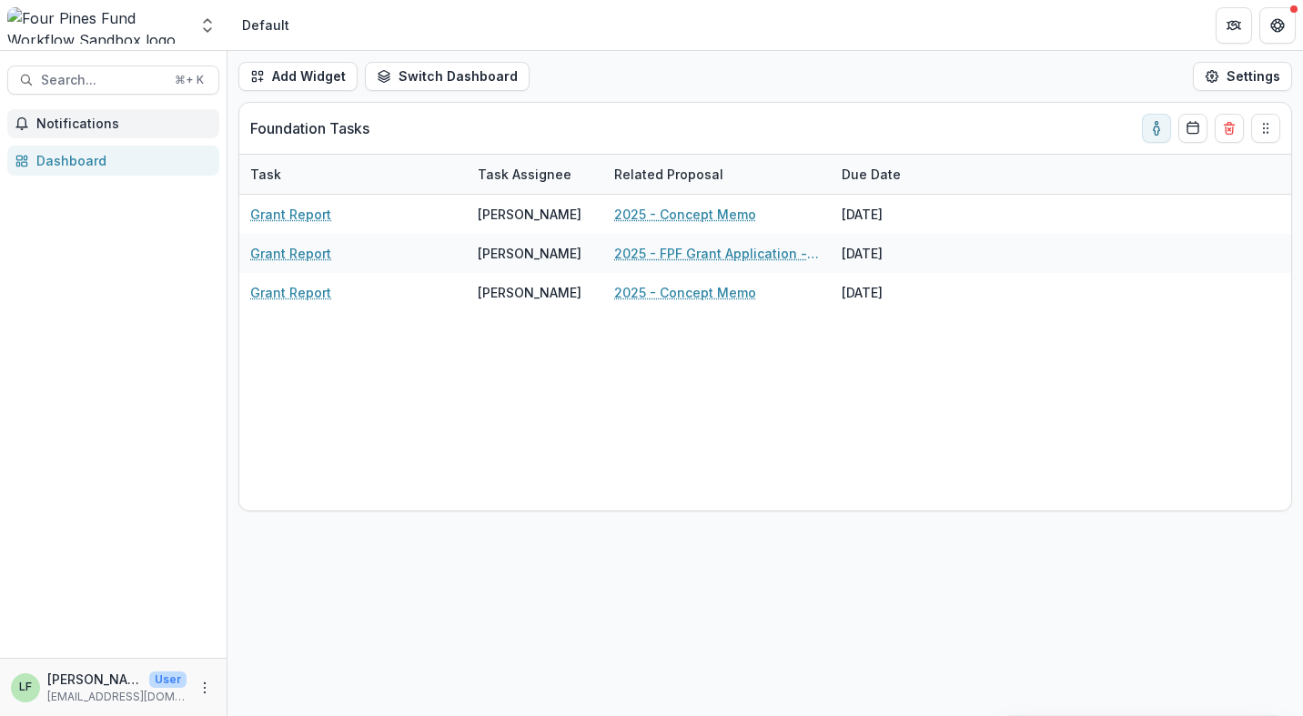
click at [92, 161] on div "Dashboard" at bounding box center [120, 160] width 168 height 19
click at [99, 161] on div "Dashboard" at bounding box center [120, 160] width 168 height 19
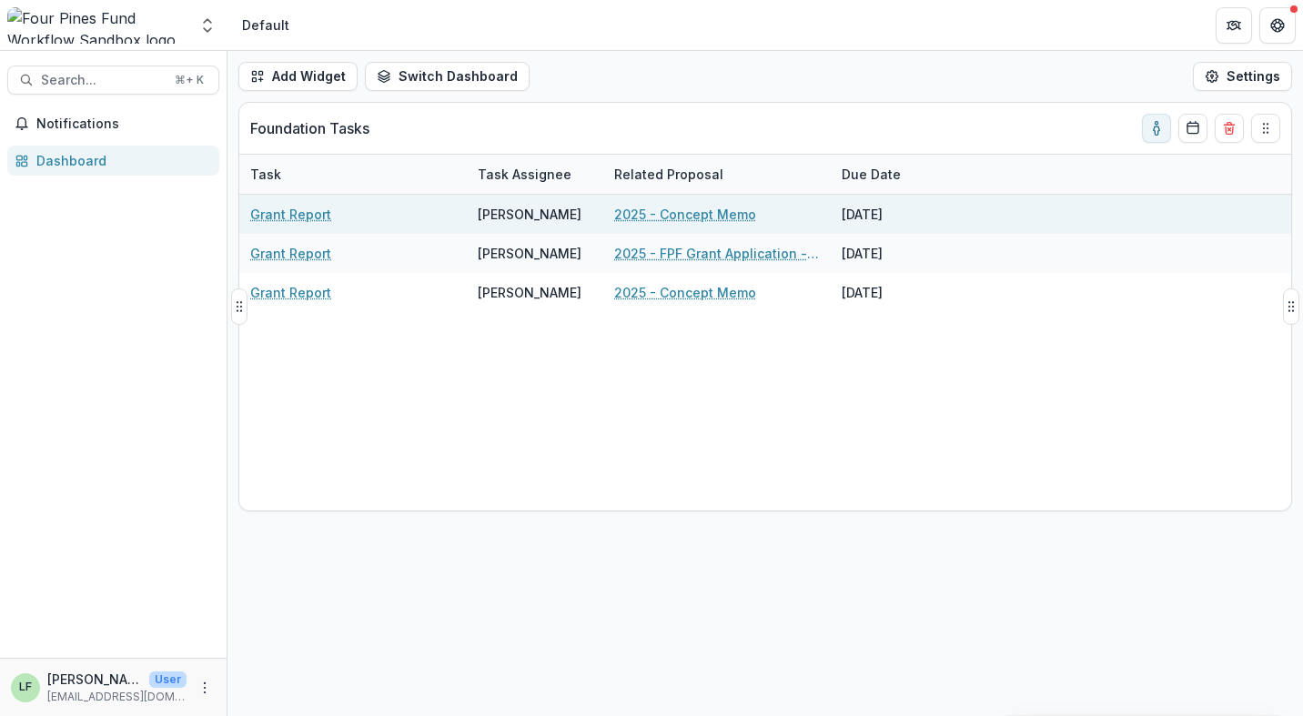
click at [681, 211] on link "2025 - Concept Memo" at bounding box center [685, 214] width 142 height 19
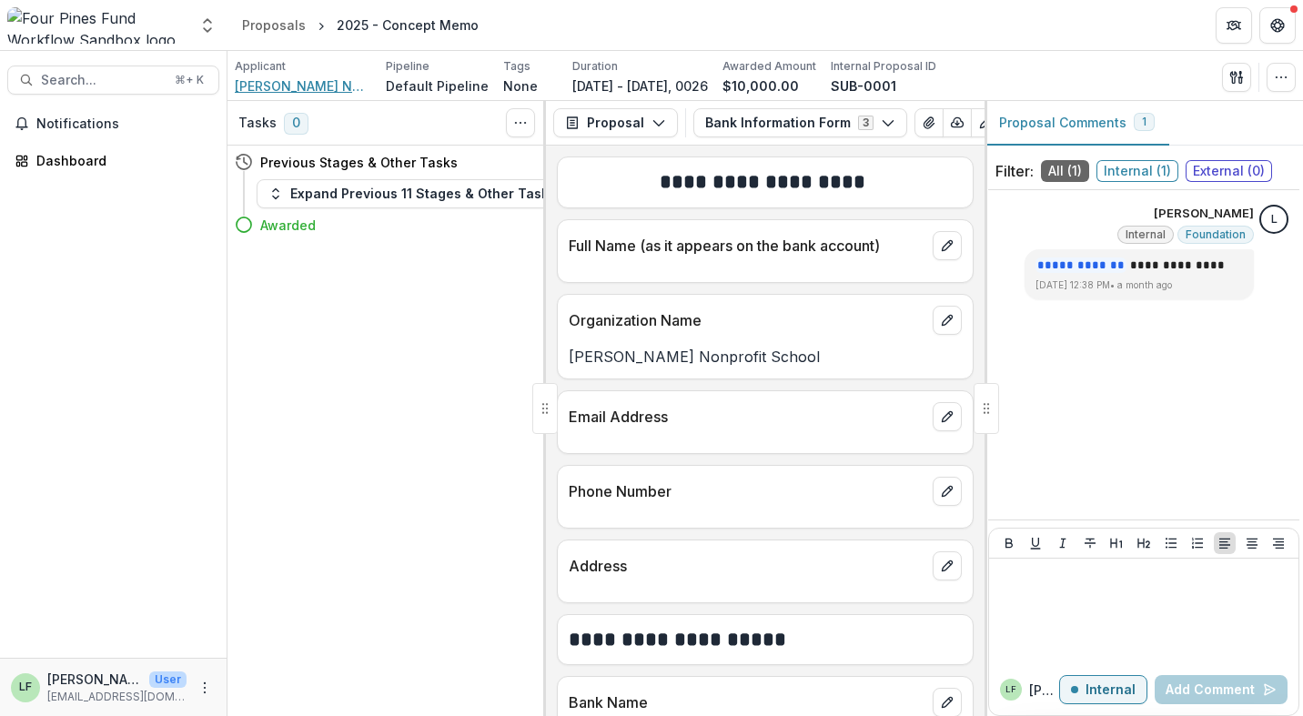
click at [316, 84] on span "[PERSON_NAME] Nonprofit School" at bounding box center [303, 85] width 136 height 19
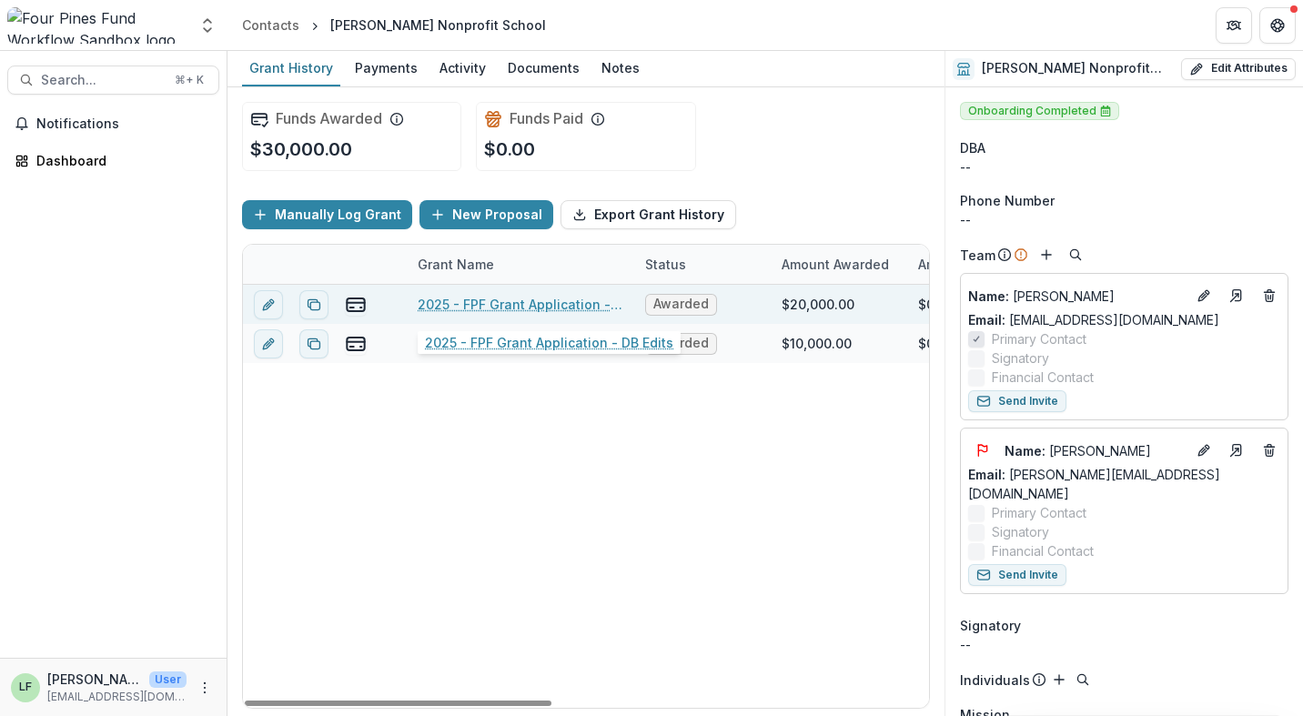
click at [484, 303] on link "2025 - FPF Grant Application - DB Edits" at bounding box center [521, 304] width 206 height 19
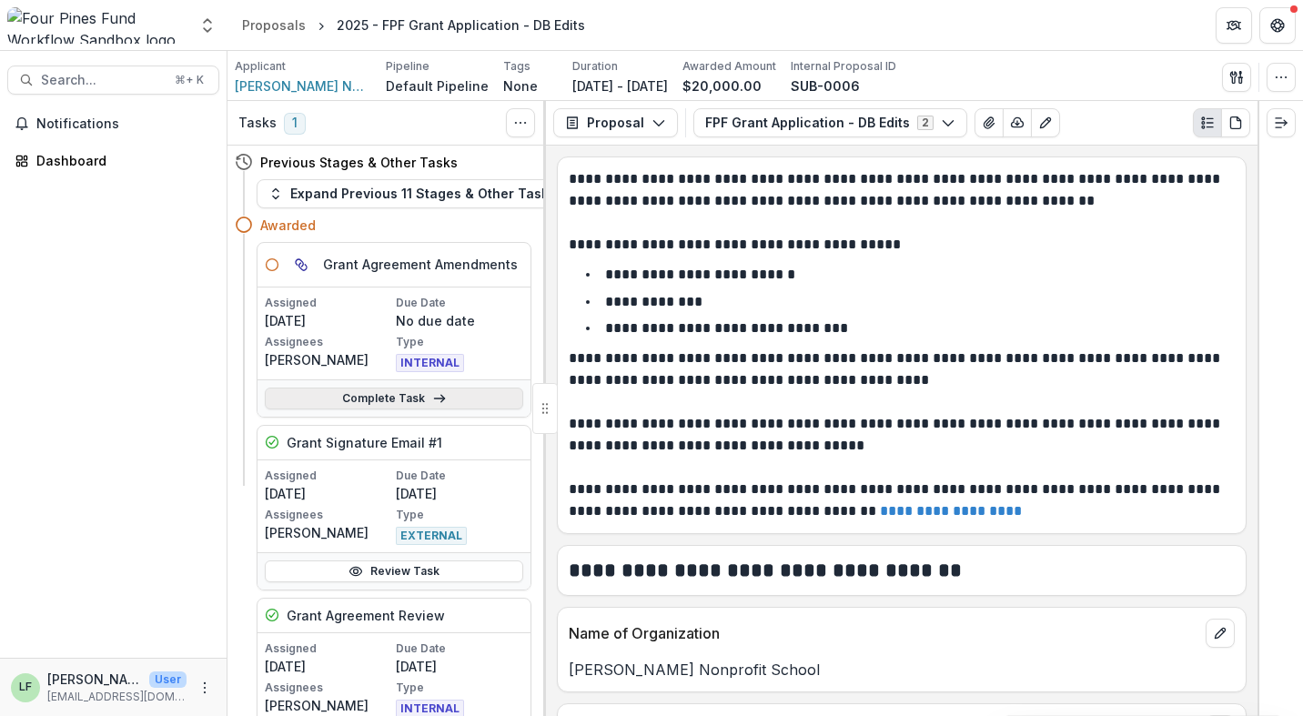
click at [354, 400] on link "Complete Task" at bounding box center [394, 399] width 258 height 22
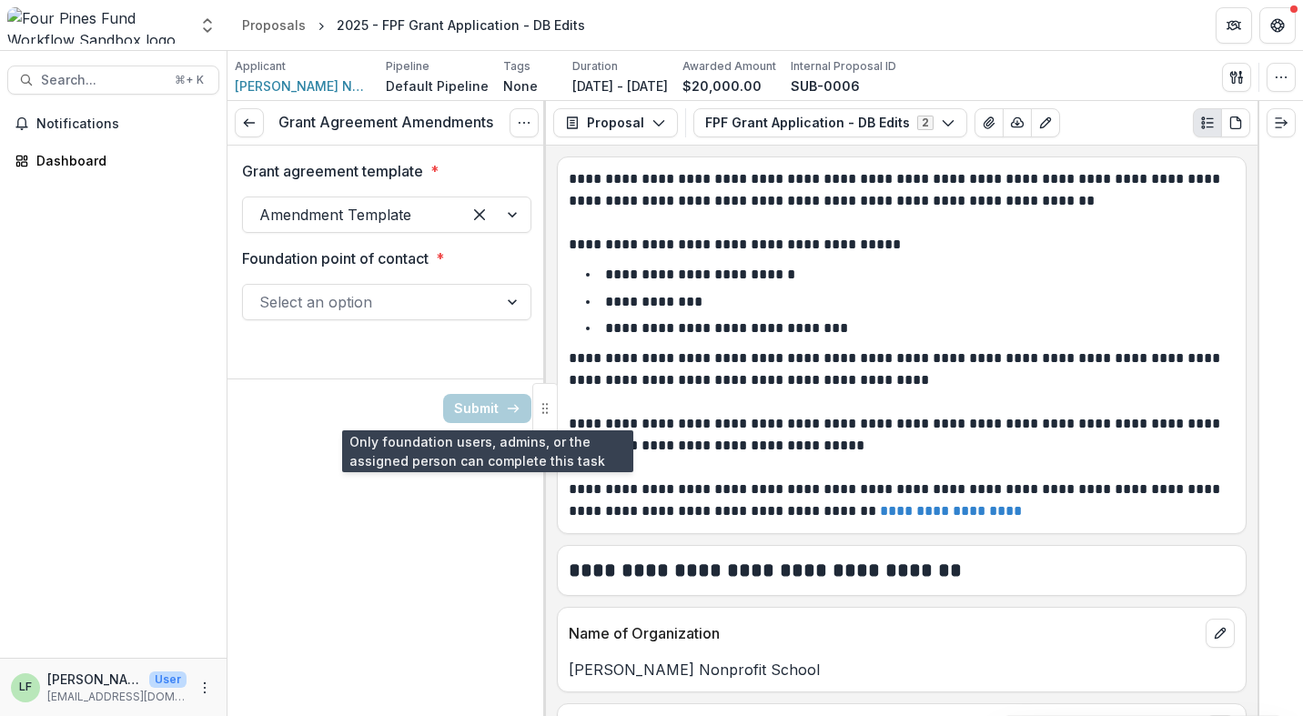
click at [485, 388] on div "Submit" at bounding box center [386, 407] width 318 height 59
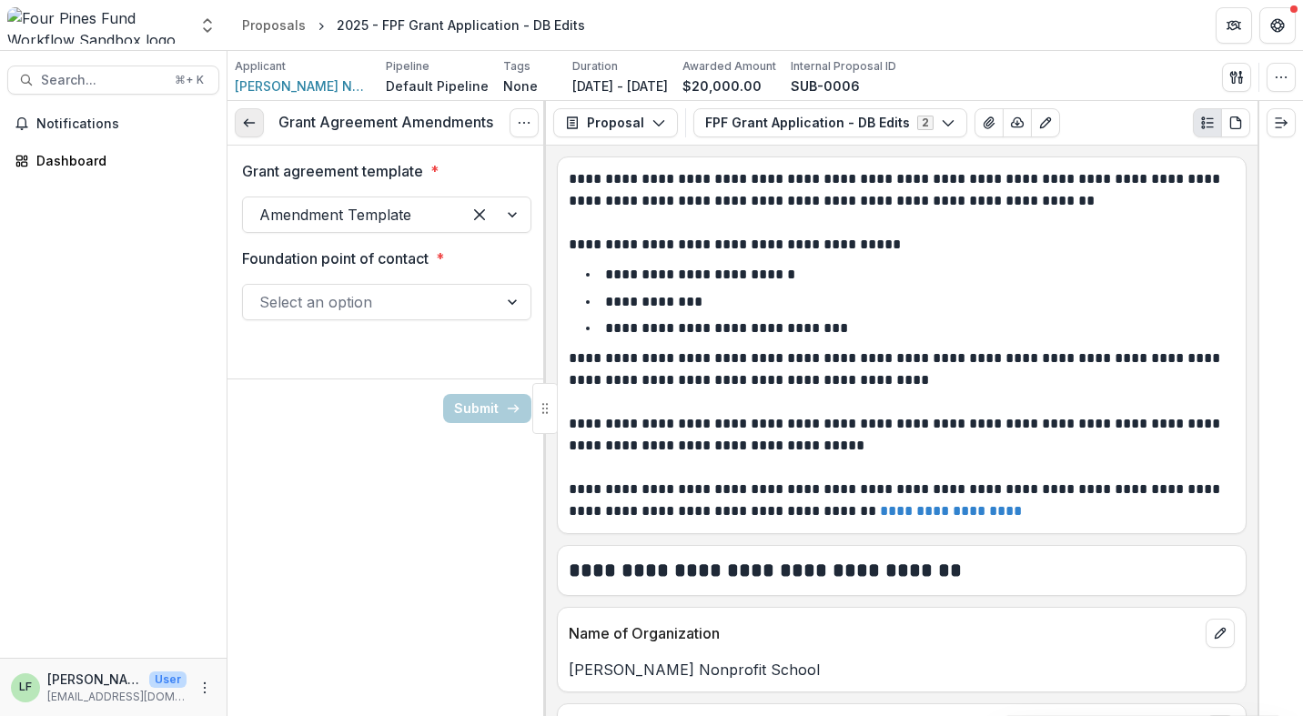
click at [247, 121] on icon at bounding box center [249, 123] width 15 height 15
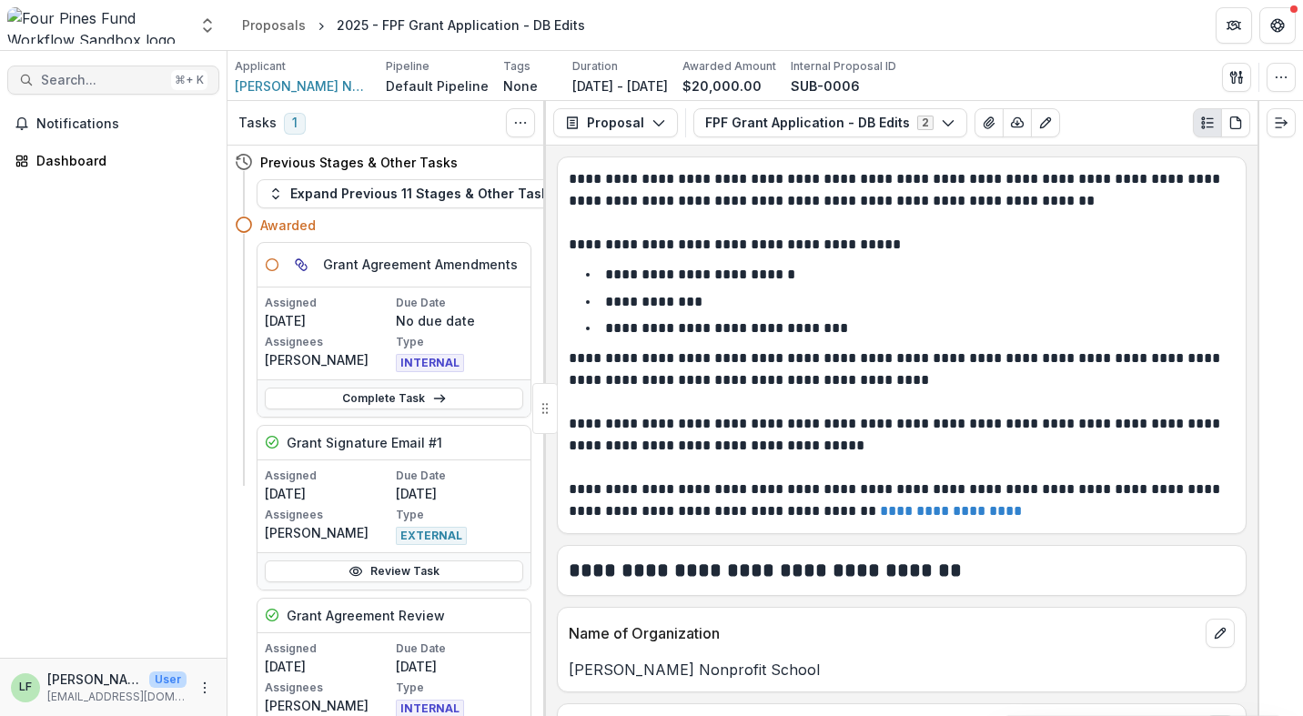
click at [118, 73] on span "Search..." at bounding box center [102, 80] width 123 height 15
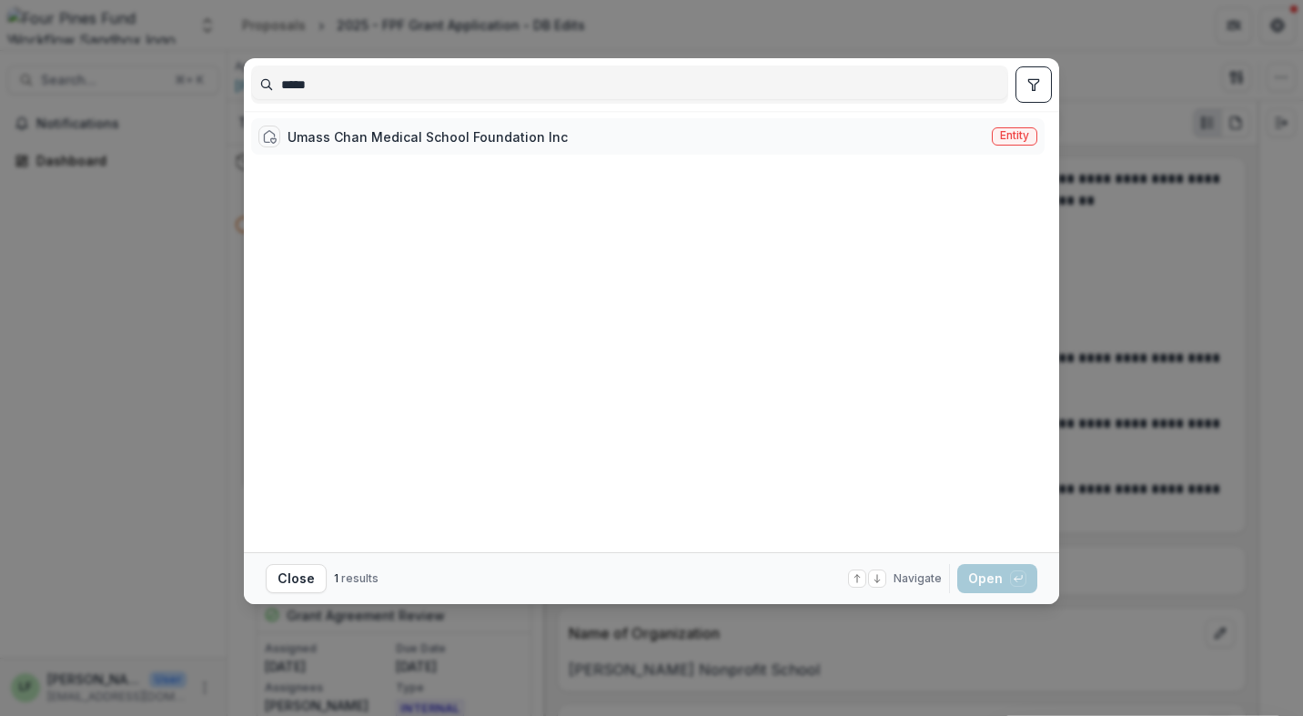
type input "*****"
click at [306, 147] on div "Umass Chan Medical School Foundation Inc Entity" at bounding box center [647, 136] width 793 height 36
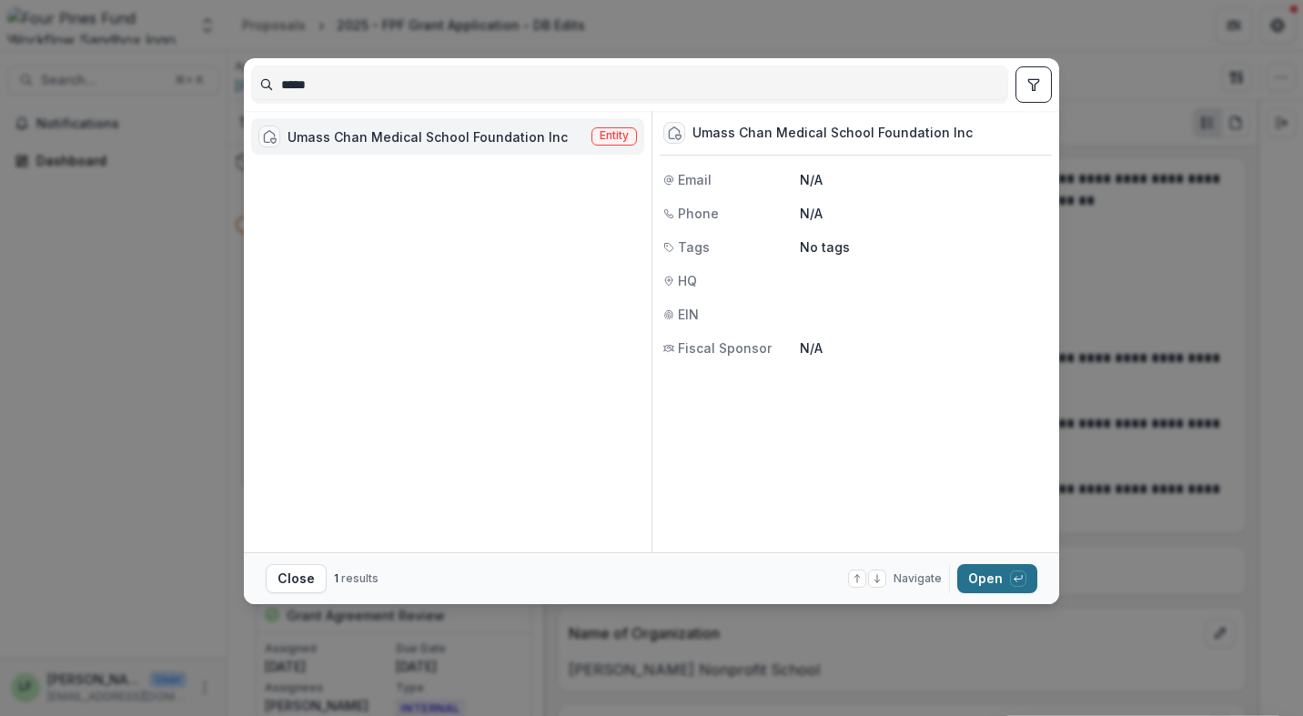
click at [991, 585] on button "Open with enter key" at bounding box center [997, 578] width 80 height 29
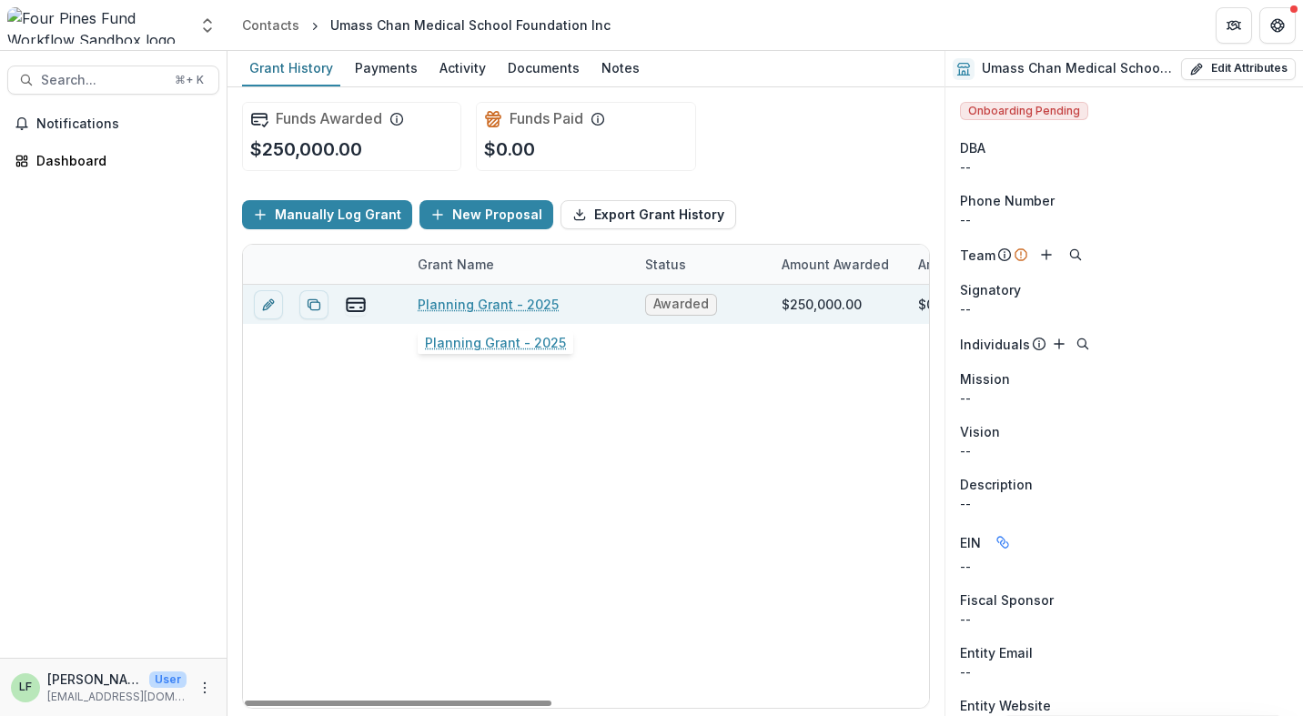
click at [487, 303] on link "Planning Grant - 2025" at bounding box center [488, 304] width 141 height 19
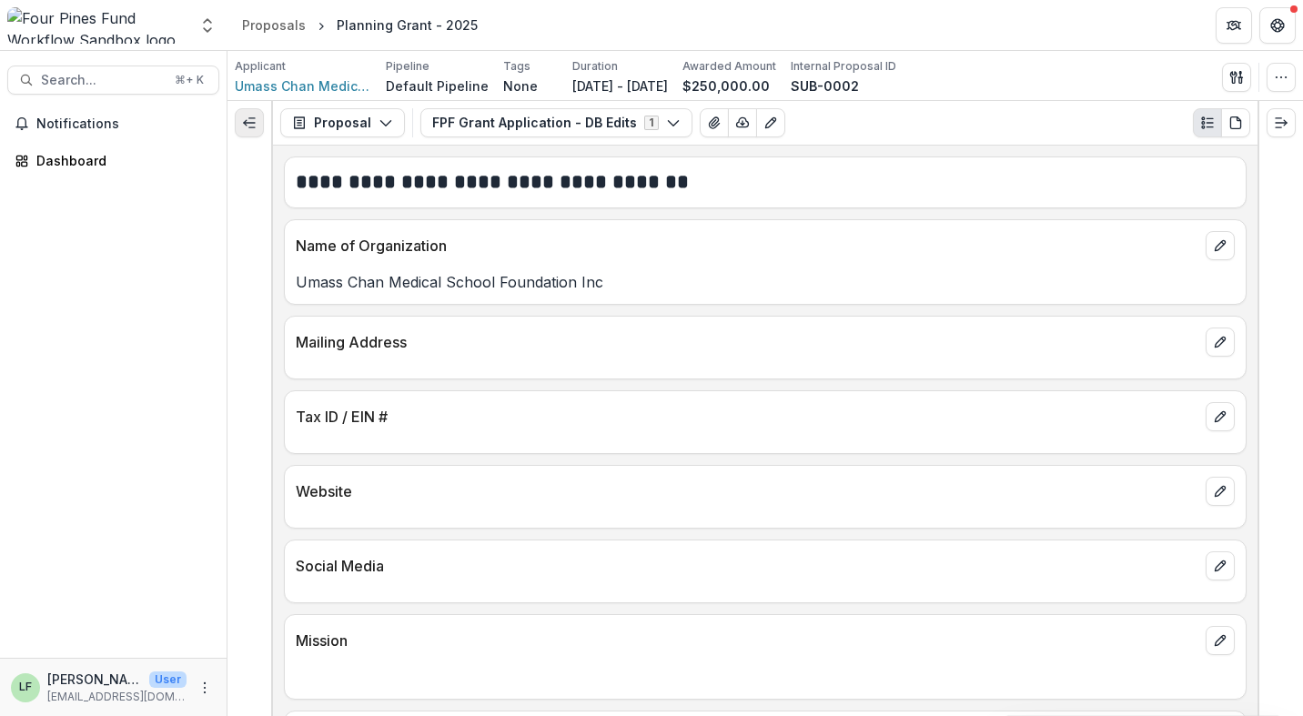
click at [250, 121] on icon "Expand left" at bounding box center [249, 123] width 15 height 15
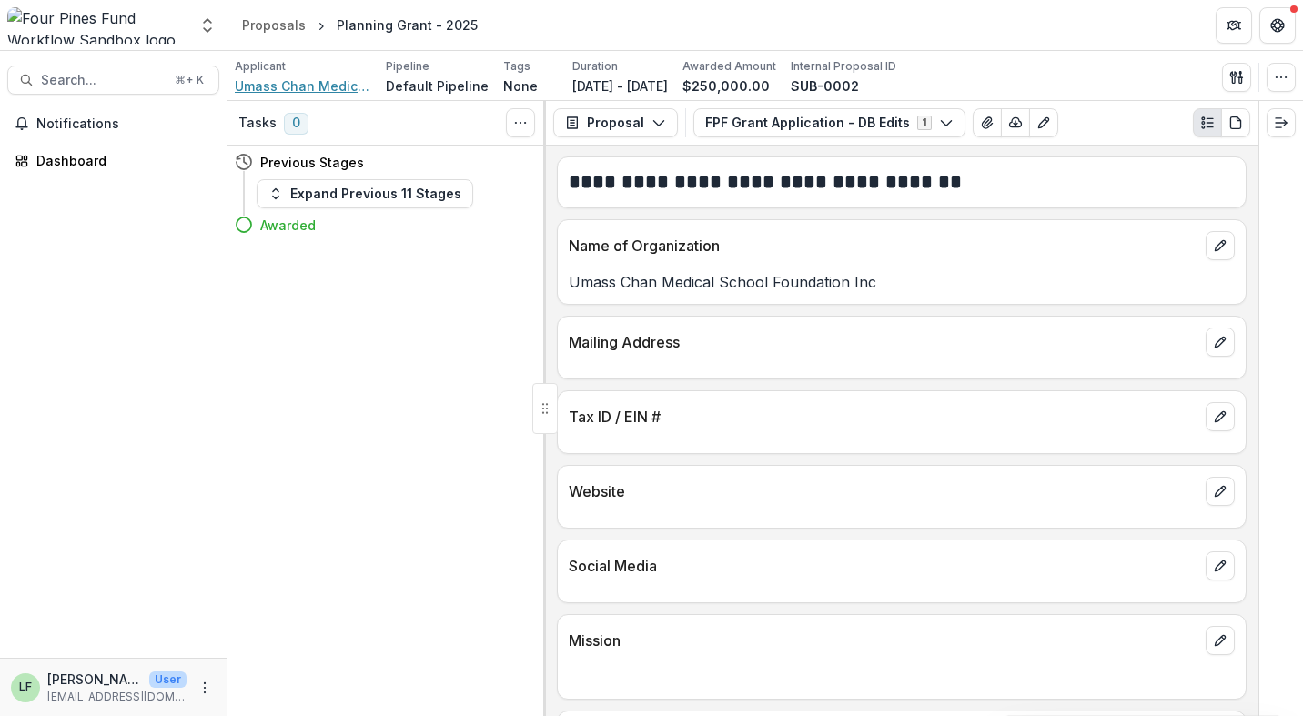
click at [275, 91] on span "Umass Chan Medical School Foundation Inc" at bounding box center [303, 85] width 136 height 19
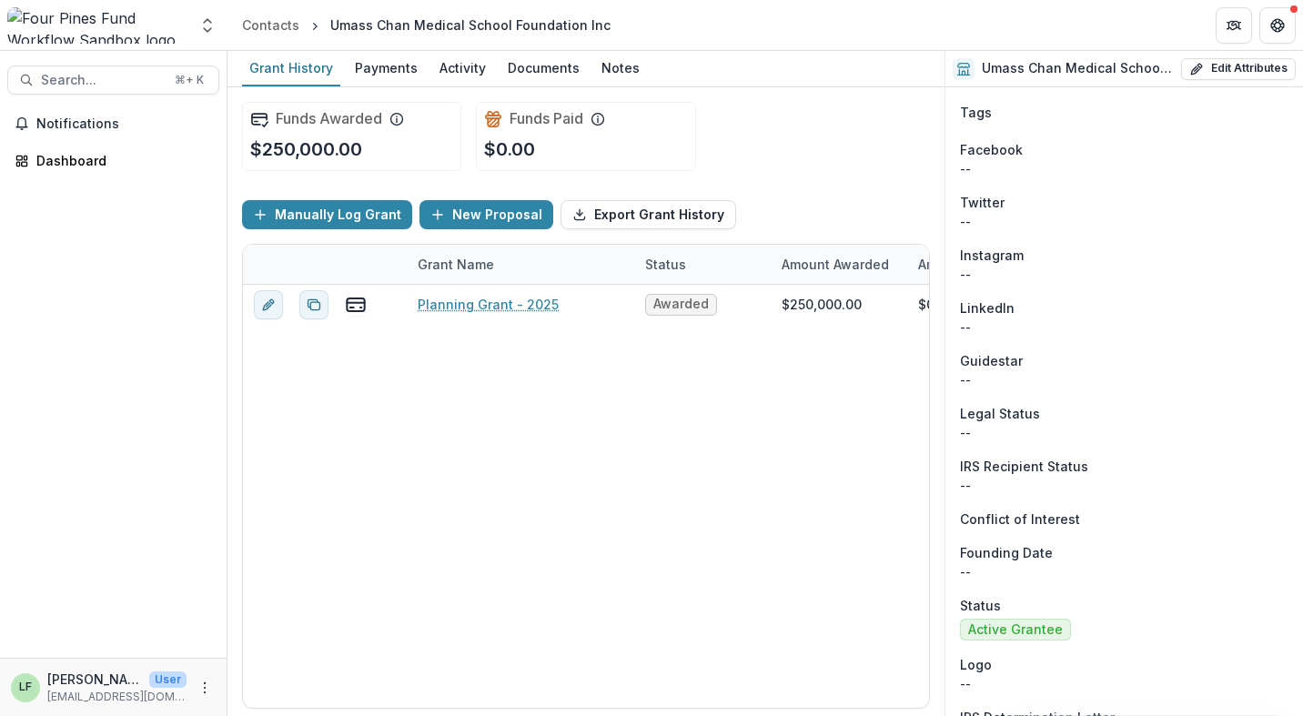
scroll to position [900, 0]
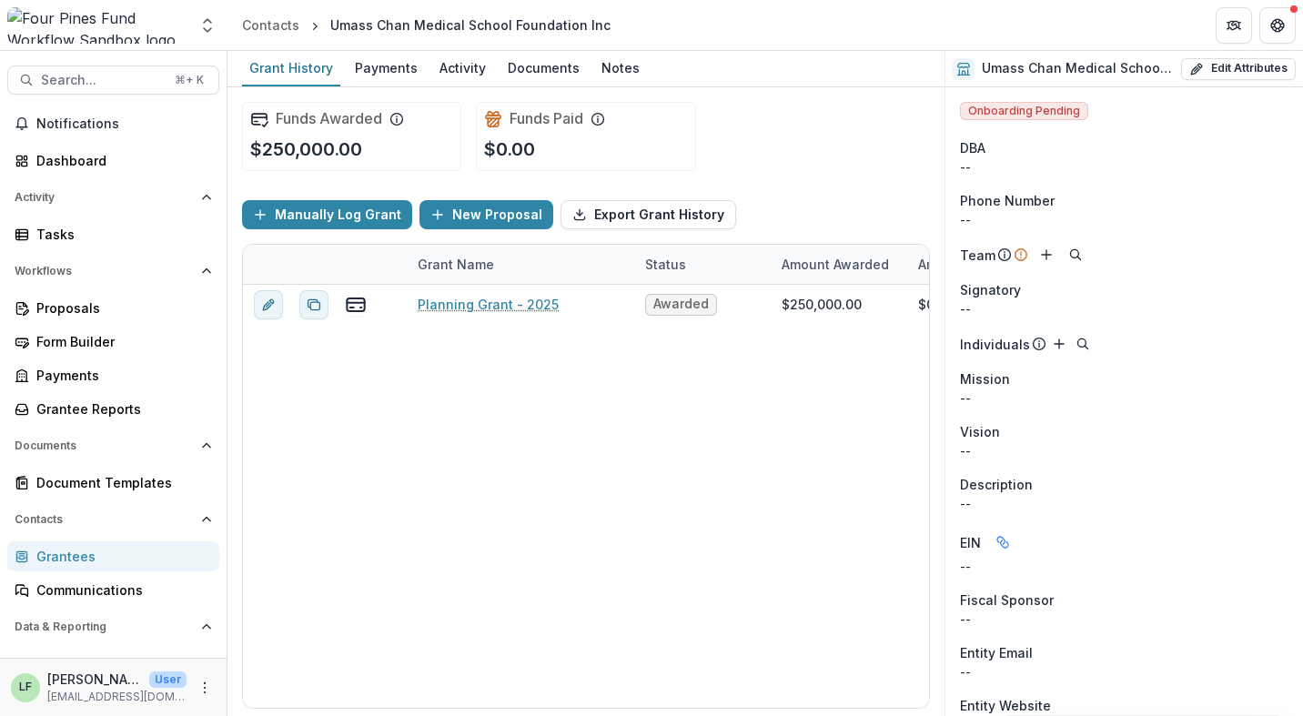
scroll to position [55, 0]
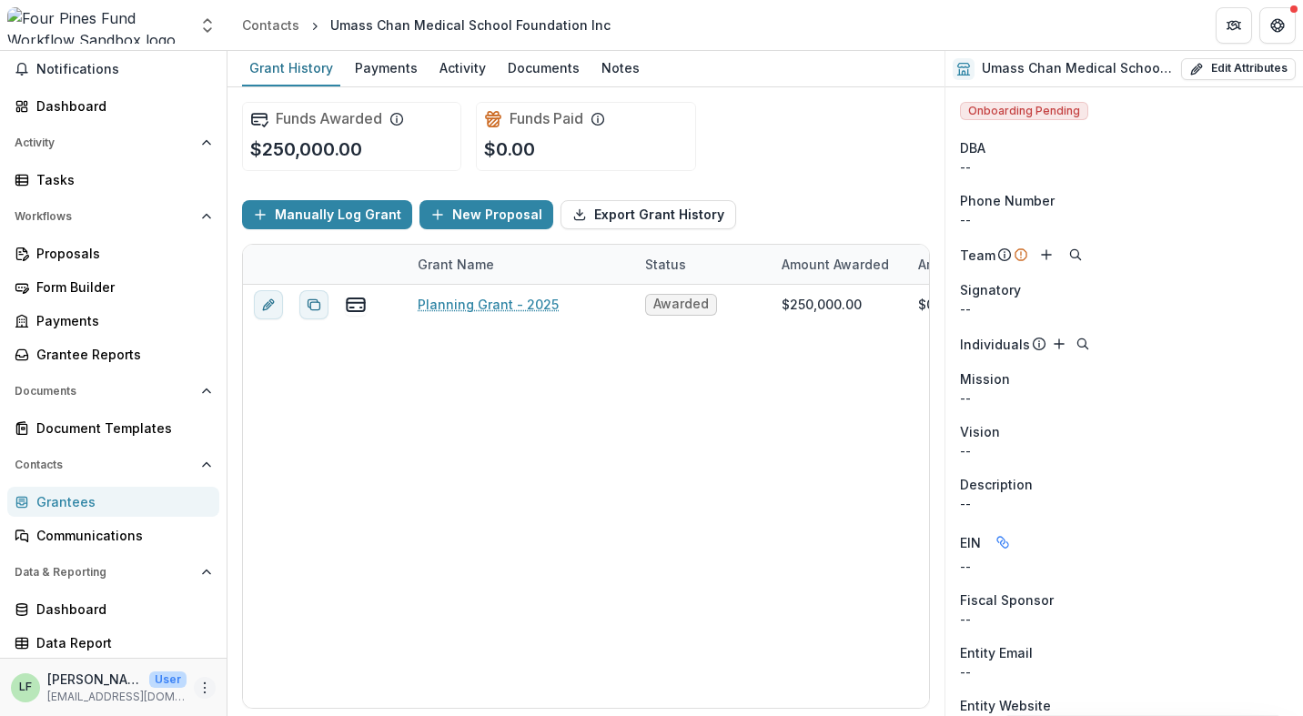
click at [201, 689] on icon "More" at bounding box center [204, 687] width 15 height 15
click at [272, 651] on link "User Settings" at bounding box center [319, 649] width 195 height 30
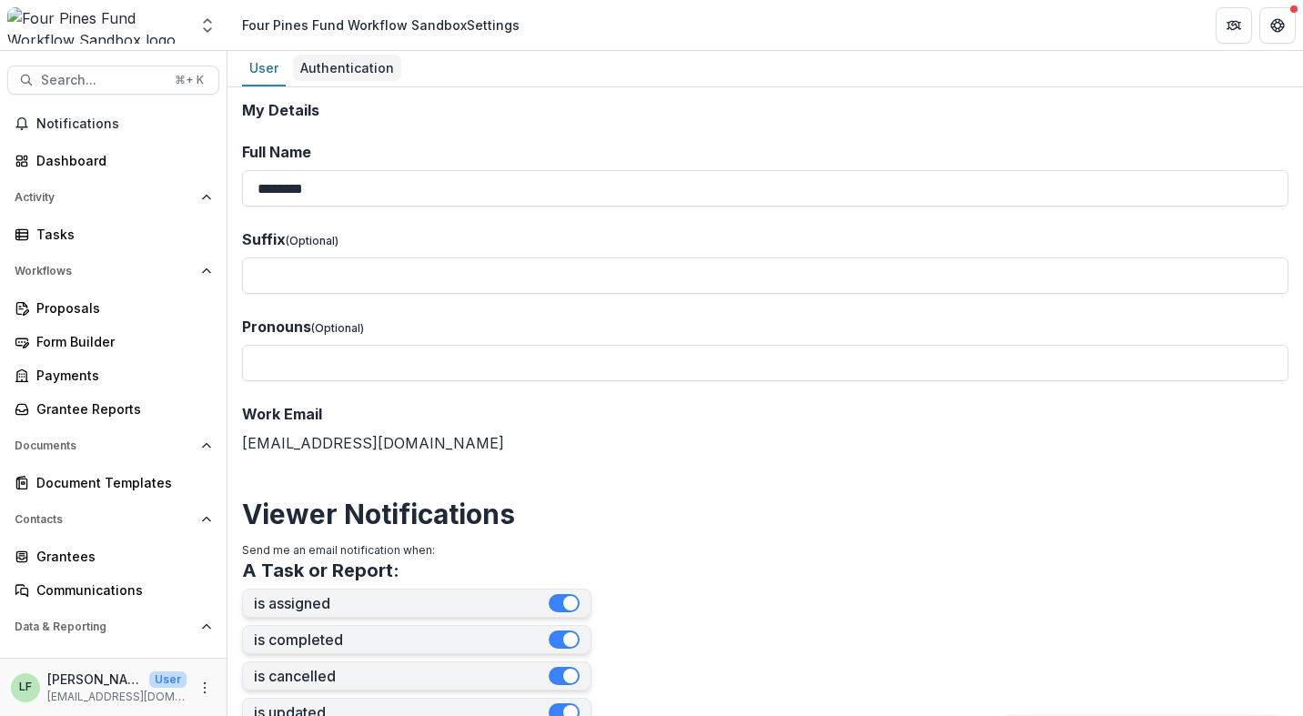
click at [372, 53] on link "Authentication" at bounding box center [347, 68] width 108 height 35
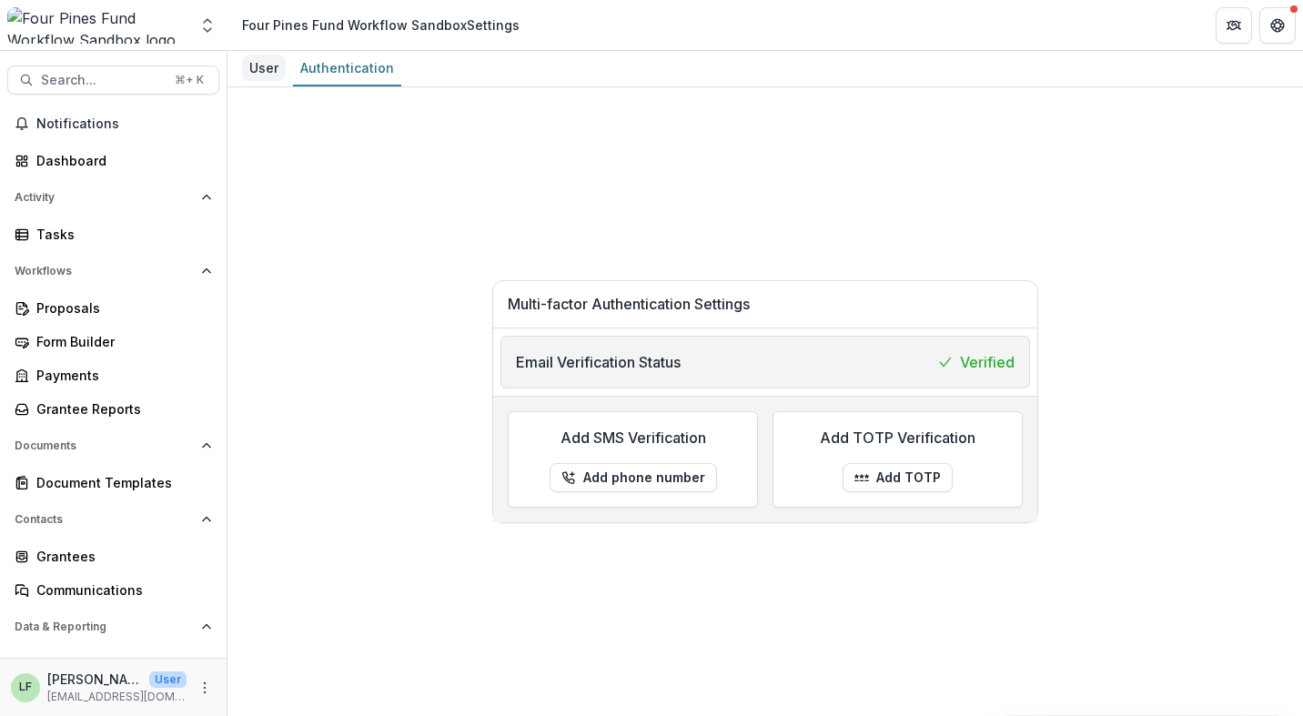
click at [281, 64] on div "User" at bounding box center [264, 68] width 44 height 26
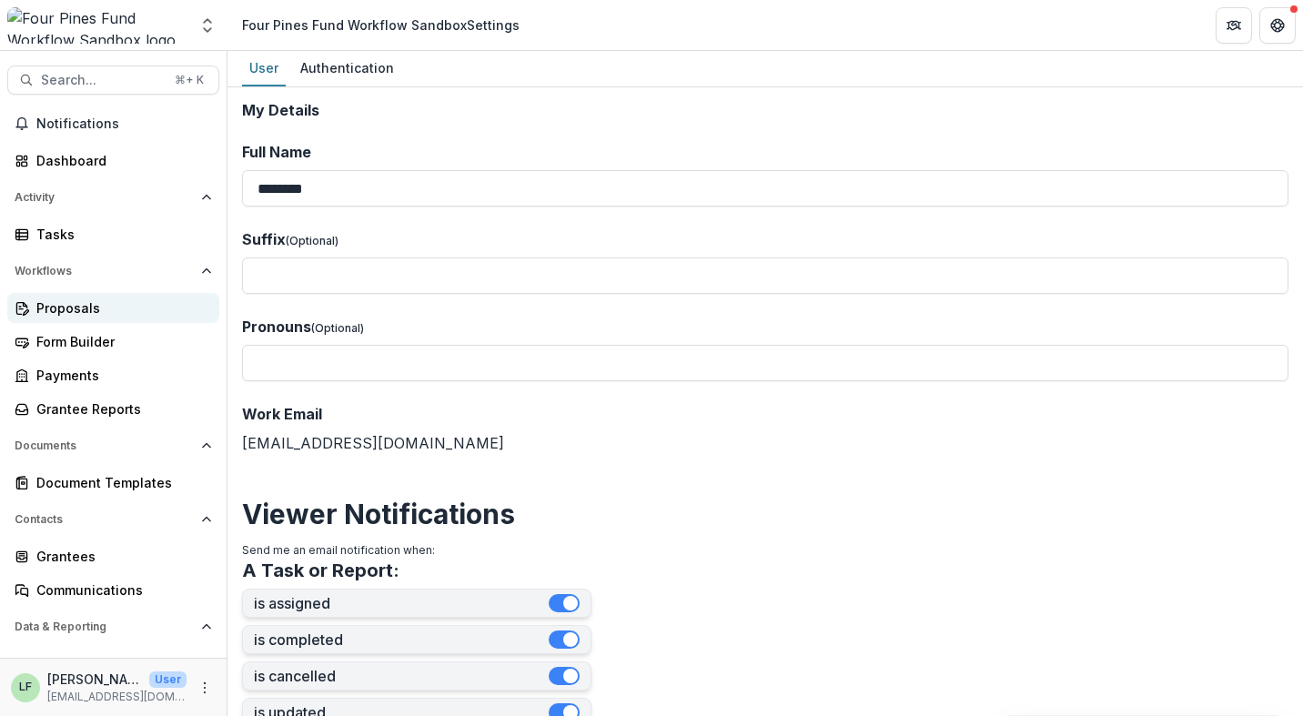
click at [45, 314] on div "Proposals" at bounding box center [120, 307] width 168 height 19
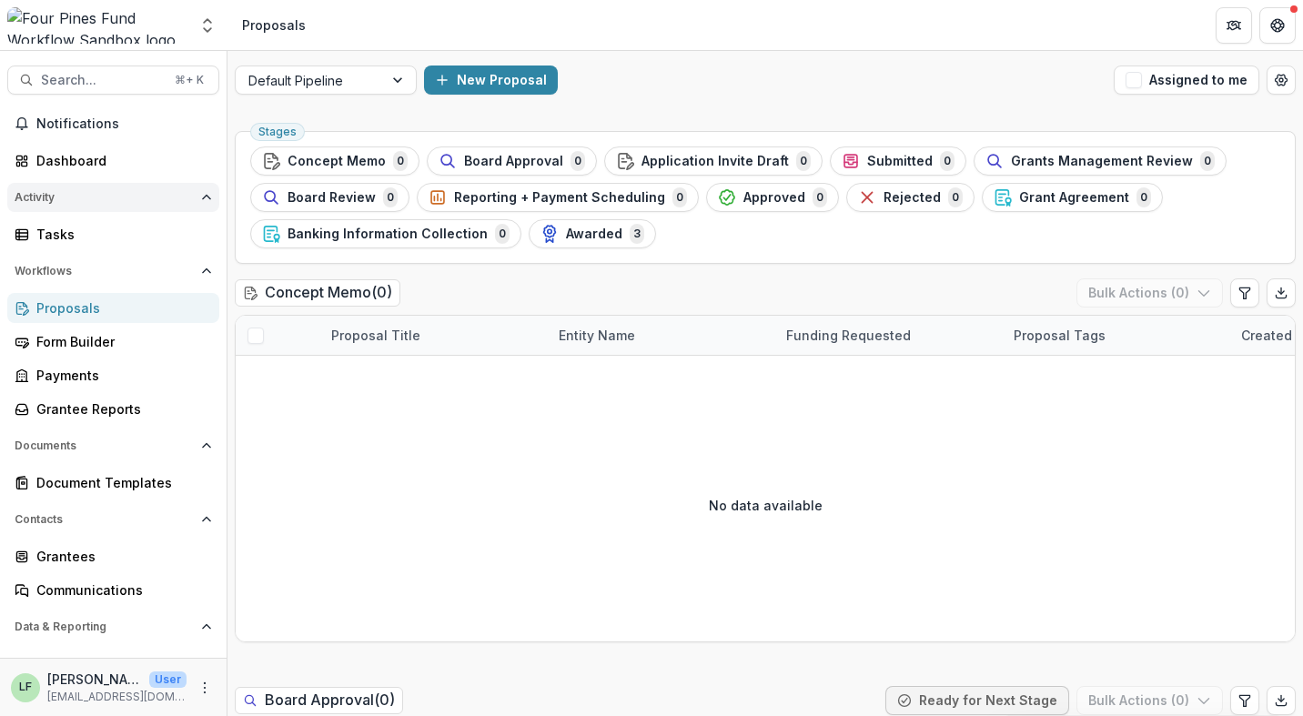
click at [201, 194] on icon "Open Activity" at bounding box center [206, 197] width 11 height 11
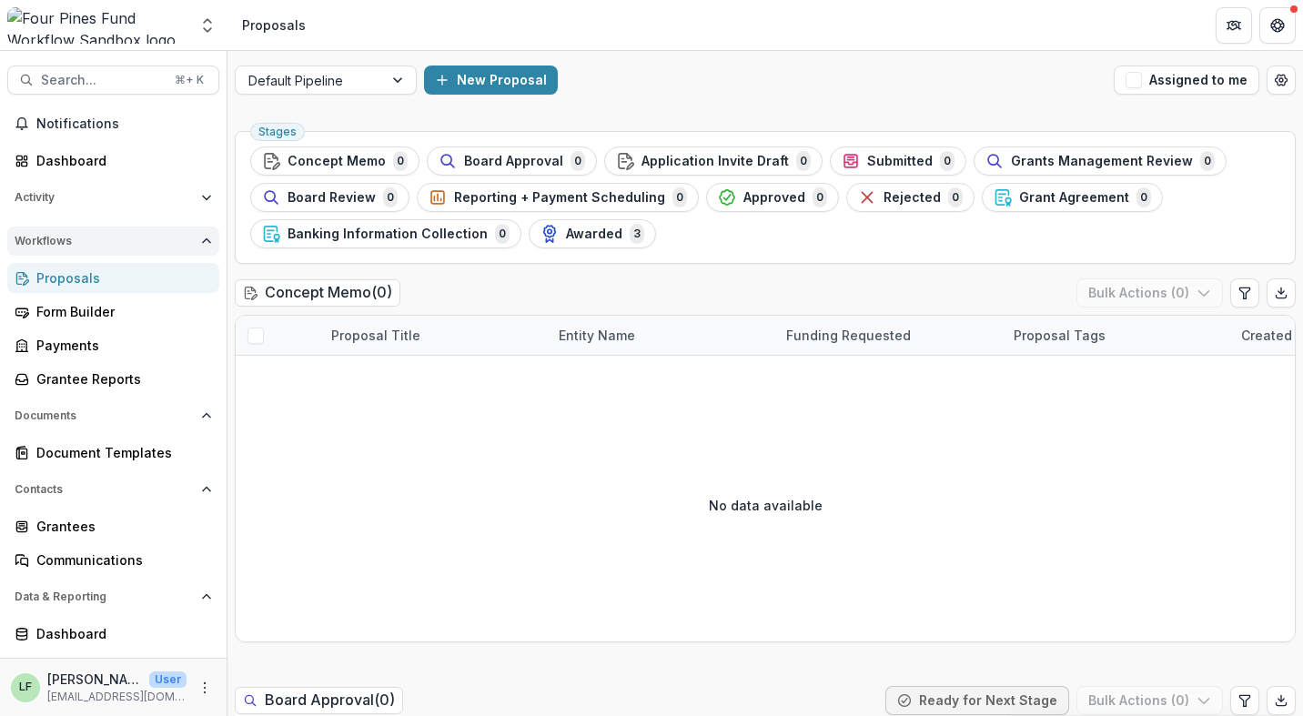
click at [203, 241] on polyline "Open Workflows" at bounding box center [206, 241] width 7 height 4
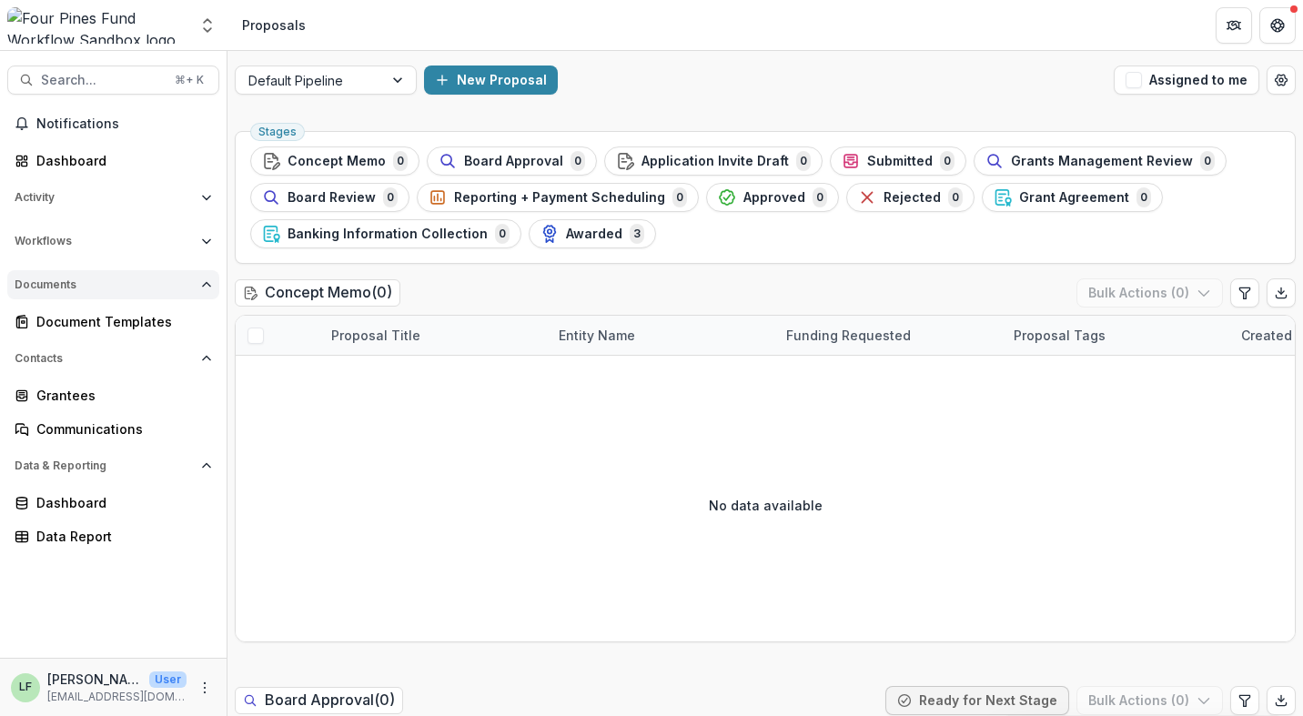
click at [201, 284] on icon "Open Documents" at bounding box center [206, 284] width 11 height 11
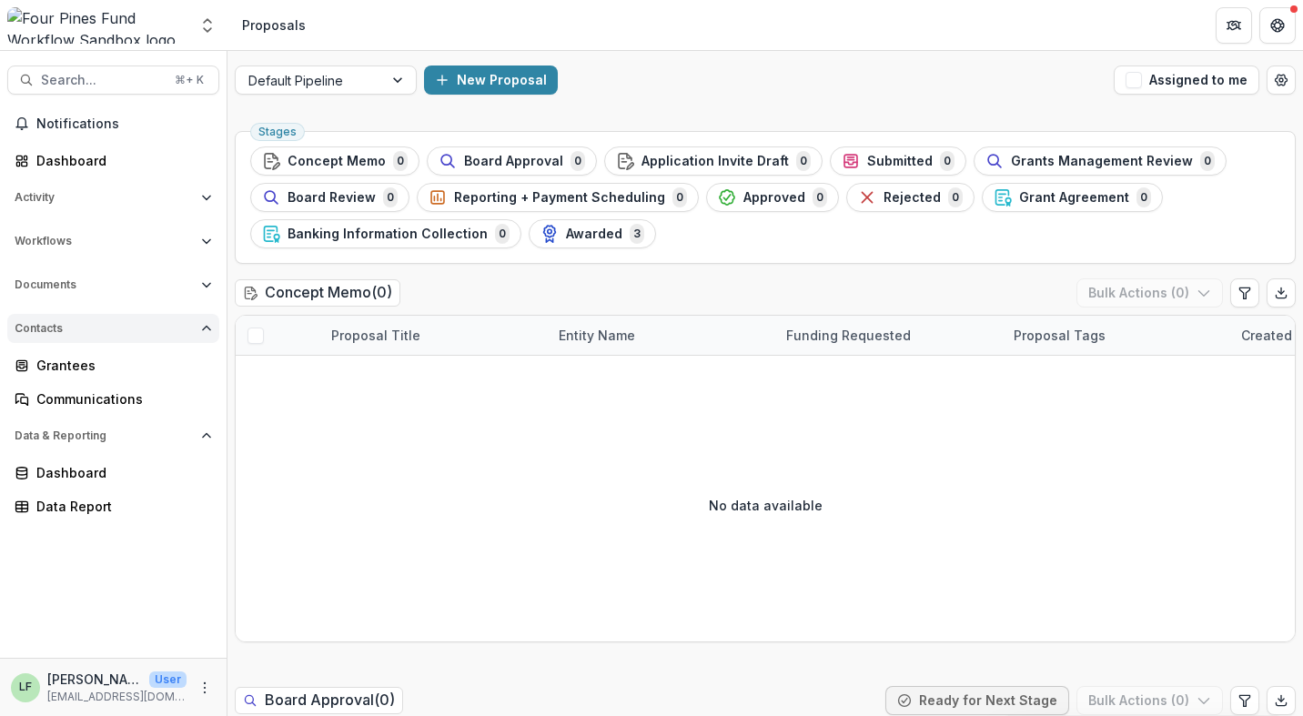
click at [206, 314] on button "Contacts" at bounding box center [113, 328] width 212 height 29
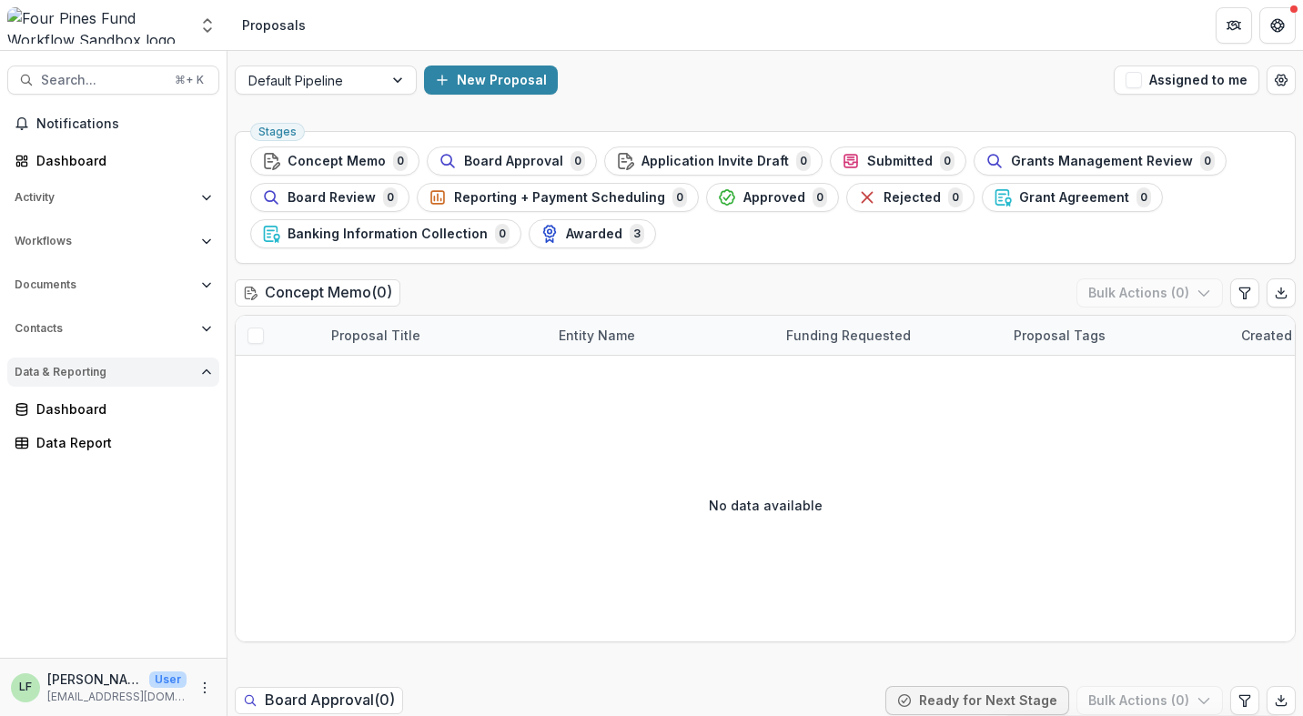
click at [196, 378] on button "Data & Reporting" at bounding box center [113, 372] width 212 height 29
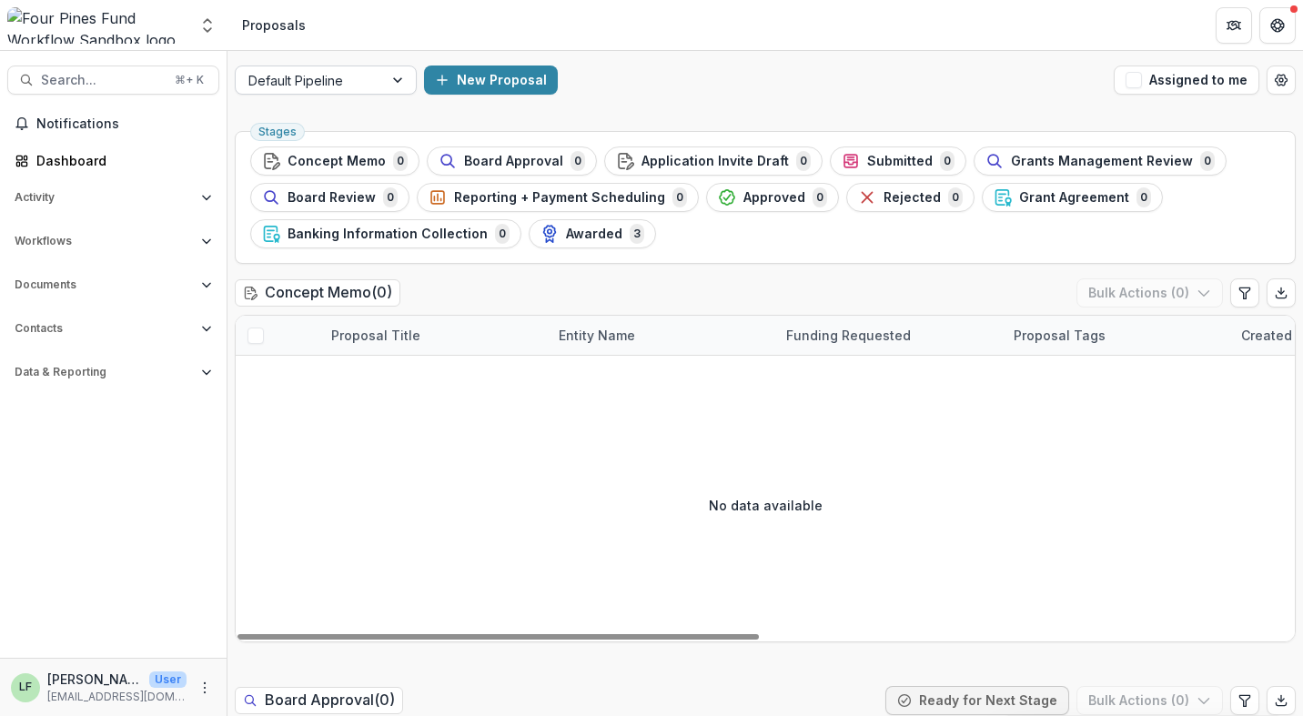
click at [359, 86] on div at bounding box center [309, 80] width 122 height 23
click at [205, 692] on circle "More" at bounding box center [205, 691] width 1 height 1
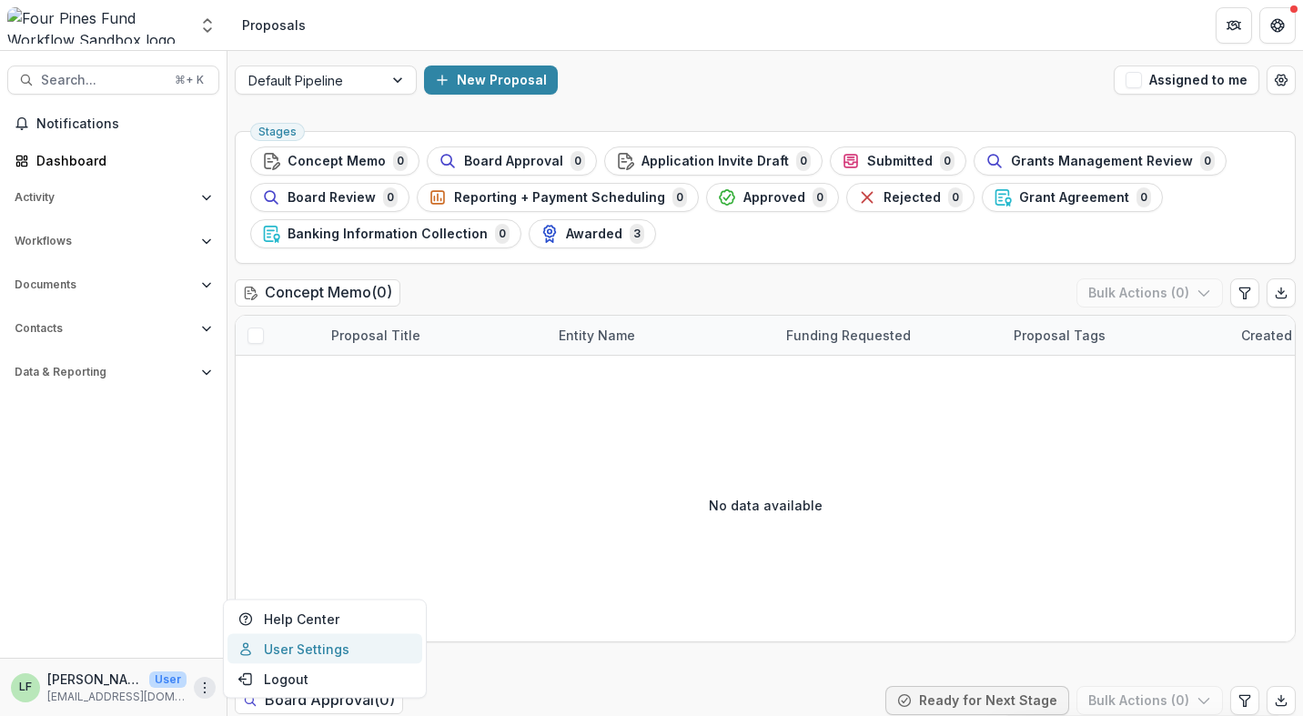
click at [273, 660] on link "User Settings" at bounding box center [324, 649] width 195 height 30
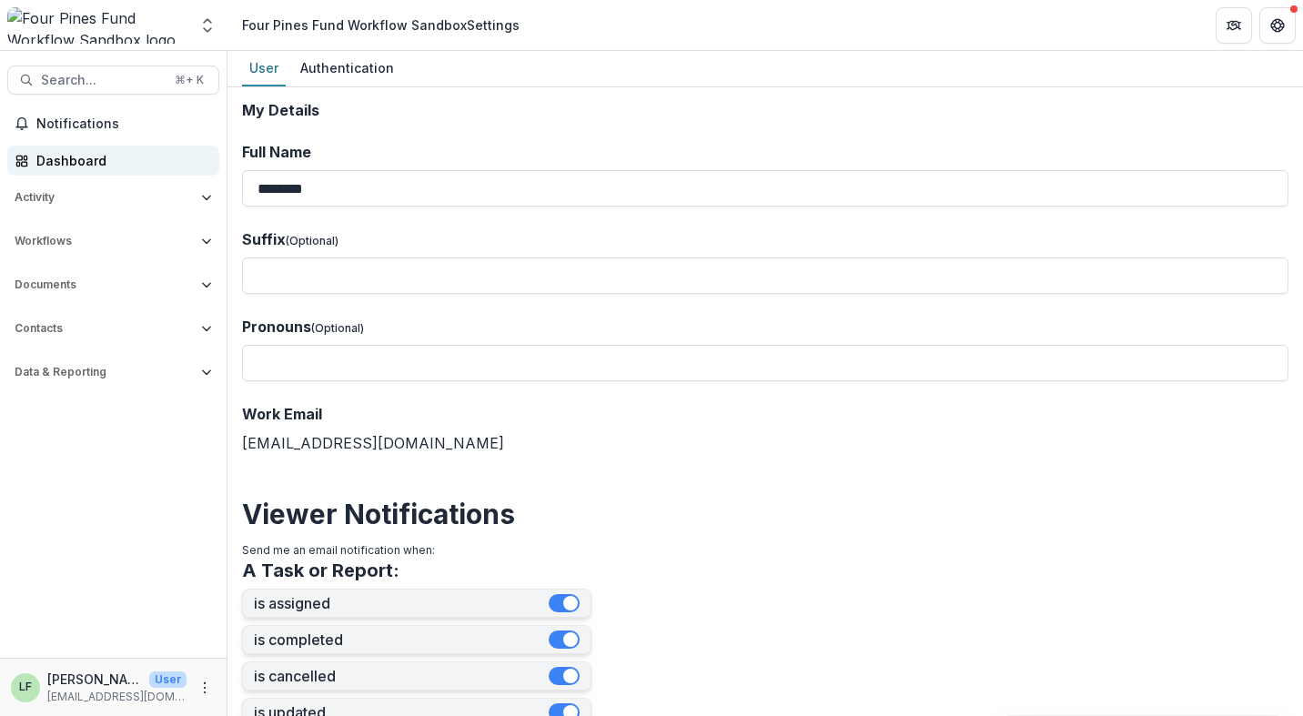
click at [91, 159] on div "Dashboard" at bounding box center [120, 160] width 168 height 19
